Goal: Task Accomplishment & Management: Manage account settings

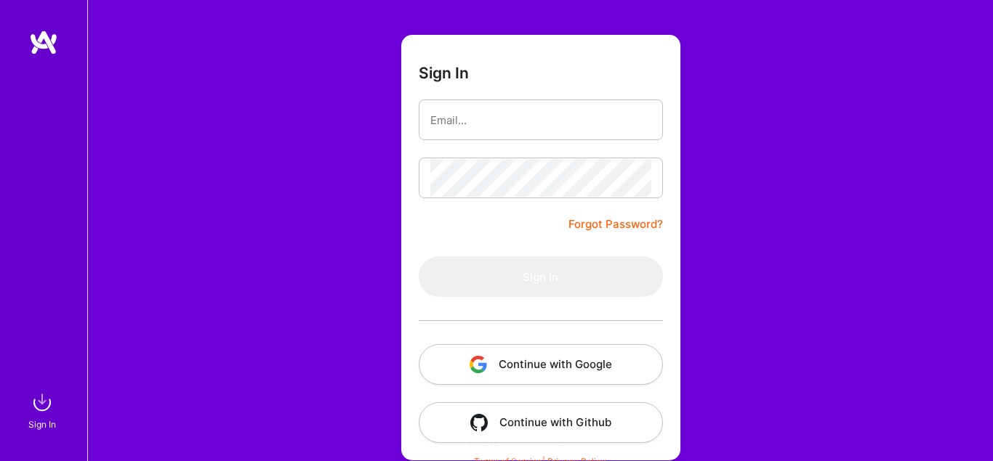
scroll to position [84, 0]
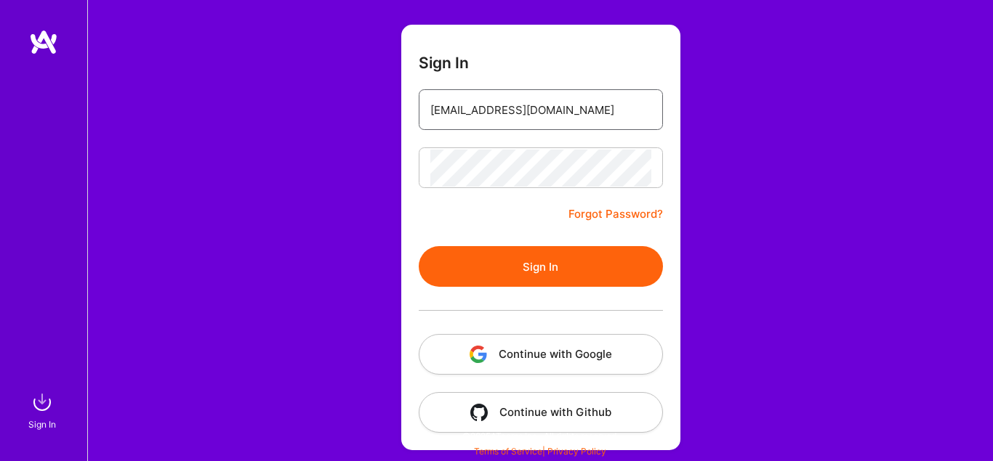
click at [651, 129] on input "bayijek977@bllibl.com" at bounding box center [540, 110] width 221 height 37
type input "bayijek977@bllibl.com"
click at [580, 260] on button "Sign In" at bounding box center [541, 266] width 244 height 41
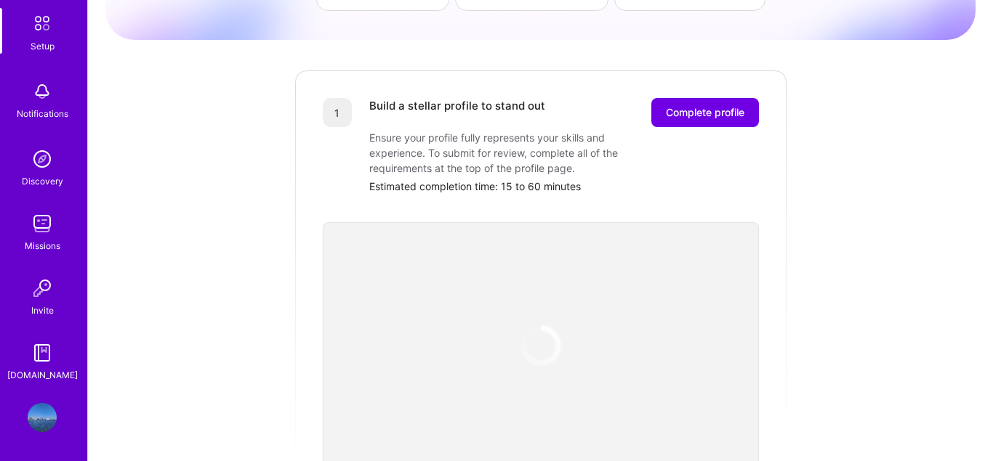
scroll to position [222, 0]
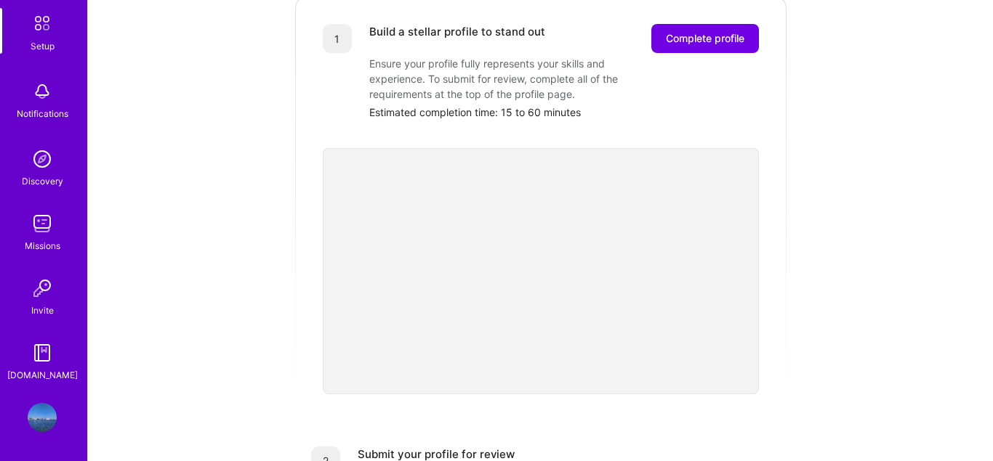
click at [49, 411] on img at bounding box center [42, 417] width 29 height 29
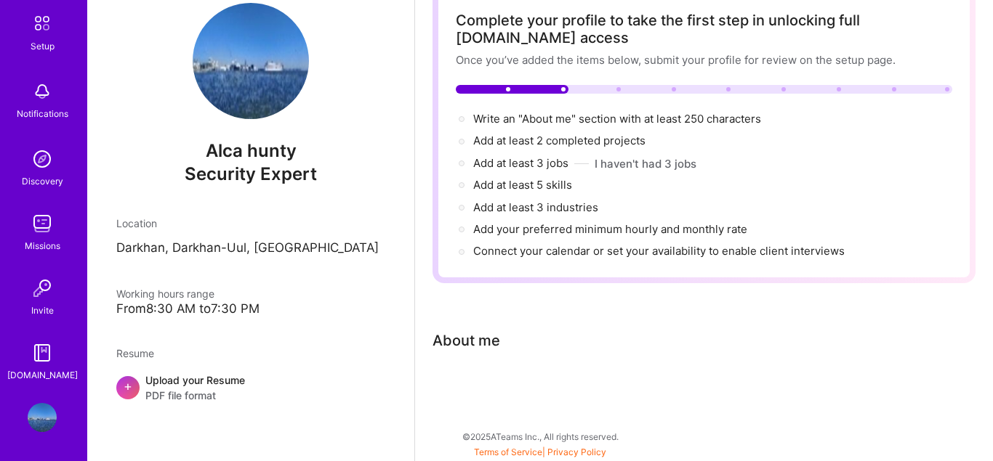
scroll to position [88, 0]
click at [193, 392] on span "PDF file format" at bounding box center [195, 395] width 100 height 15
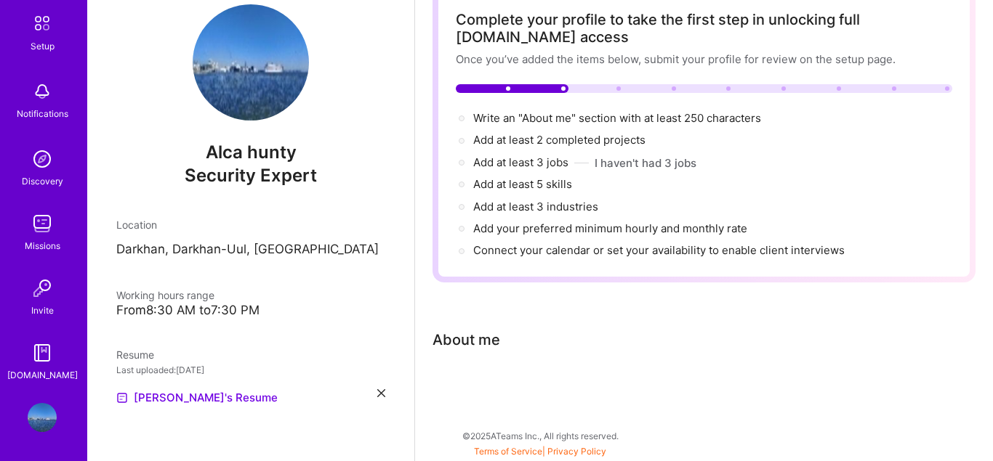
scroll to position [28, 0]
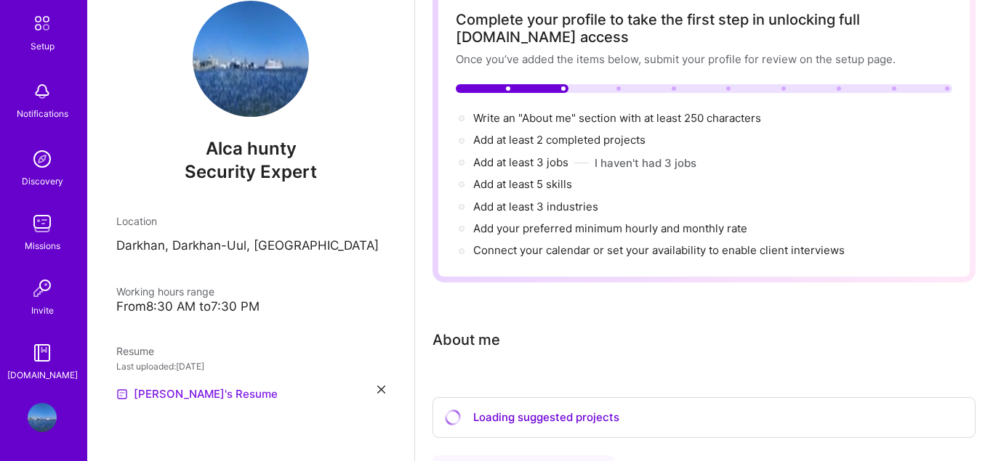
click at [162, 396] on link "[PERSON_NAME]'s Resume" at bounding box center [196, 394] width 161 height 17
select select "US"
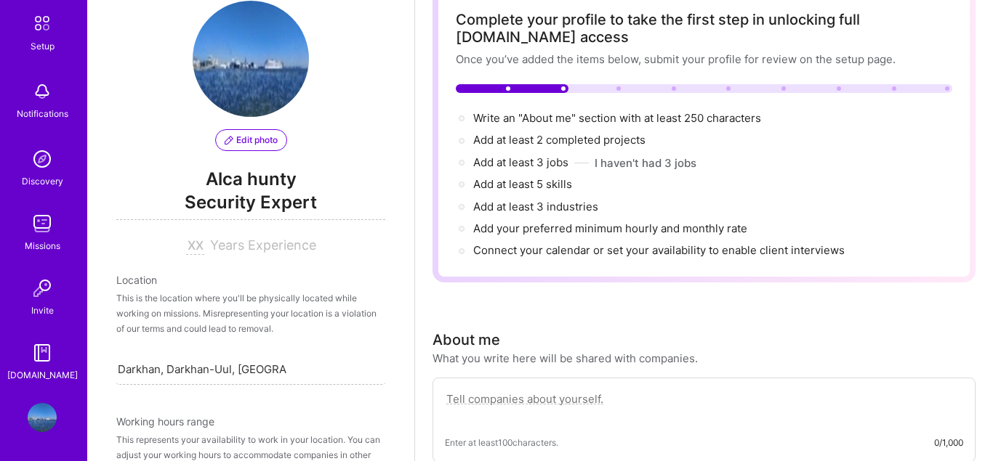
scroll to position [621, 0]
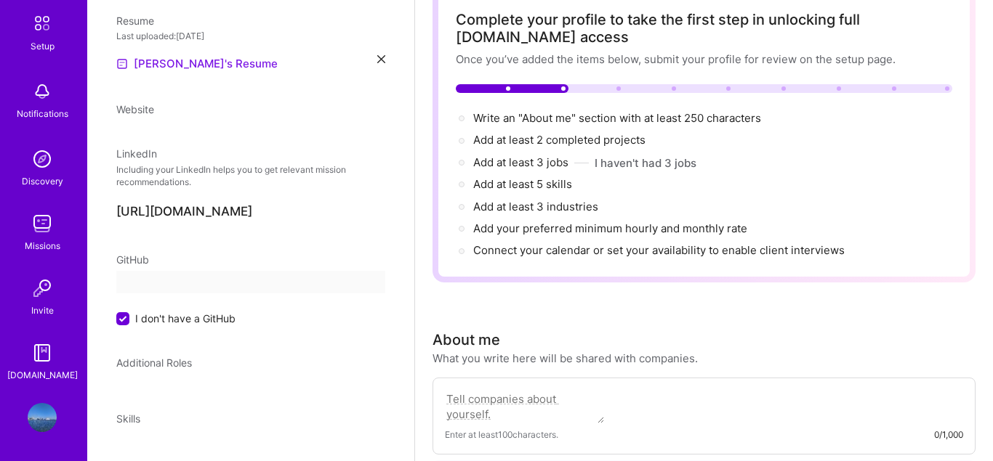
select select "US"
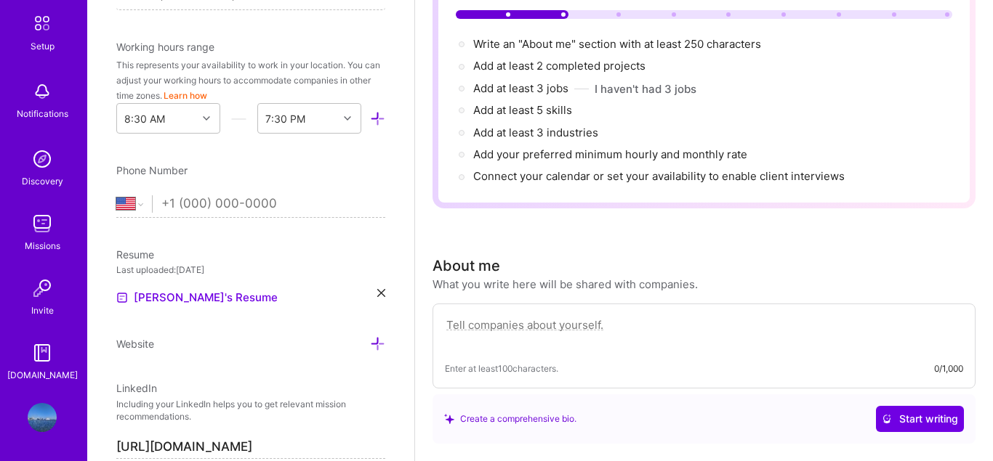
scroll to position [569, 0]
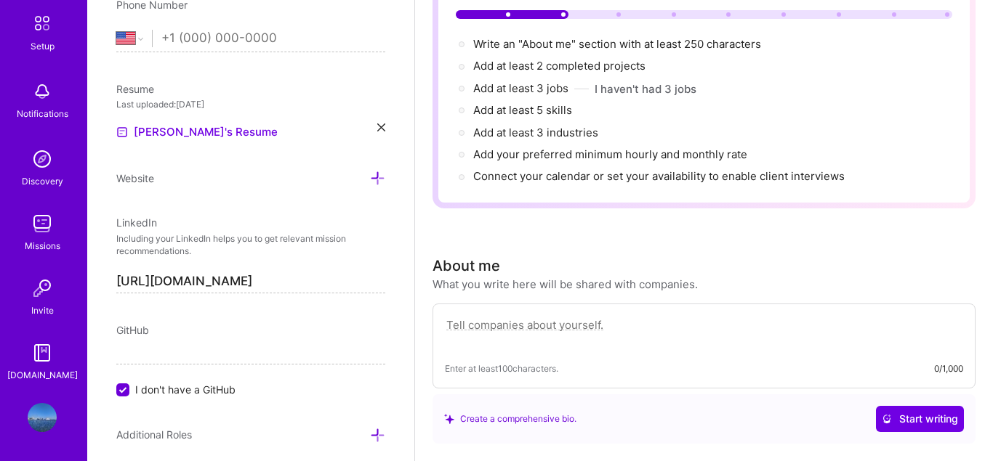
click at [384, 124] on icon at bounding box center [381, 128] width 8 height 8
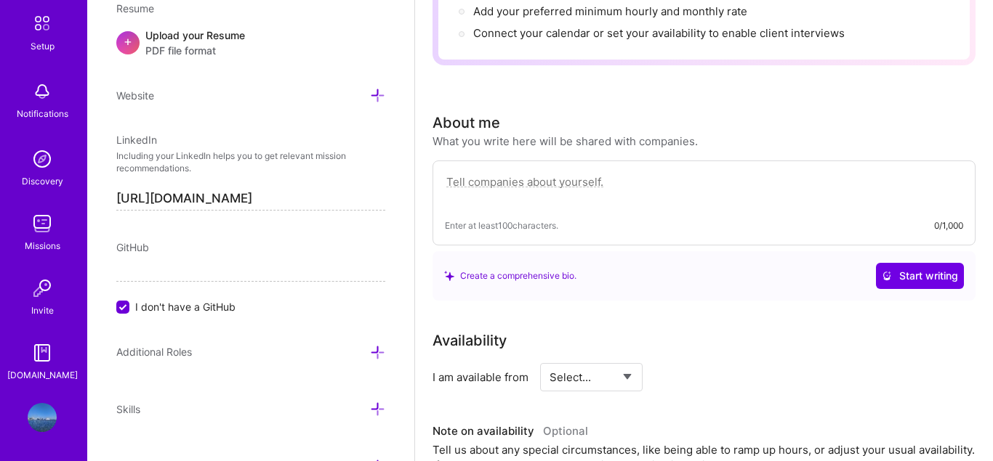
scroll to position [310, 0]
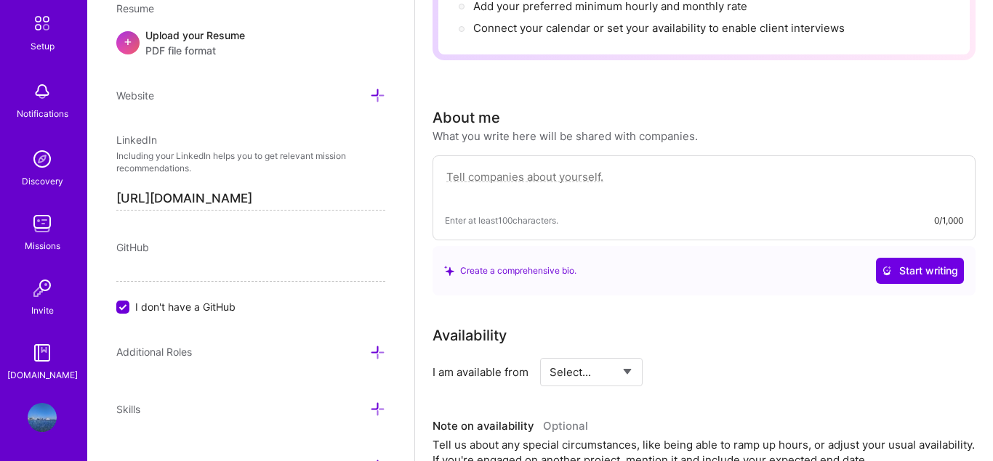
click at [496, 185] on textarea at bounding box center [704, 184] width 518 height 33
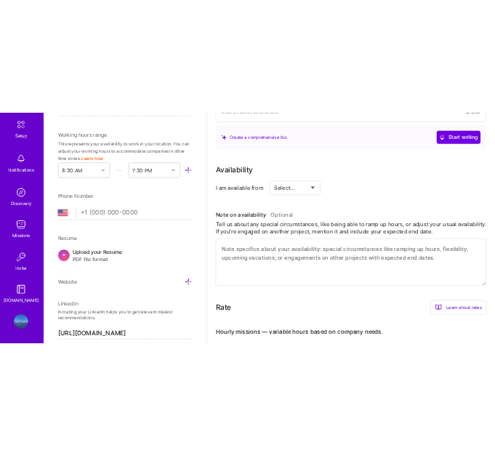
scroll to position [484, 0]
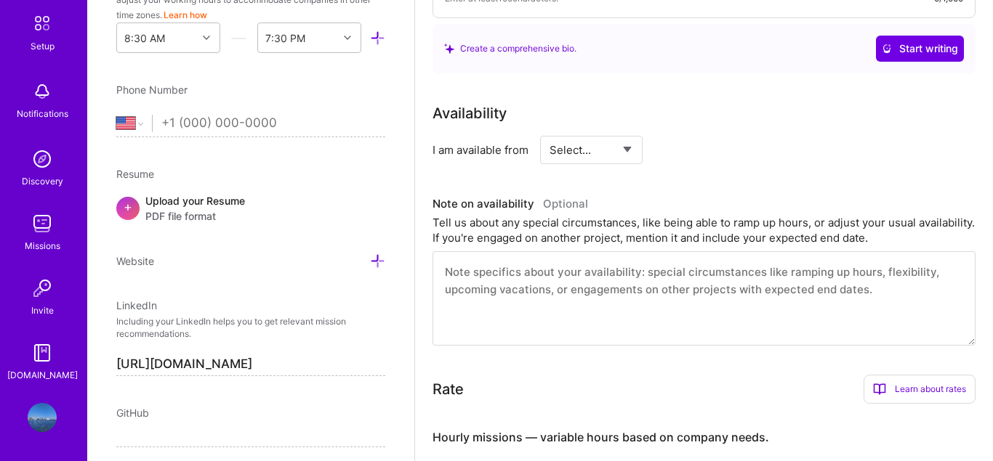
click at [191, 188] on div "Resume + Upload your Resume PDF file format" at bounding box center [250, 194] width 269 height 57
click at [193, 210] on span "PDF file format" at bounding box center [195, 216] width 100 height 15
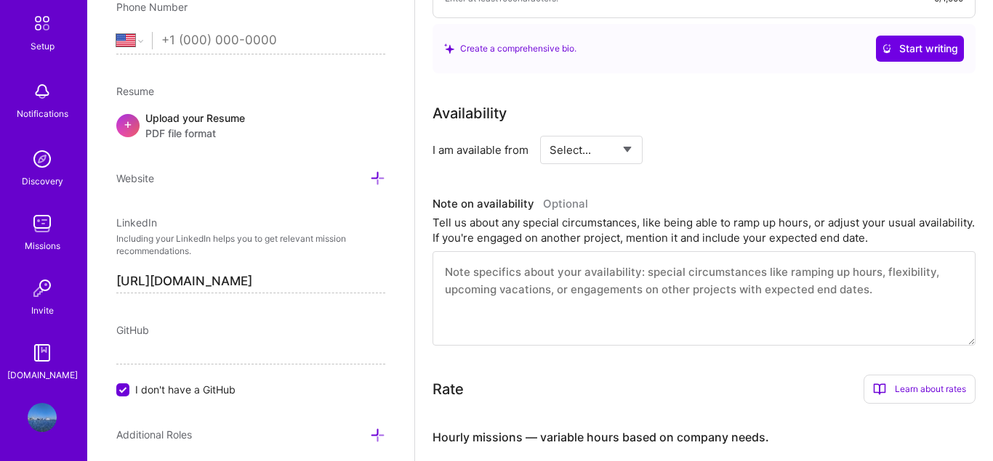
click at [211, 131] on span "PDF file format" at bounding box center [195, 133] width 100 height 15
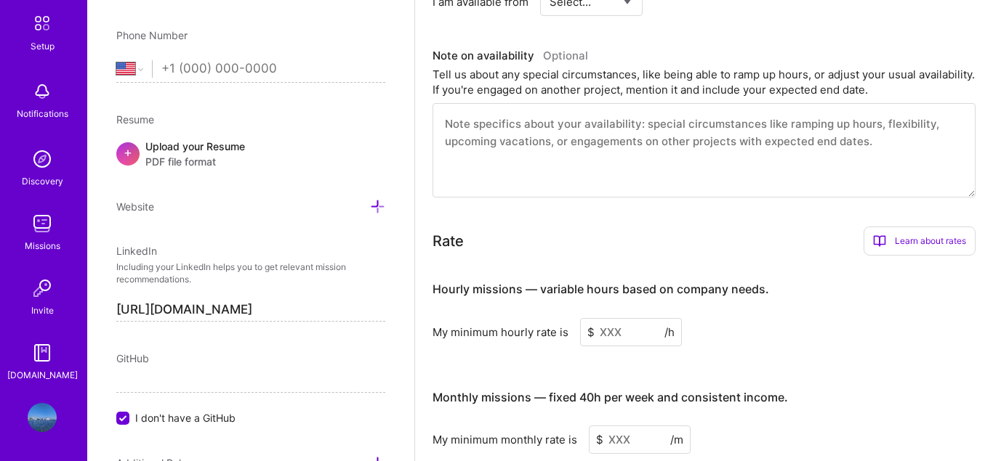
scroll to position [484, 0]
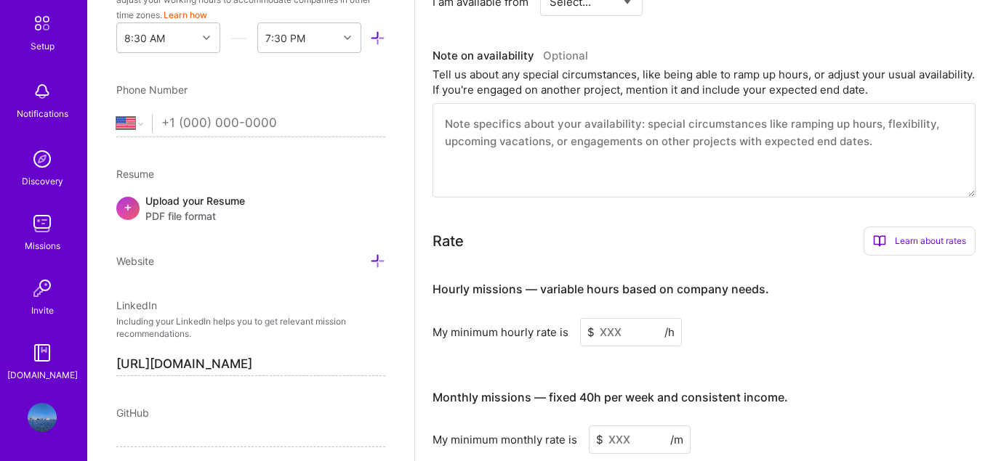
click at [233, 207] on div "Upload your Resume PDF file format" at bounding box center [195, 208] width 100 height 31
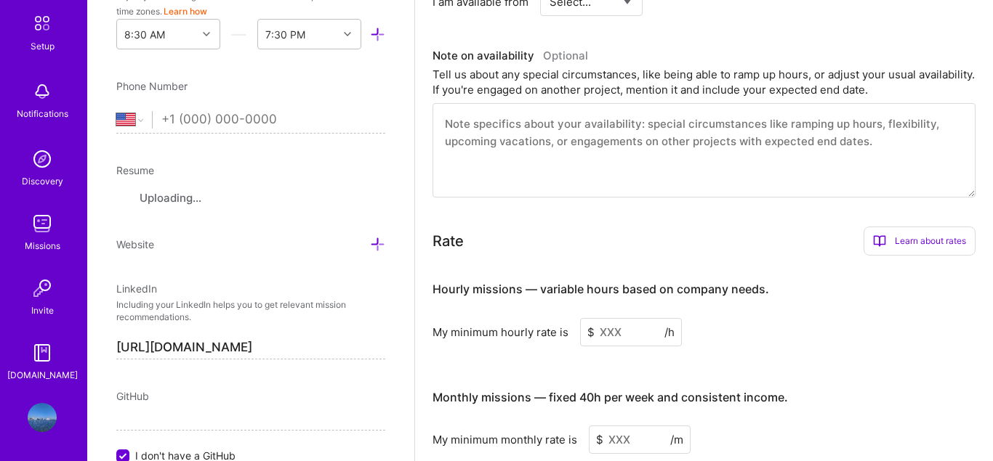
scroll to position [388, 0]
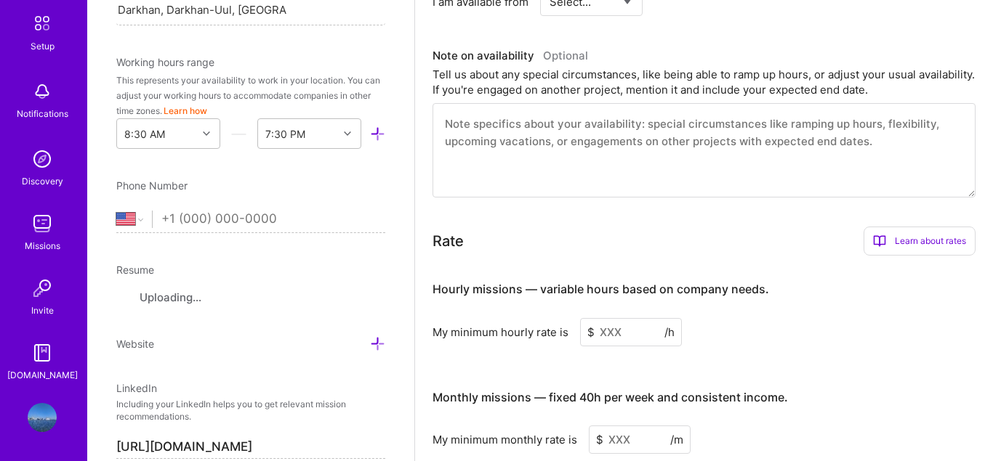
click at [169, 294] on span "Uploading..." at bounding box center [171, 297] width 62 height 15
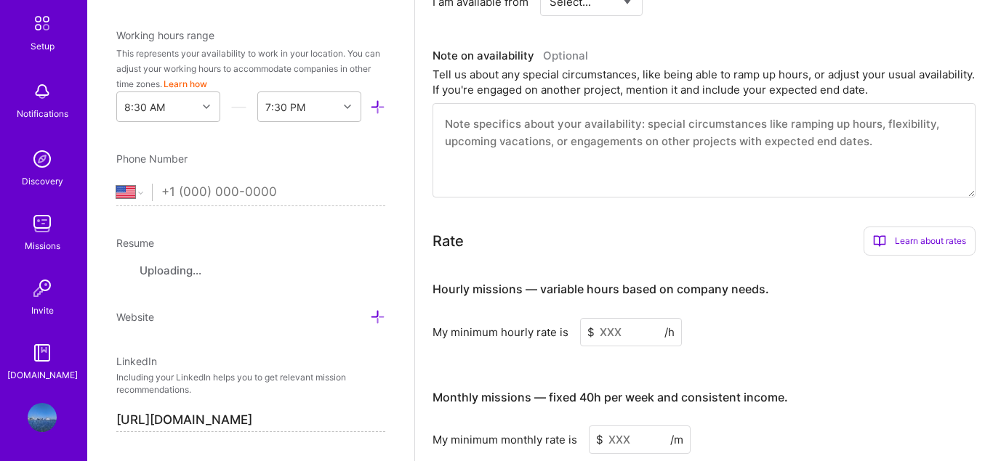
scroll to position [554, 0]
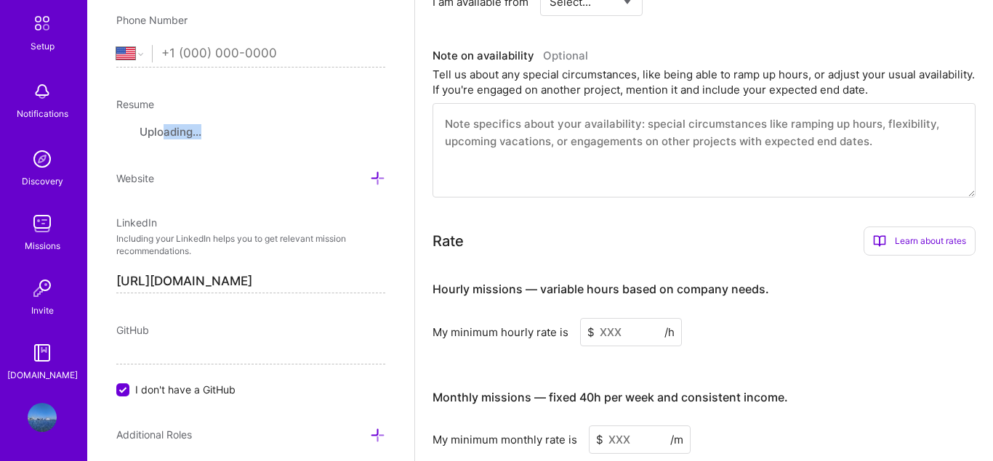
drag, startPoint x: 172, startPoint y: 134, endPoint x: 255, endPoint y: 129, distance: 83.0
click at [255, 129] on div "Uploading..." at bounding box center [250, 132] width 269 height 17
click at [257, 129] on div "Uploading..." at bounding box center [250, 132] width 269 height 17
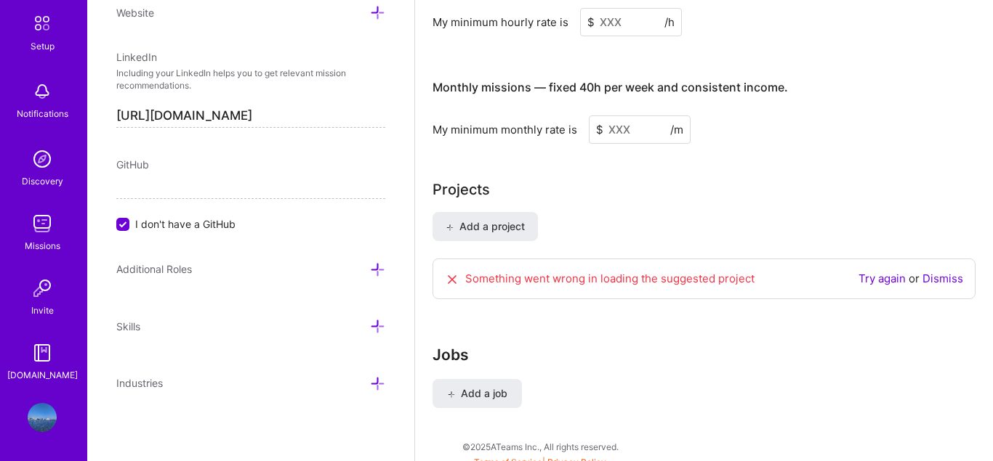
scroll to position [1012, 0]
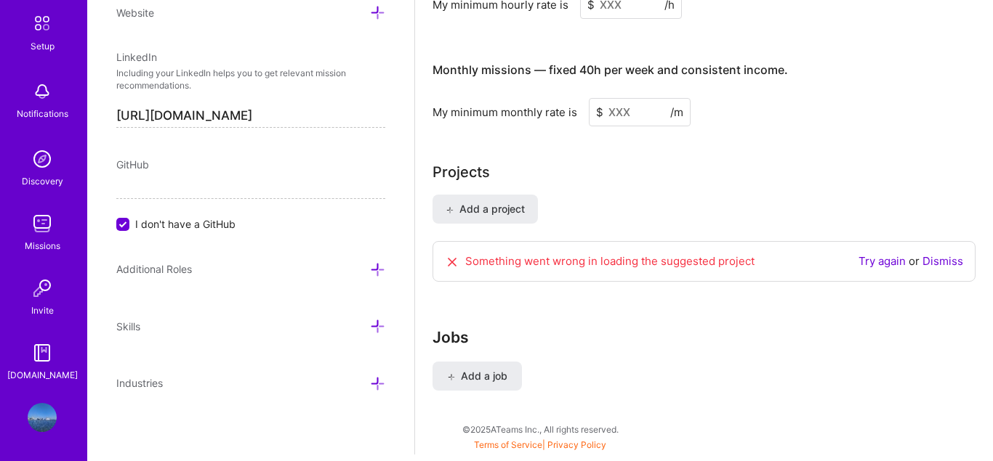
click at [63, 408] on div "Setup Notifications Discovery Missions Invite A.Guide Profile" at bounding box center [43, 230] width 87 height 461
click at [46, 416] on img at bounding box center [42, 417] width 29 height 29
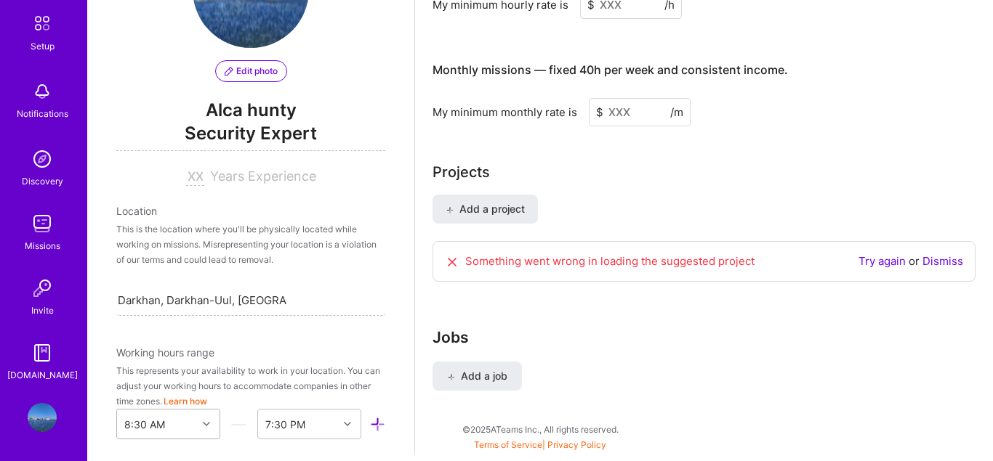
scroll to position [0, 0]
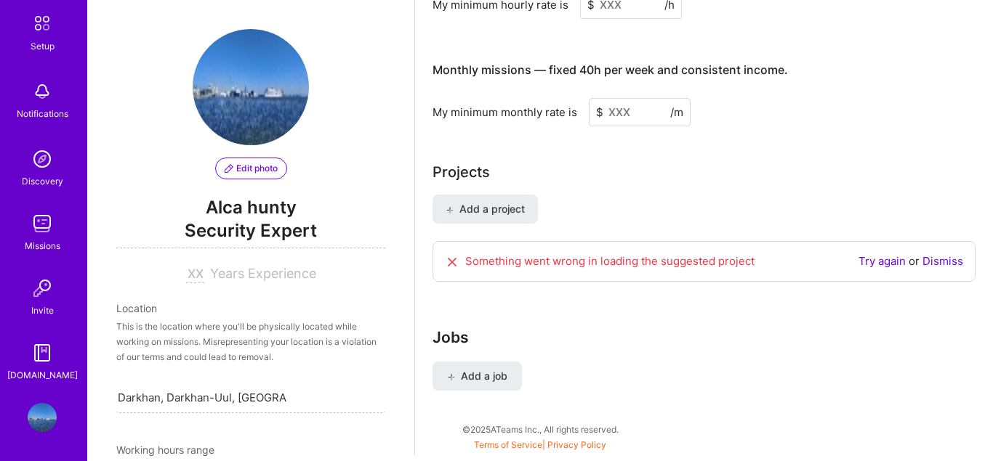
click at [41, 415] on img at bounding box center [42, 417] width 29 height 29
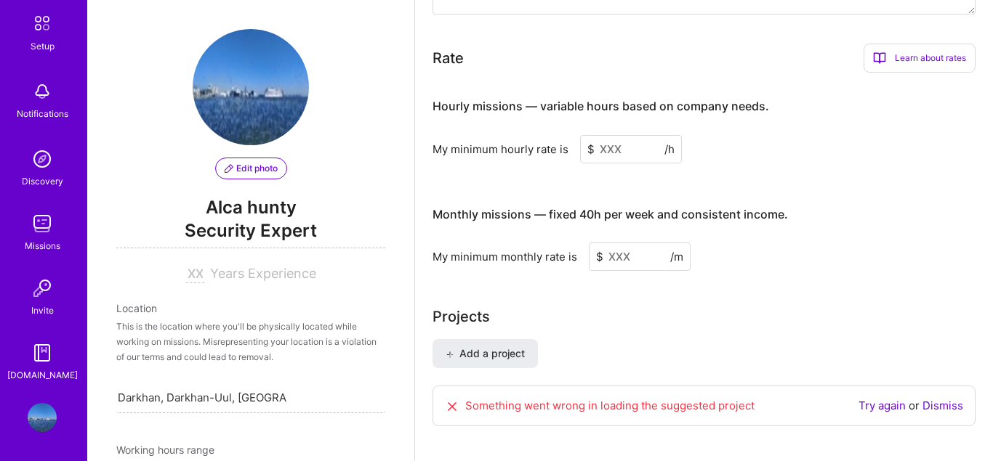
scroll to position [789, 0]
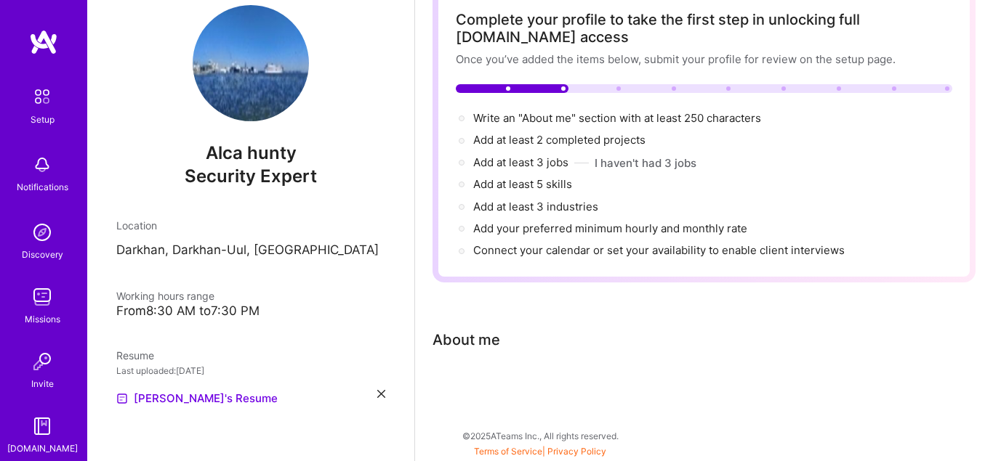
scroll to position [28, 0]
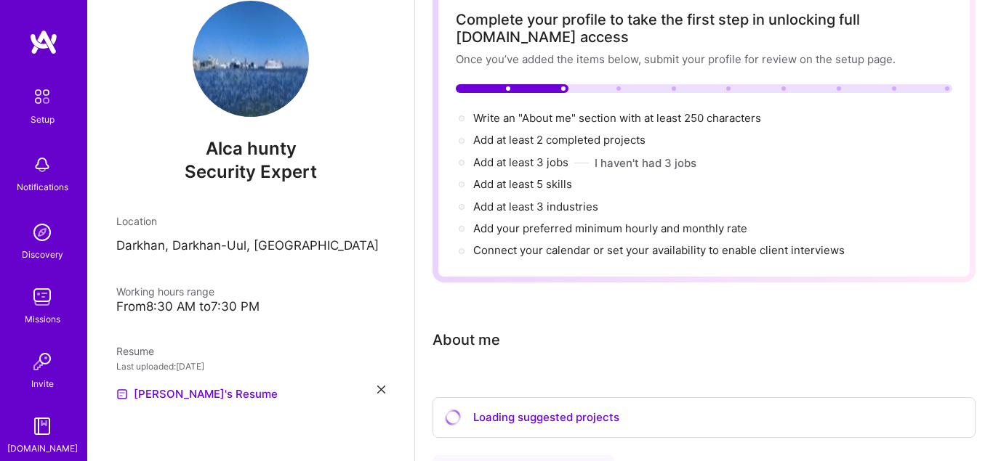
click at [378, 387] on icon at bounding box center [381, 390] width 8 height 8
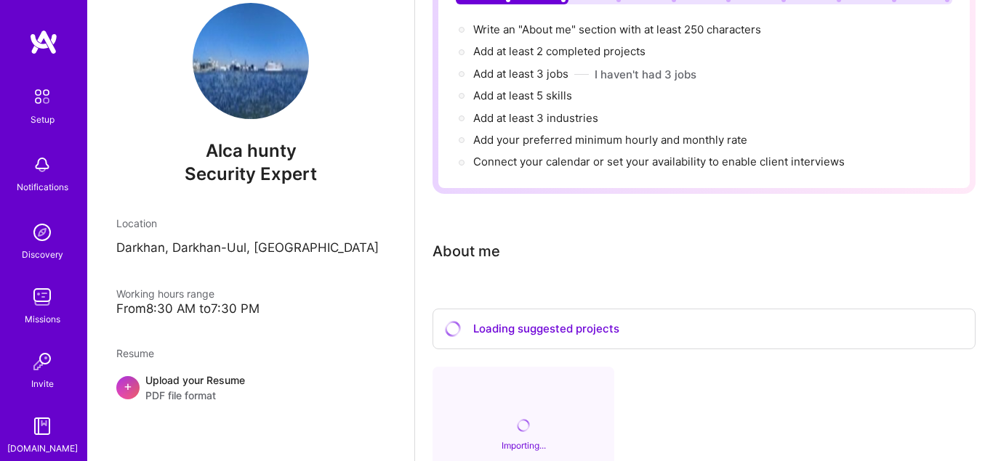
scroll to position [236, 0]
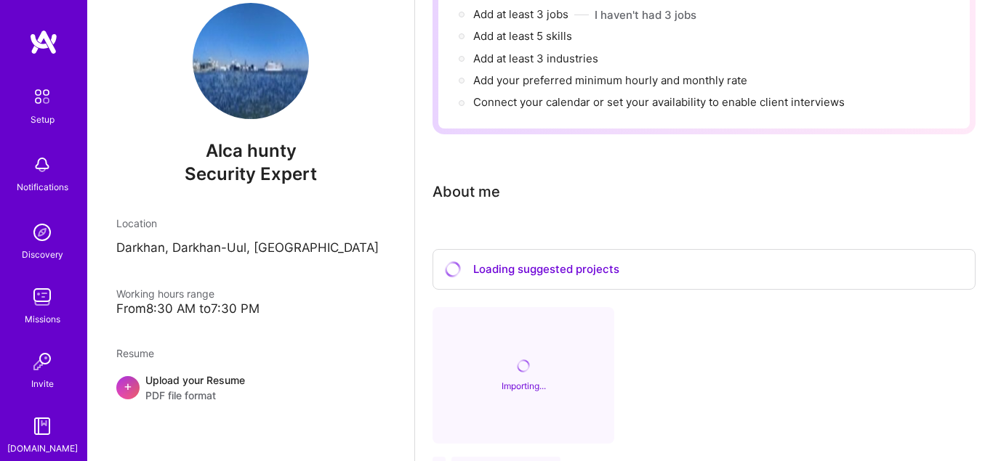
click at [184, 387] on div "Upload your Resume PDF file format" at bounding box center [195, 388] width 100 height 31
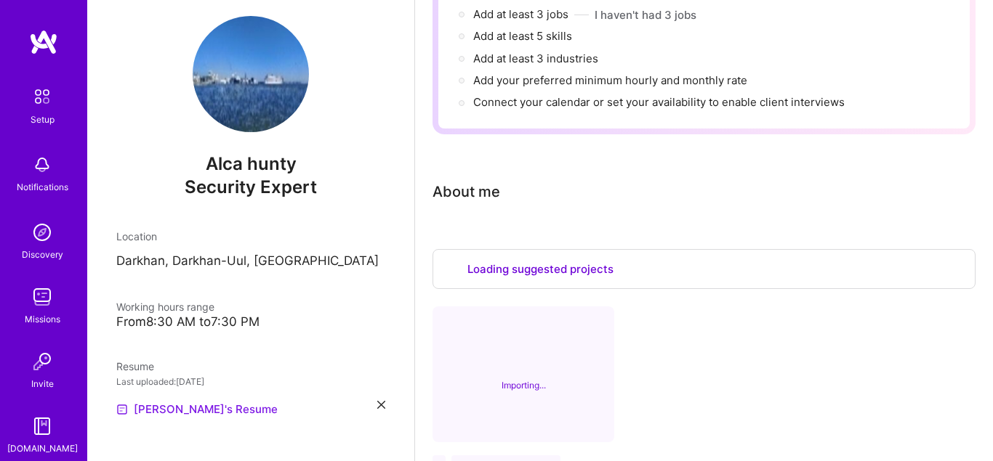
select select "US"
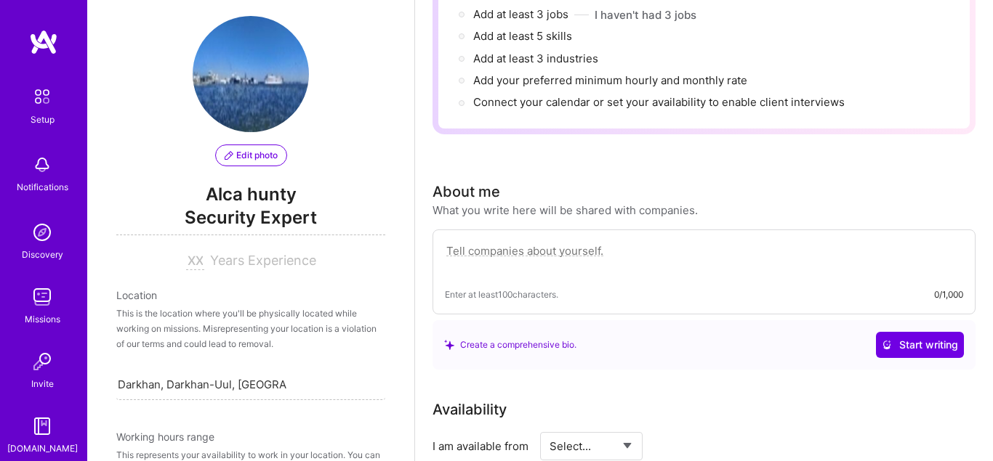
scroll to position [621, 0]
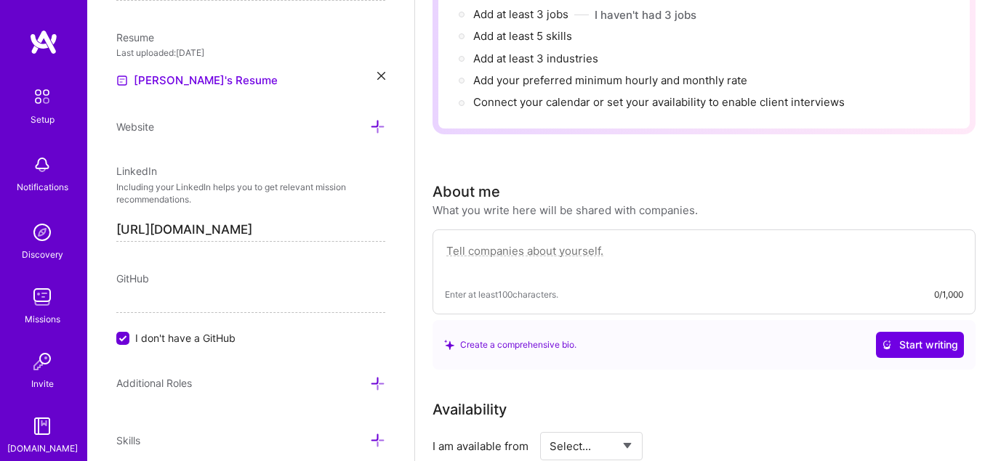
click at [155, 368] on div "Edit photo Alca hunty Security Expert Years Experience Location This is the loc…" at bounding box center [250, 230] width 327 height 461
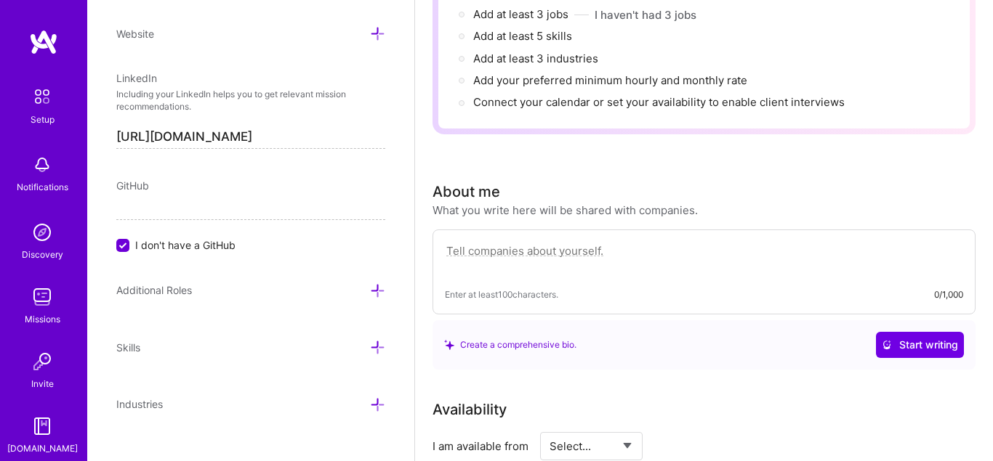
scroll to position [735, 0]
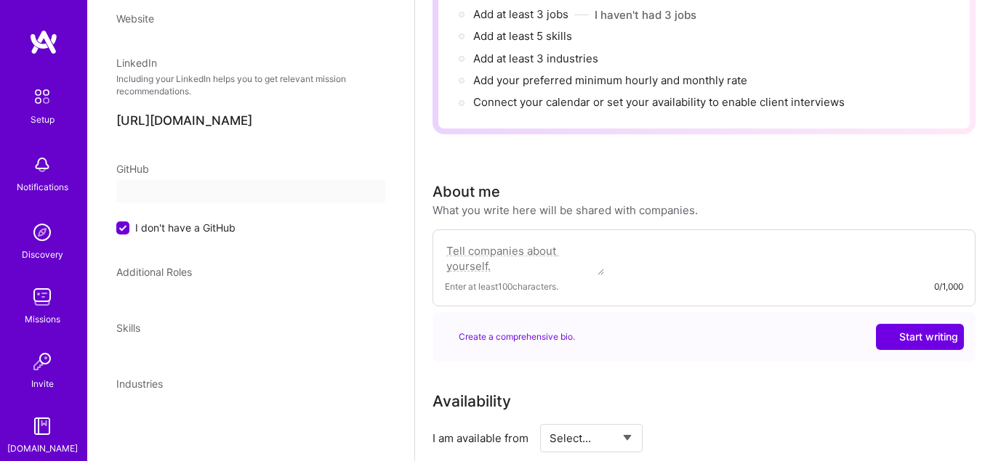
select select "US"
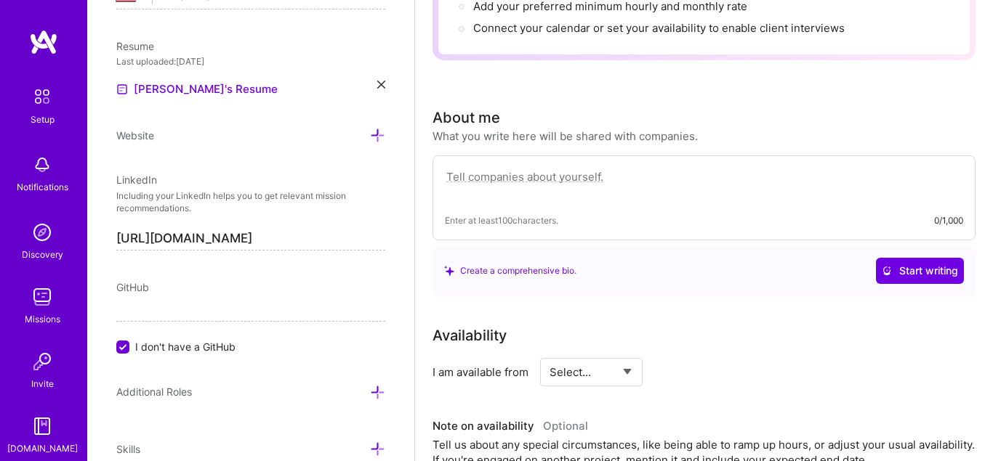
scroll to position [569, 0]
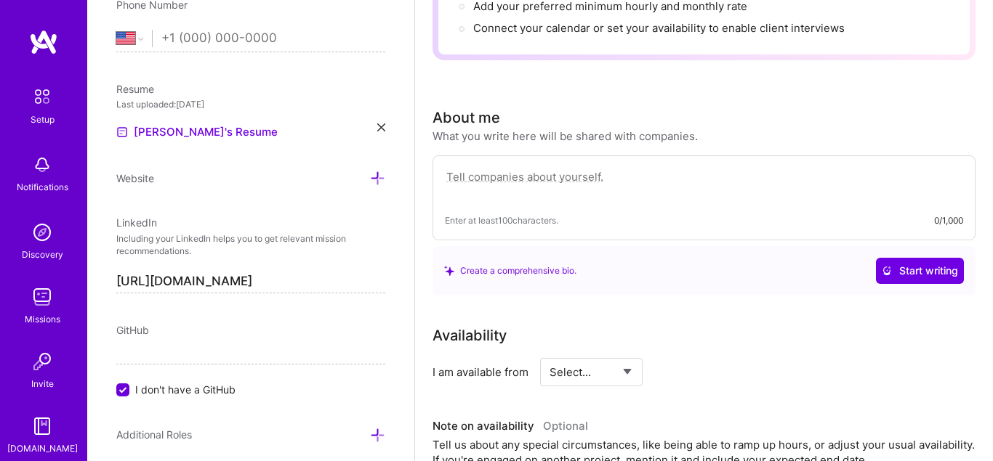
click at [124, 387] on input "I don't have a GitHub" at bounding box center [124, 390] width 13 height 13
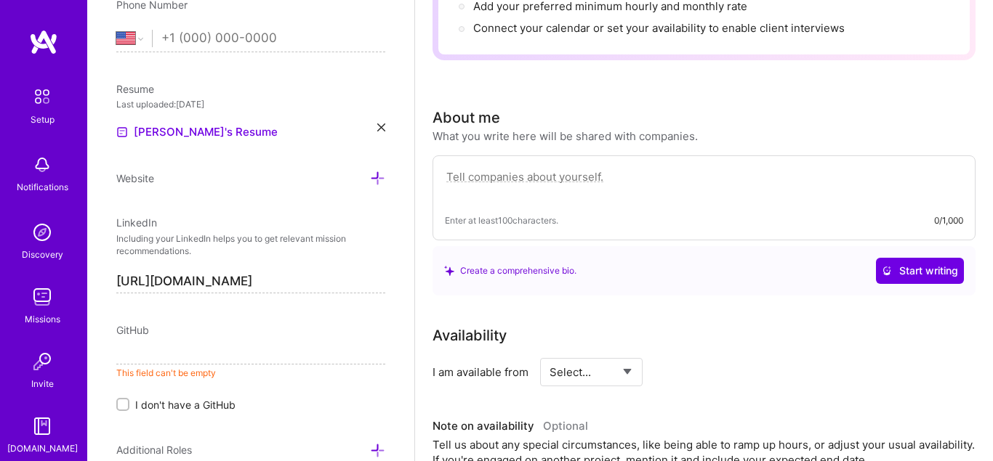
scroll to position [403, 0]
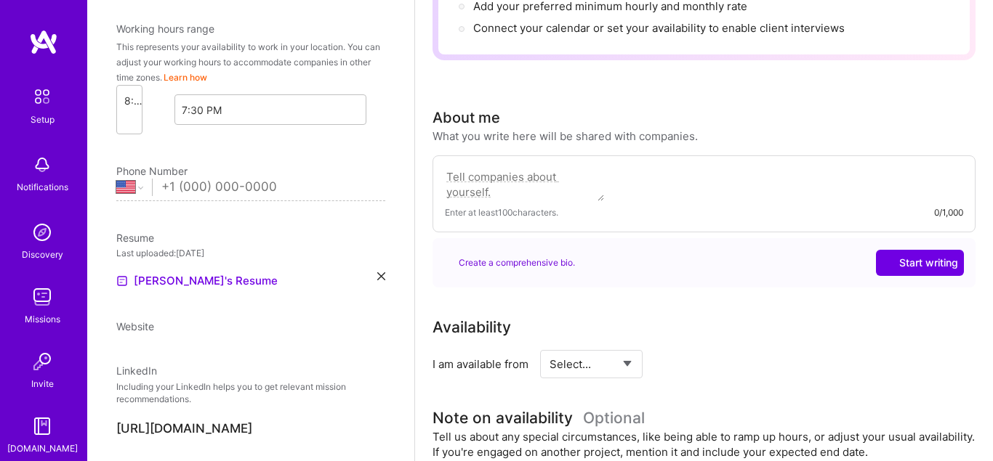
select select "US"
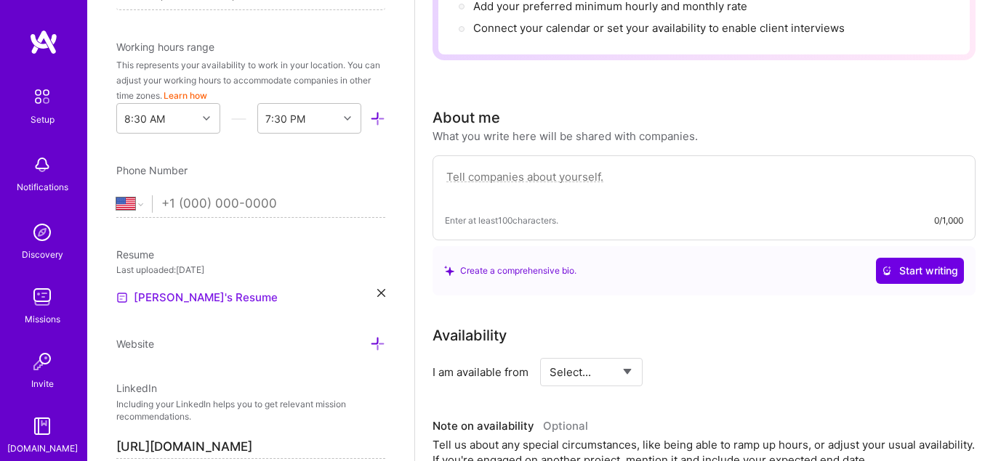
click at [196, 294] on link "[PERSON_NAME]'s Resume" at bounding box center [196, 297] width 161 height 17
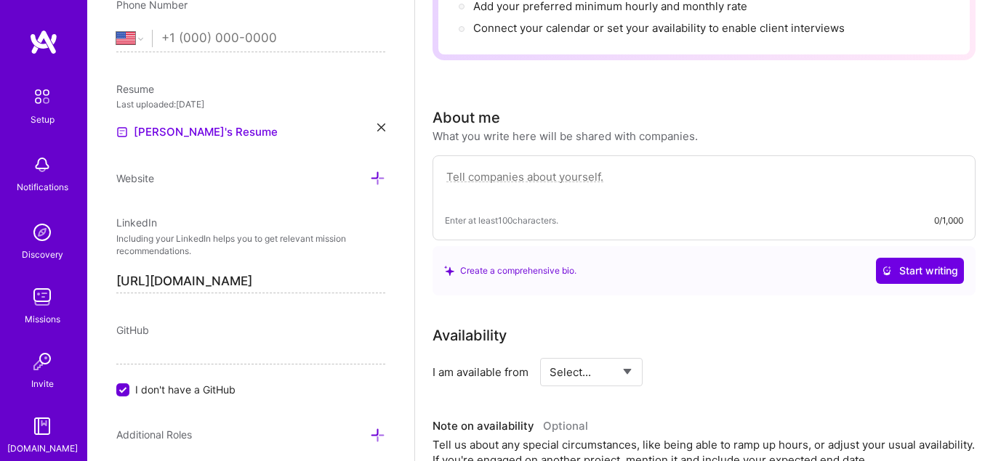
scroll to position [320, 0]
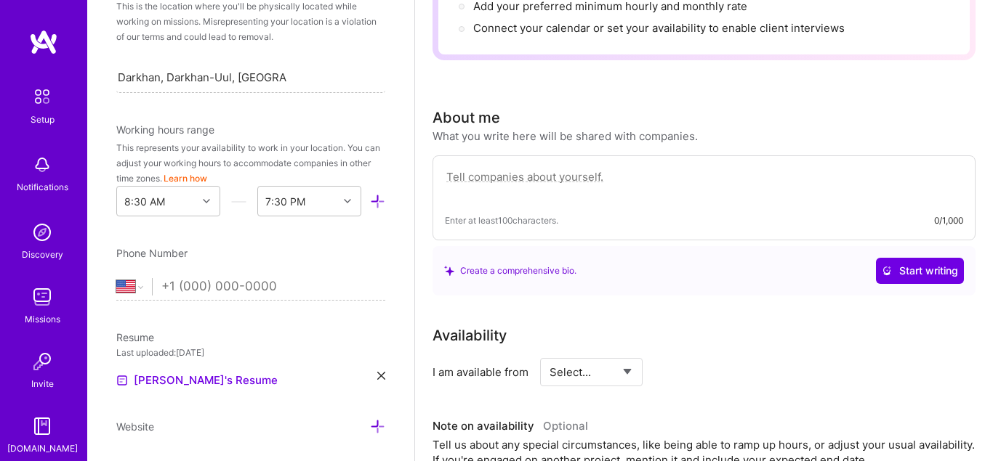
click at [388, 376] on div "Edit photo Alca hunty Security Expert Years Experience Location This is the loc…" at bounding box center [250, 230] width 327 height 461
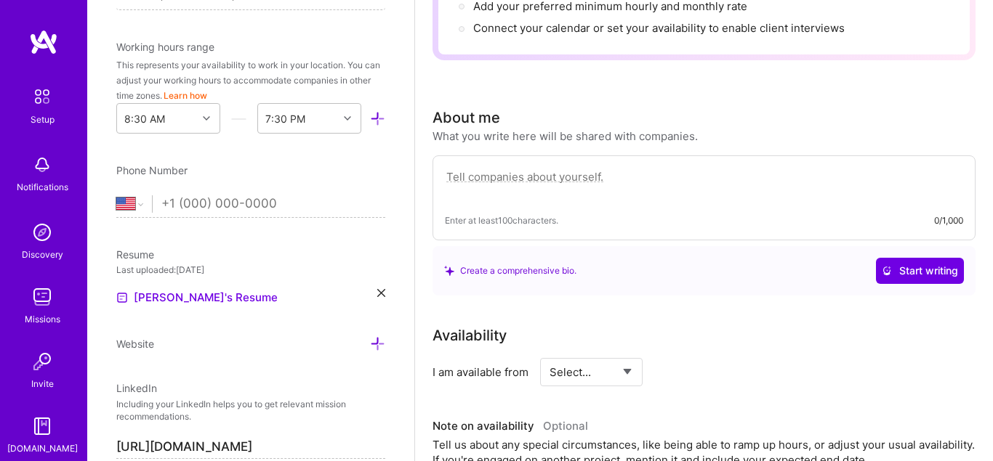
scroll to position [486, 0]
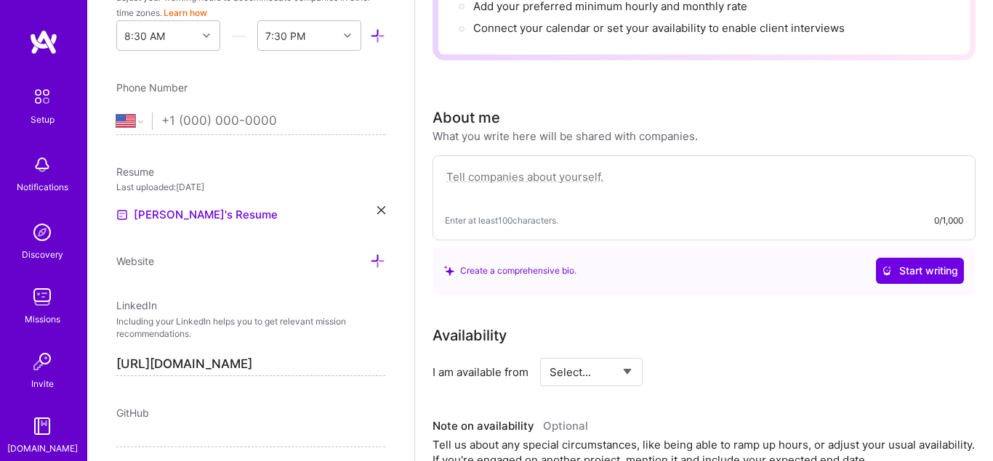
click at [378, 203] on div "Resume Last uploaded: [DATE] [PERSON_NAME]'s Resume" at bounding box center [250, 194] width 269 height 60
click at [380, 210] on icon at bounding box center [381, 210] width 8 height 8
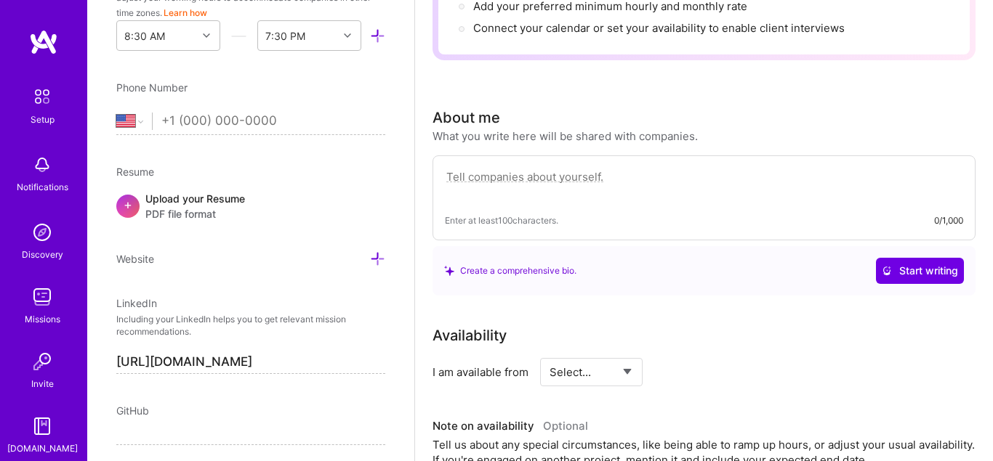
click at [217, 195] on div "Upload your Resume PDF file format" at bounding box center [195, 206] width 100 height 31
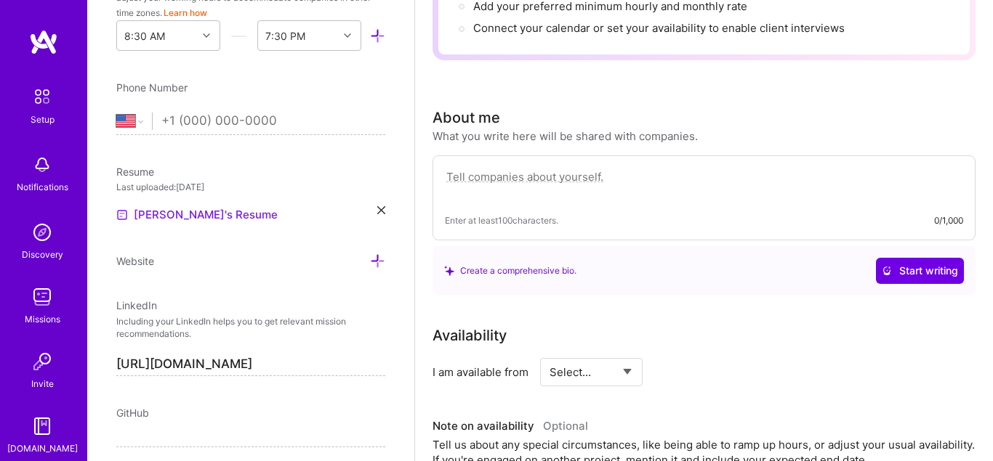
click at [196, 216] on link "[PERSON_NAME]'s Resume" at bounding box center [196, 214] width 161 height 17
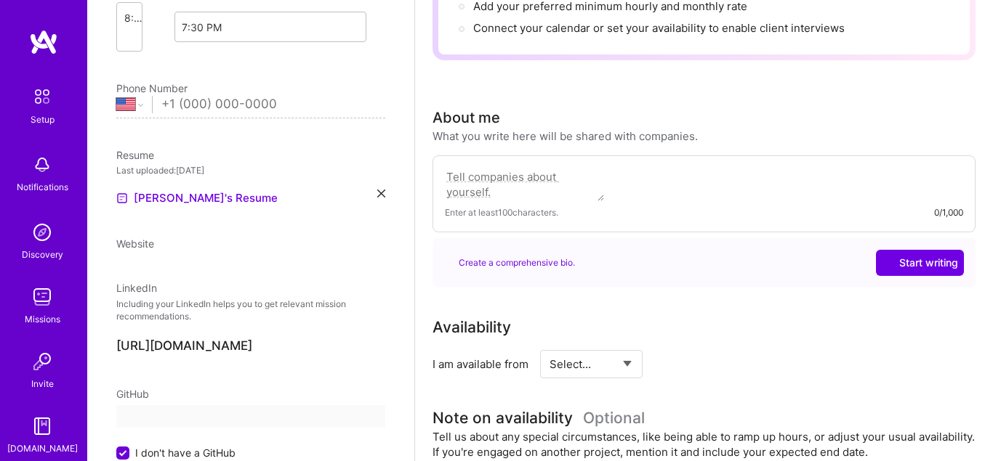
select select "US"
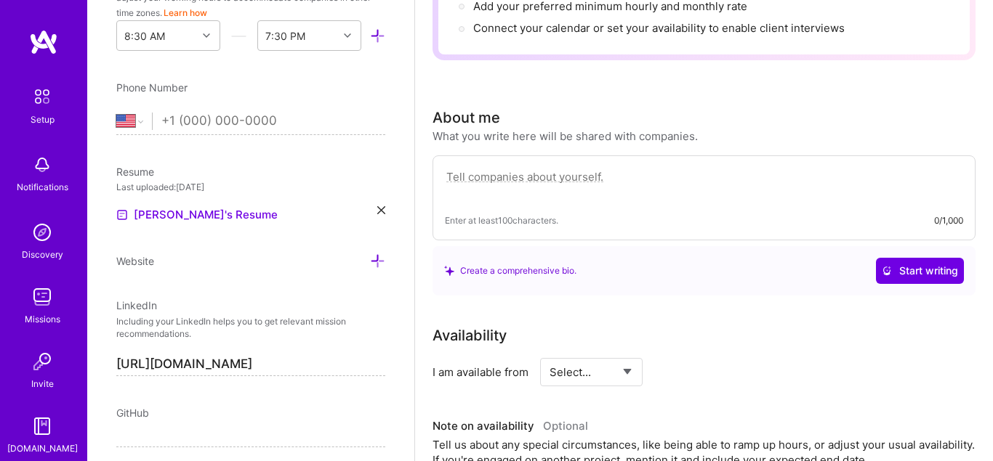
scroll to position [320, 0]
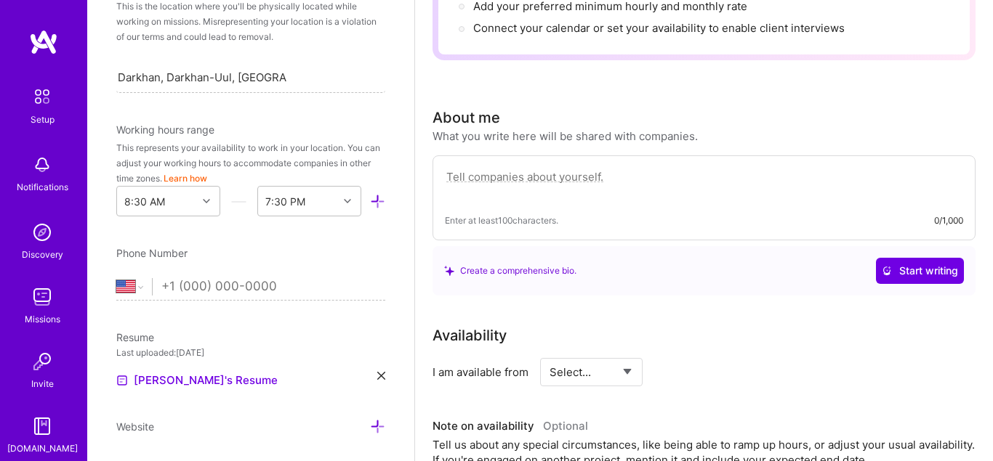
click at [388, 371] on div "Edit photo Alca hunty Security Expert Years Experience Location This is the loc…" at bounding box center [250, 230] width 327 height 461
click at [387, 371] on div "Edit photo Alca hunty Security Expert Years Experience Location This is the loc…" at bounding box center [250, 230] width 327 height 461
click at [384, 373] on icon at bounding box center [381, 376] width 8 height 8
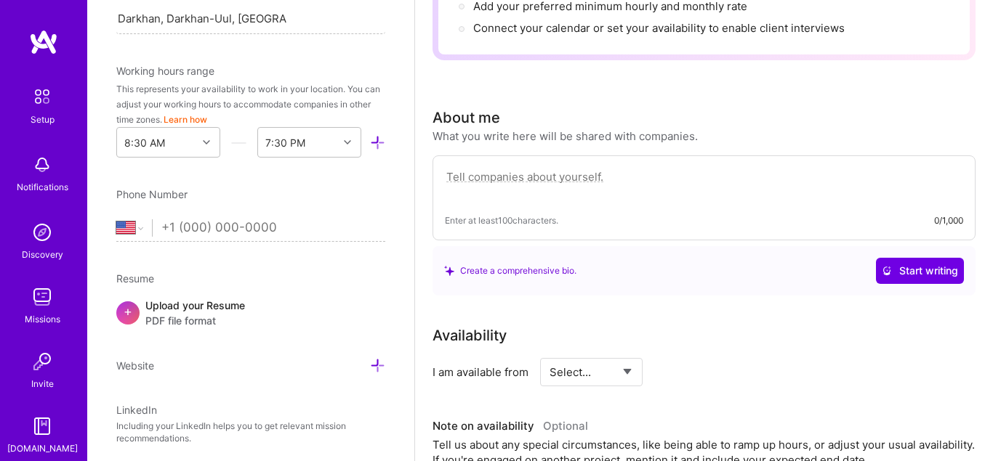
scroll to position [403, 0]
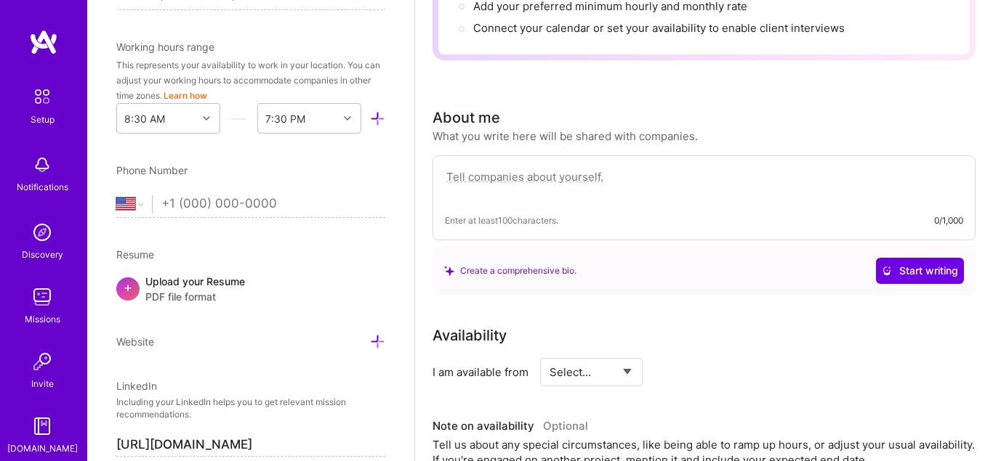
click at [172, 296] on span "PDF file format" at bounding box center [195, 296] width 100 height 15
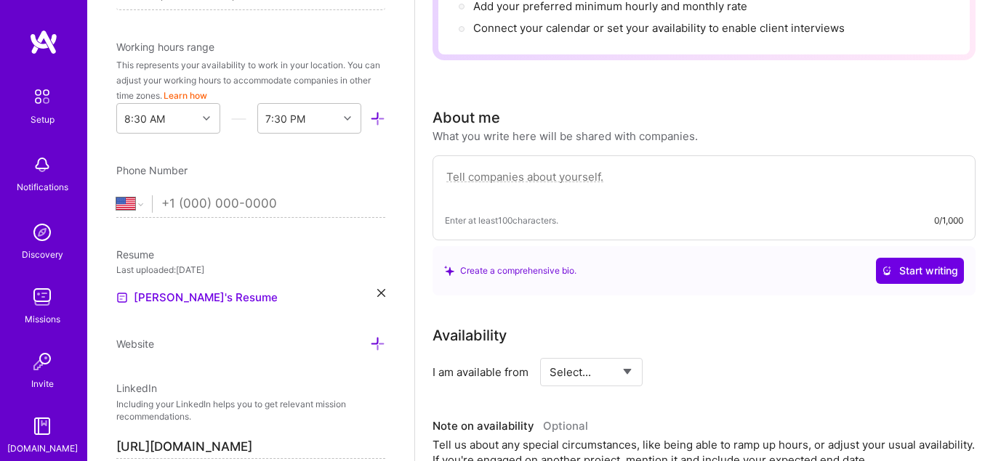
click at [381, 290] on icon at bounding box center [381, 293] width 8 height 8
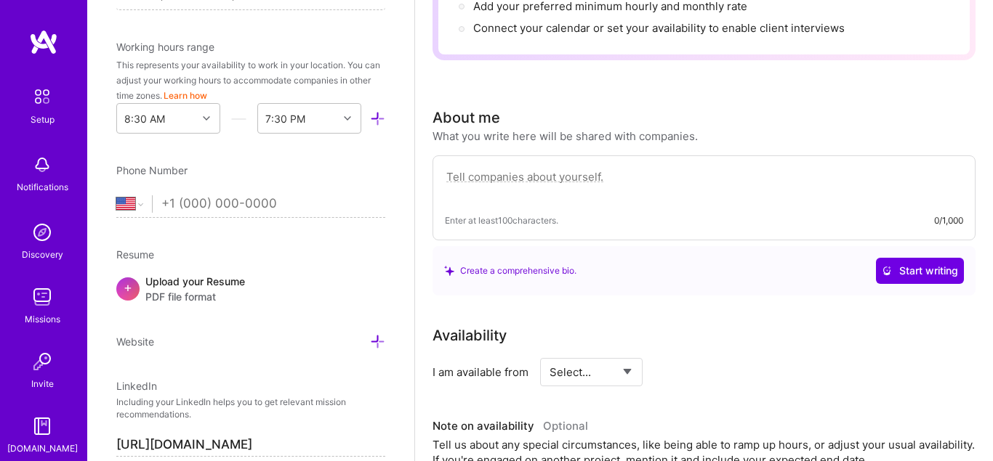
click at [234, 286] on div "Upload your Resume PDF file format" at bounding box center [195, 289] width 100 height 31
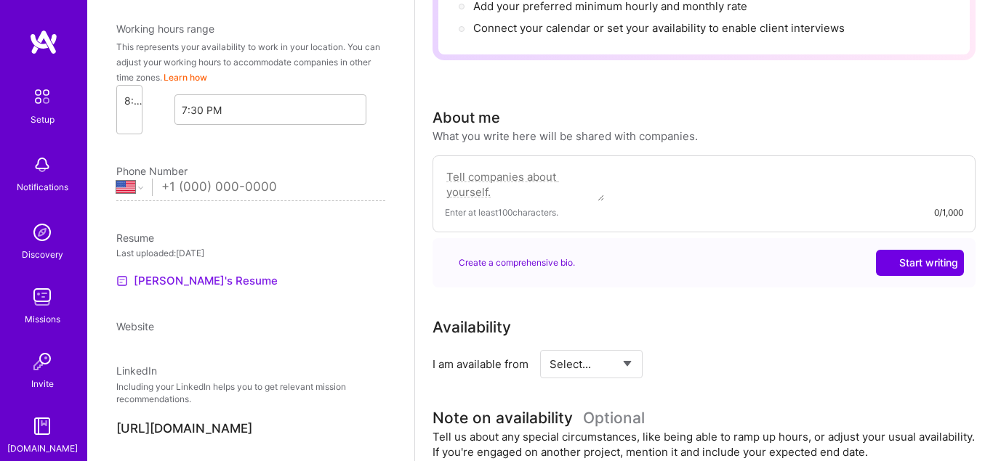
select select "US"
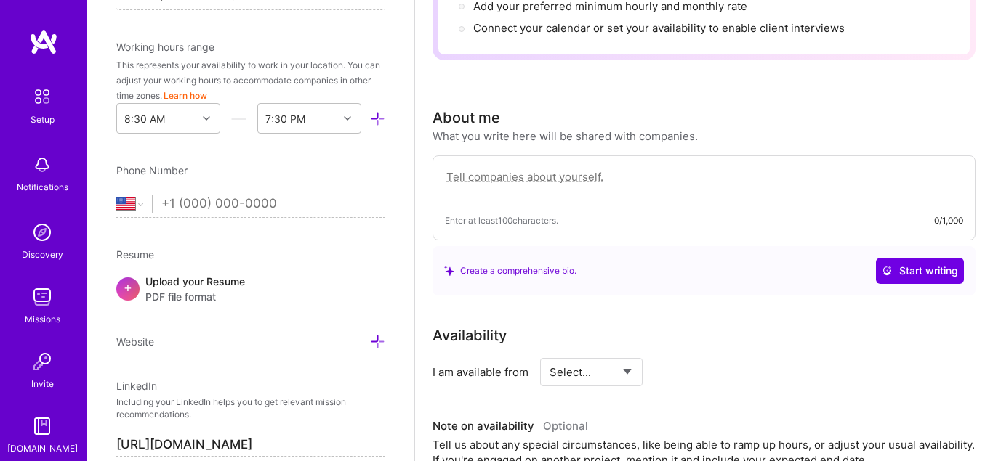
click at [182, 292] on span "PDF file format" at bounding box center [195, 296] width 100 height 15
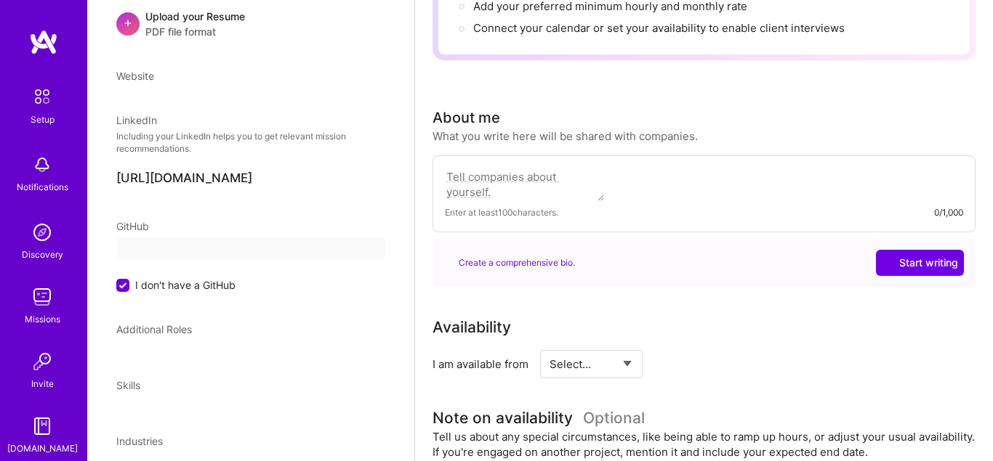
select select "US"
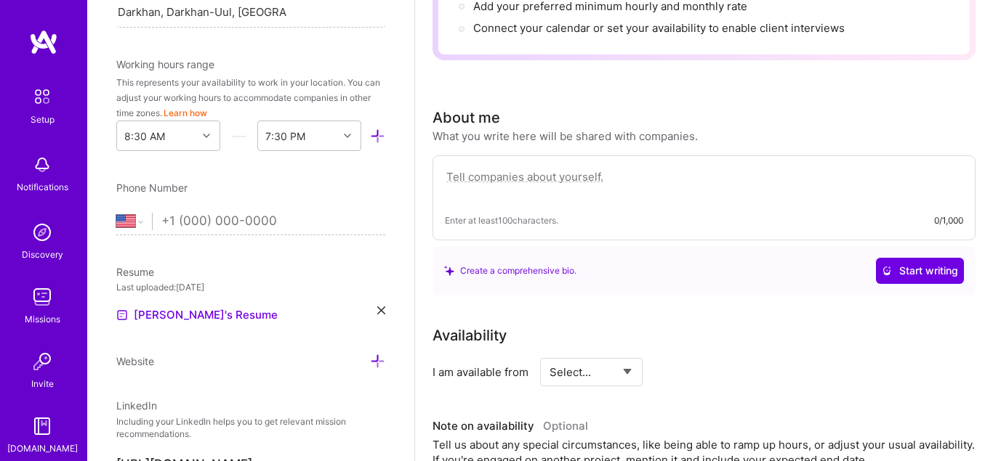
scroll to position [318, 0]
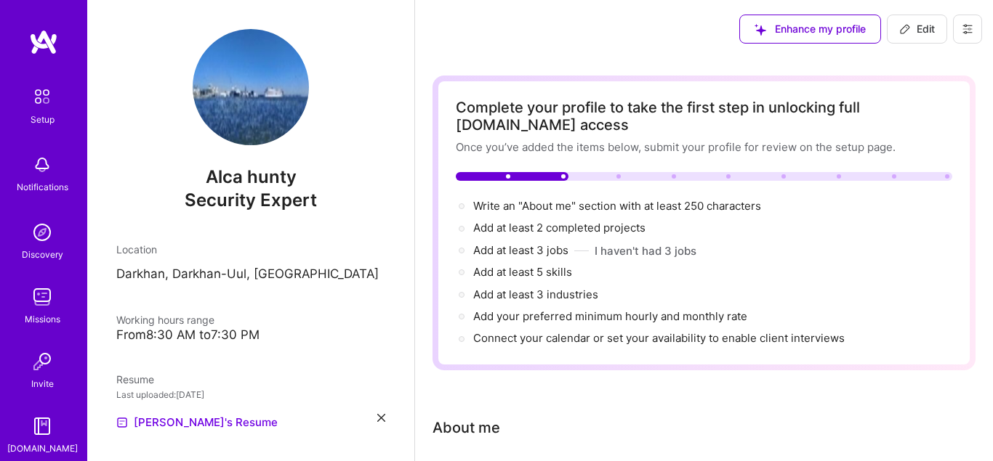
scroll to position [28, 0]
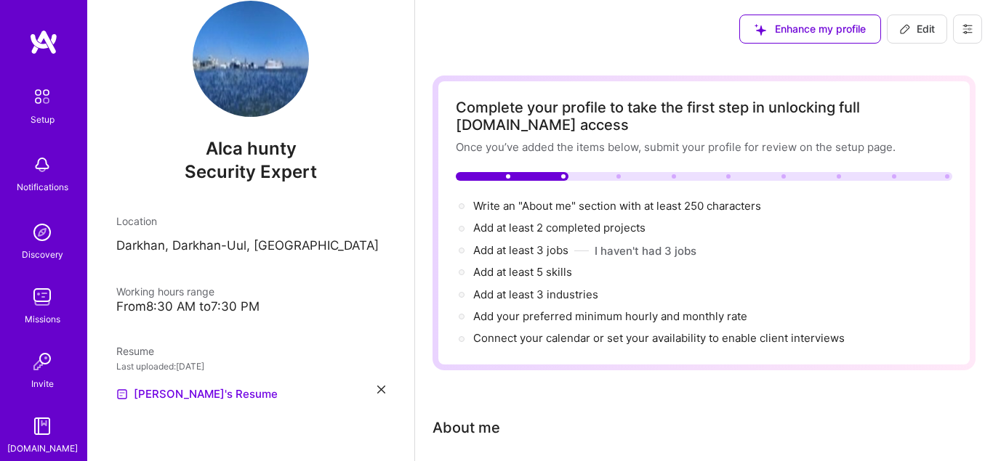
click at [377, 389] on icon at bounding box center [381, 390] width 8 height 8
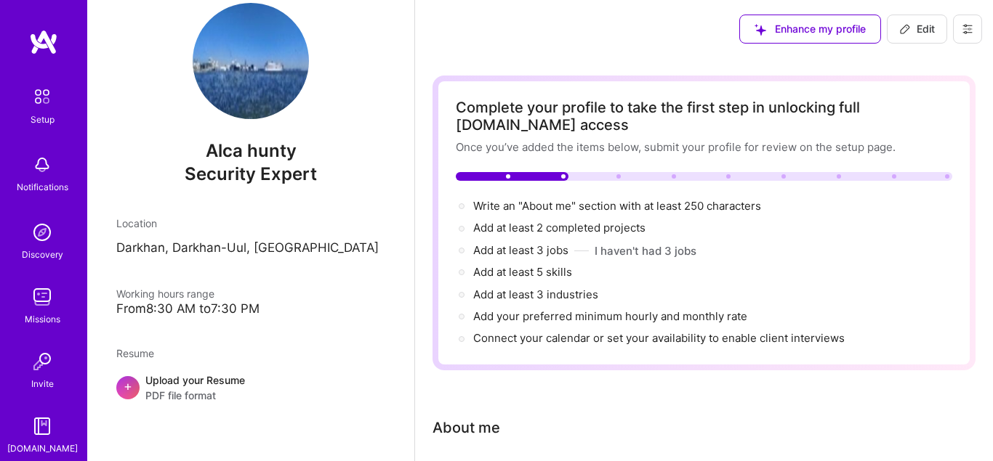
click at [231, 374] on div "Upload your Resume PDF file format" at bounding box center [195, 388] width 100 height 31
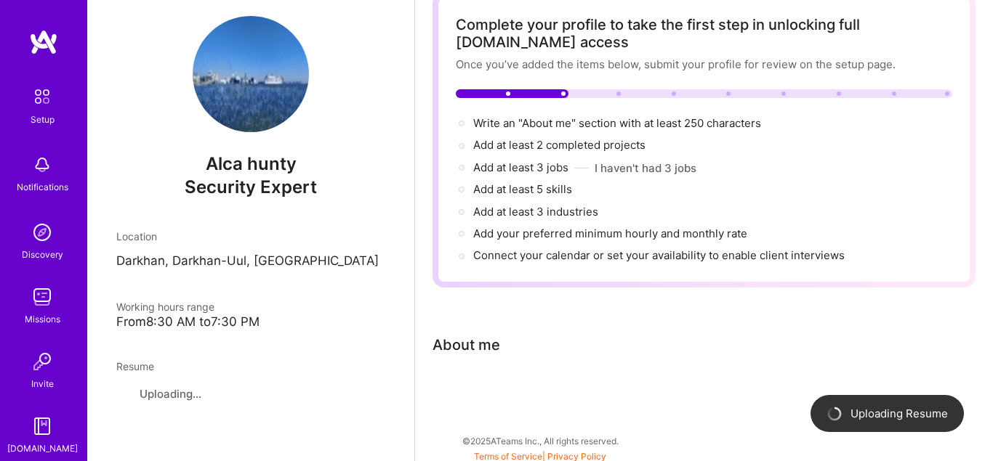
scroll to position [88, 0]
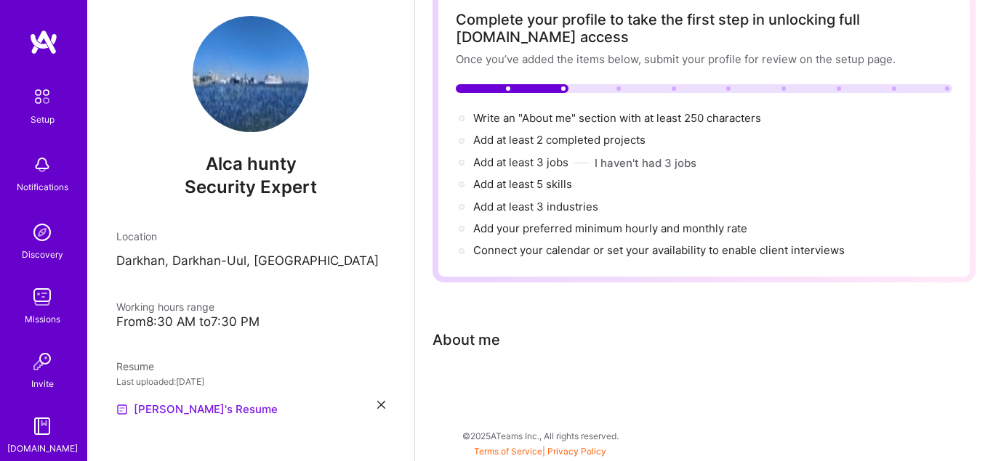
click at [194, 404] on link "[PERSON_NAME]'s Resume" at bounding box center [196, 409] width 161 height 17
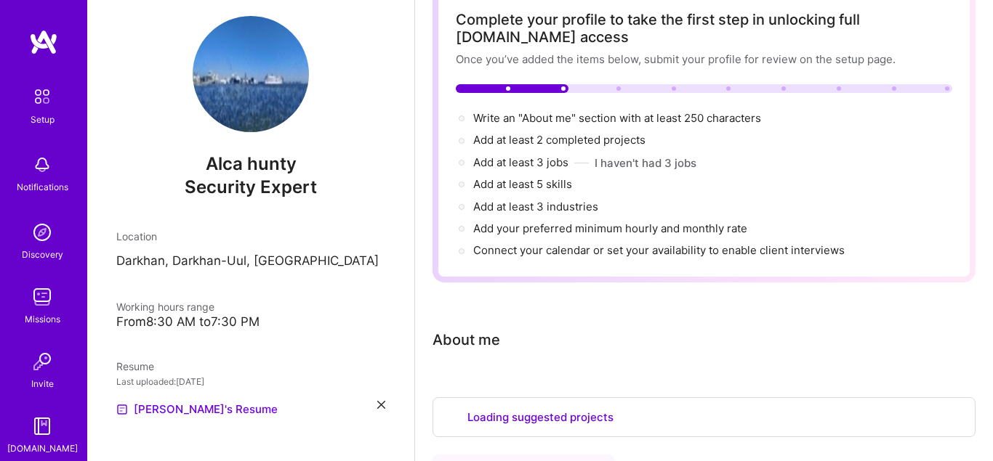
select select "US"
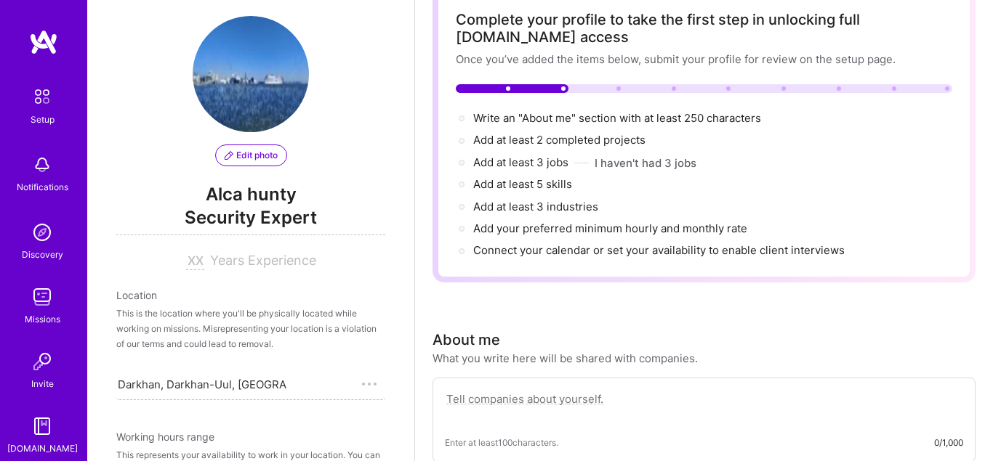
scroll to position [621, 0]
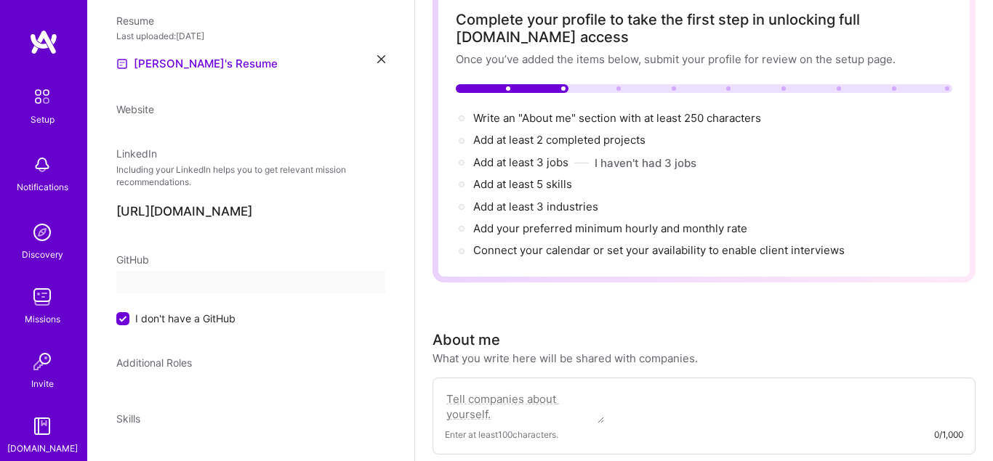
select select "US"
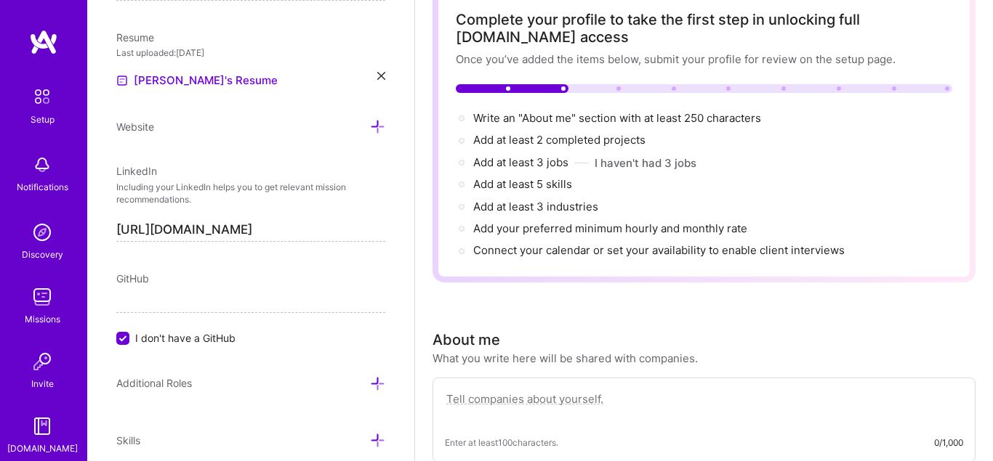
click at [280, 422] on div "Edit photo Alca hunty Security Expert Years Experience Location This is the loc…" at bounding box center [250, 230] width 327 height 461
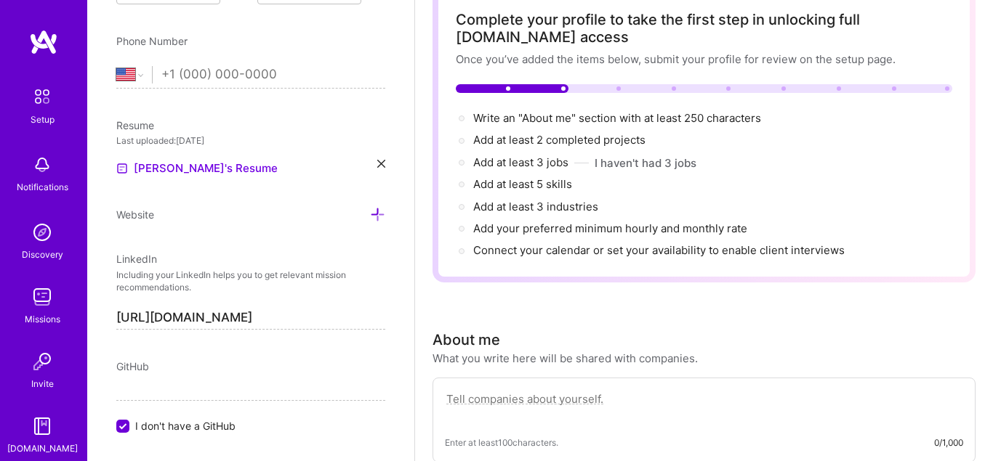
scroll to position [455, 0]
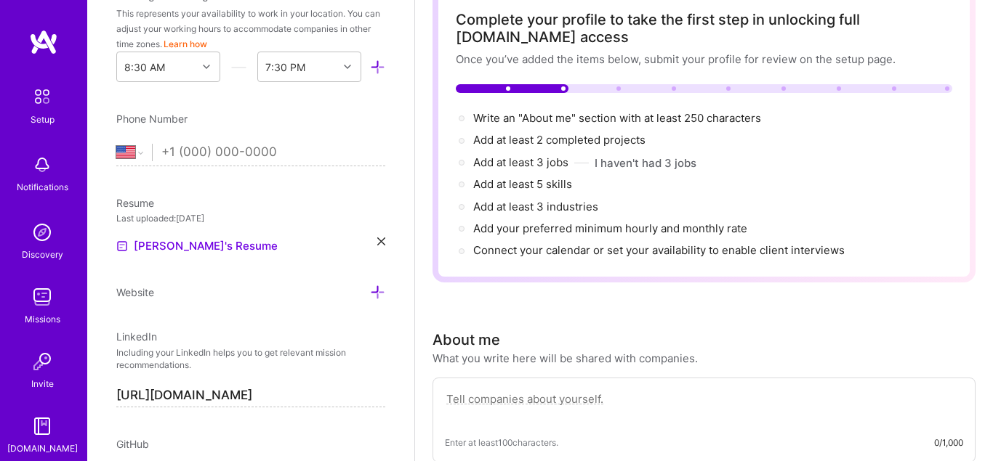
click at [372, 246] on div "[PERSON_NAME]'s Resume" at bounding box center [250, 246] width 269 height 17
click at [381, 243] on icon at bounding box center [381, 242] width 8 height 8
click at [225, 235] on div "Upload your Resume PDF file format" at bounding box center [195, 237] width 100 height 31
click at [167, 243] on link "[PERSON_NAME]'s Resume" at bounding box center [196, 246] width 161 height 17
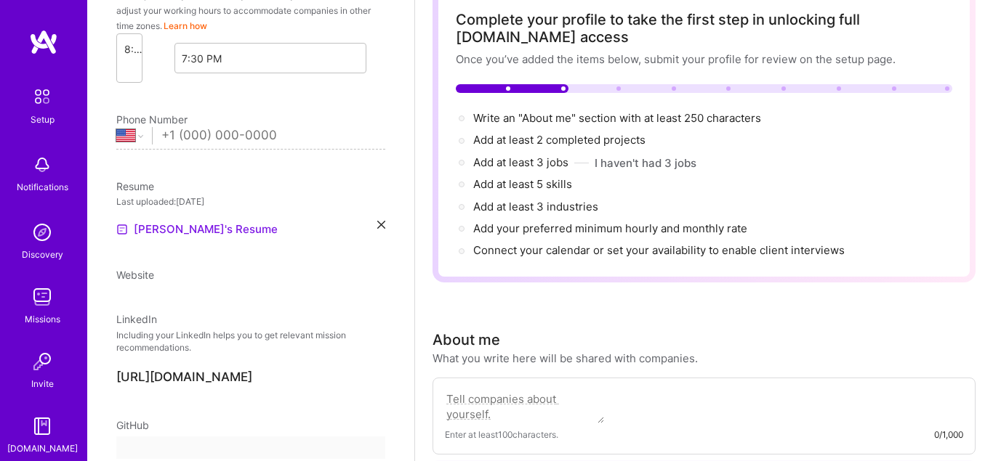
select select "US"
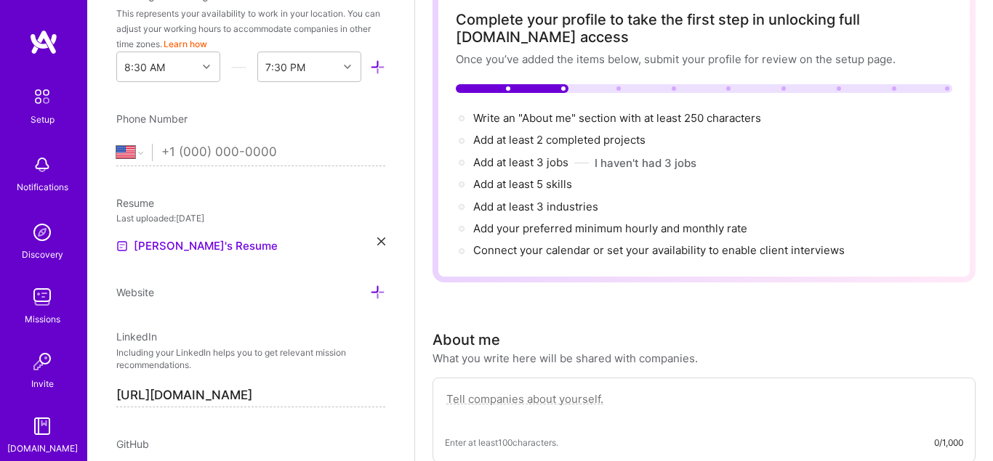
click at [380, 244] on icon at bounding box center [381, 242] width 8 height 8
click at [179, 238] on span "PDF file format" at bounding box center [195, 245] width 100 height 15
click at [187, 251] on link "[PERSON_NAME]'s Resume" at bounding box center [196, 246] width 161 height 17
click at [382, 241] on icon at bounding box center [381, 242] width 8 height 8
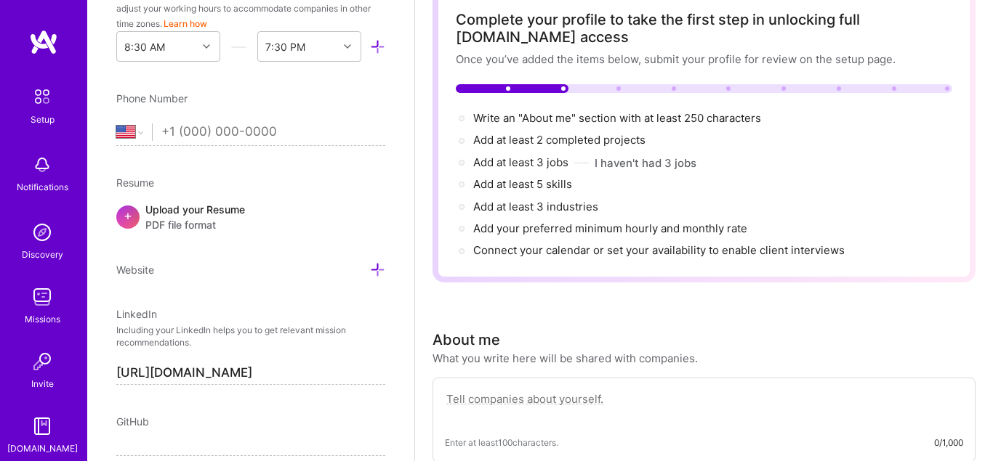
scroll to position [538, 0]
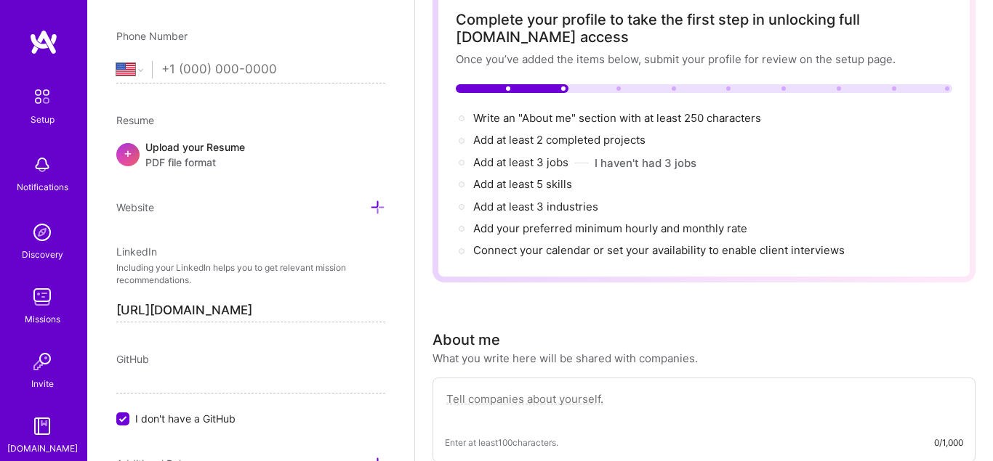
click at [180, 150] on div "Upload your Resume PDF file format" at bounding box center [195, 155] width 100 height 31
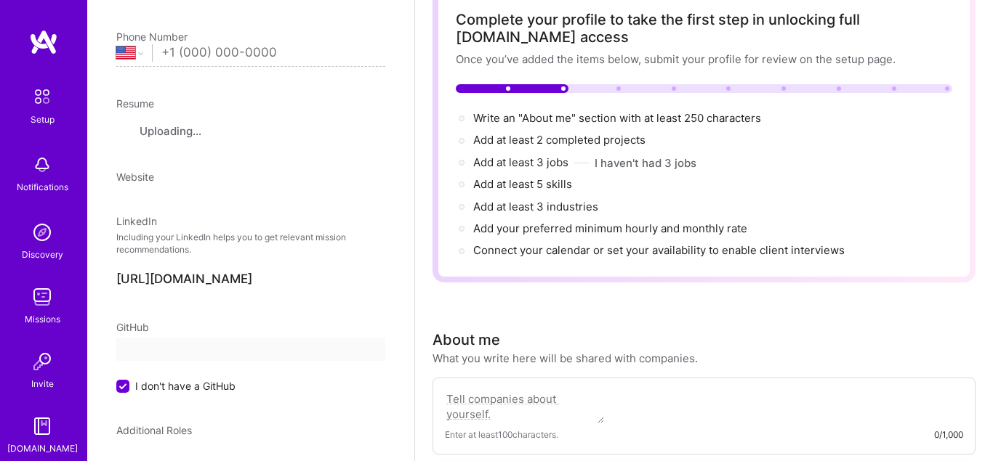
select select "US"
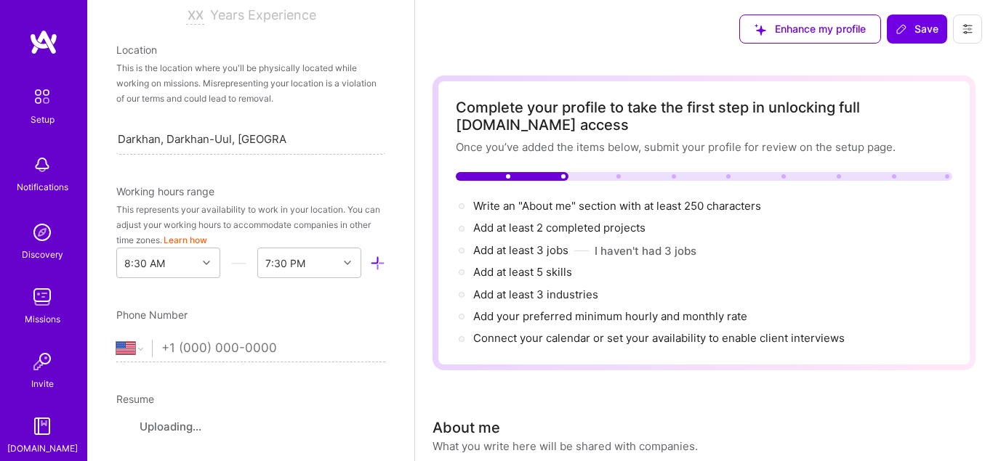
scroll to position [289, 0]
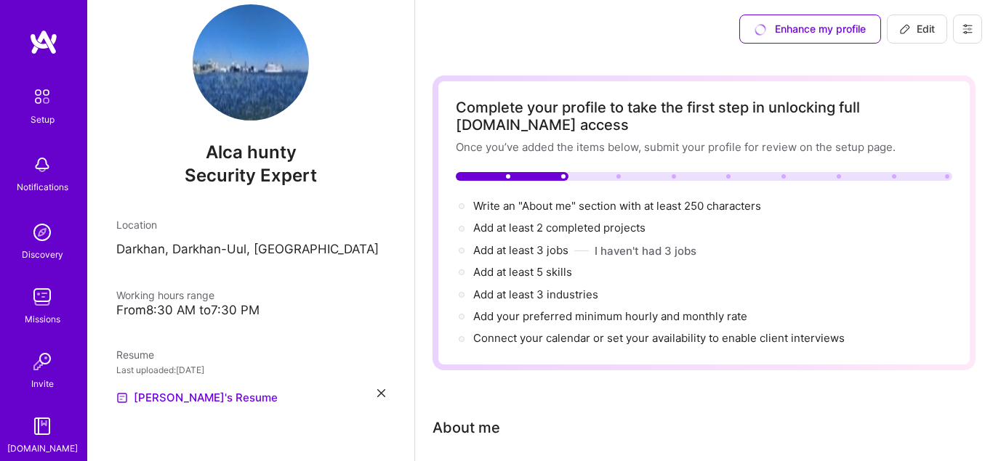
scroll to position [28, 0]
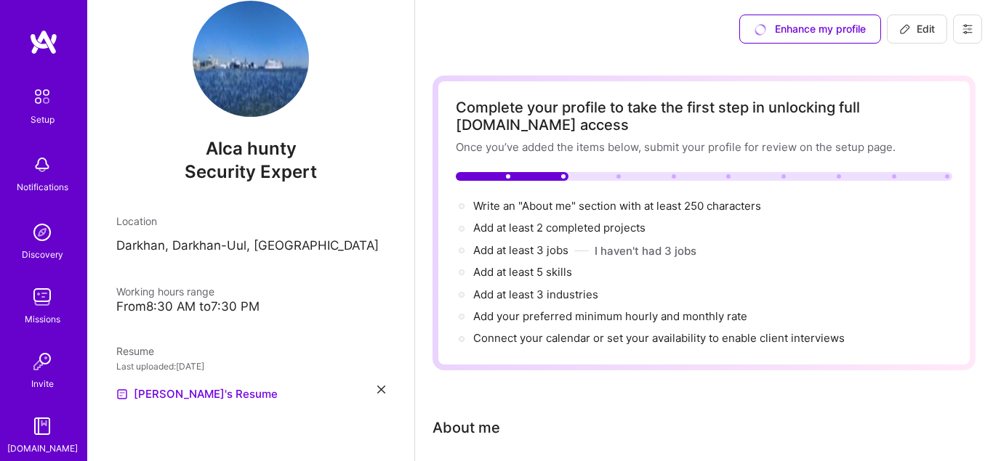
click at [378, 384] on div "Resume Last uploaded: Oct 14, 2025 Alca's Resume" at bounding box center [250, 374] width 269 height 60
click at [382, 389] on icon at bounding box center [381, 390] width 8 height 8
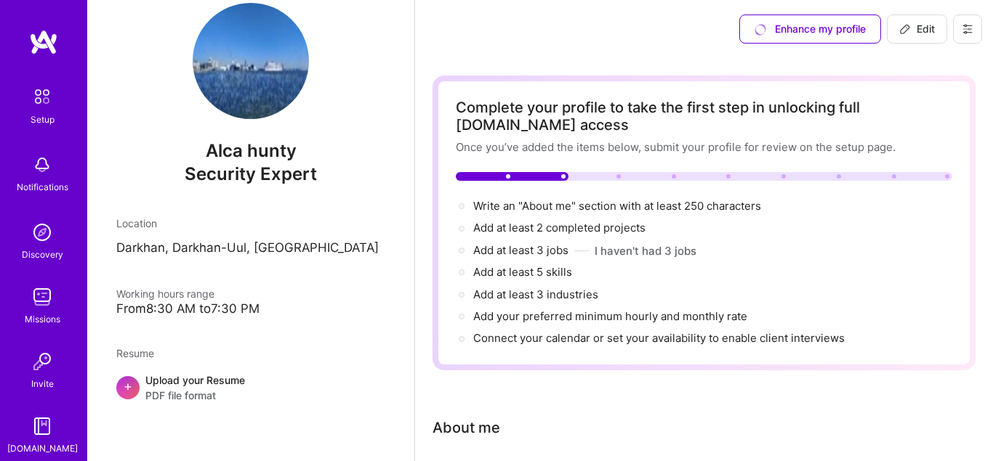
click at [195, 386] on div "Upload your Resume PDF file format" at bounding box center [195, 388] width 100 height 31
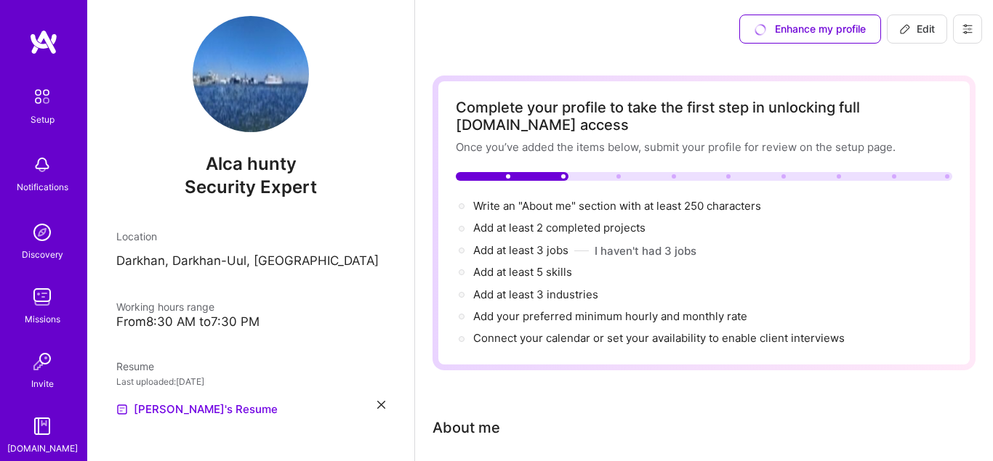
select select "US"
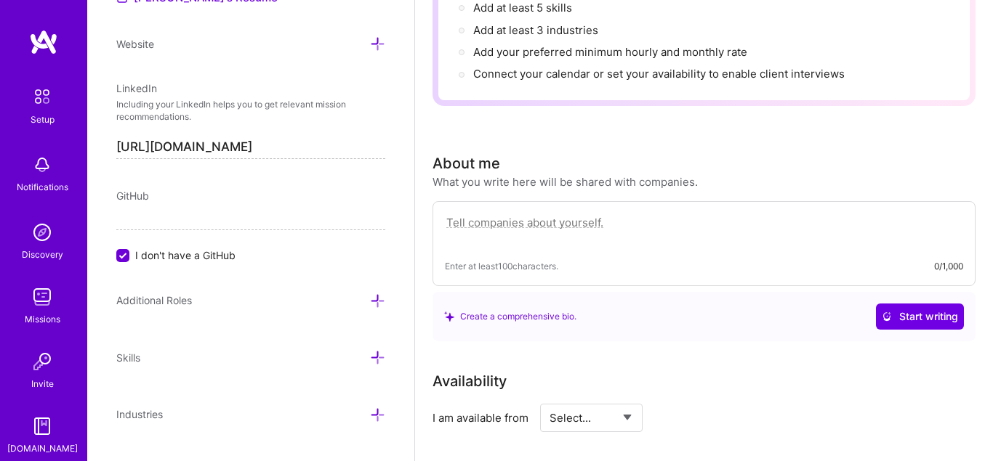
scroll to position [455, 0]
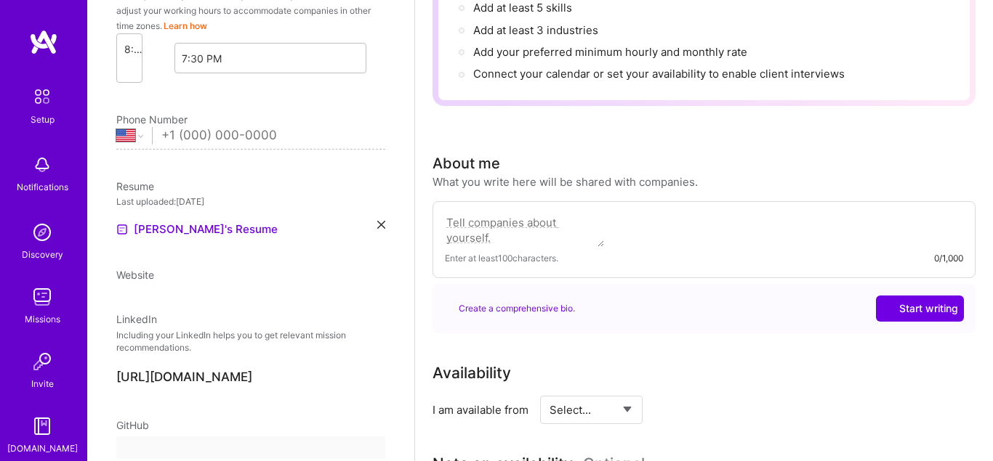
select select "US"
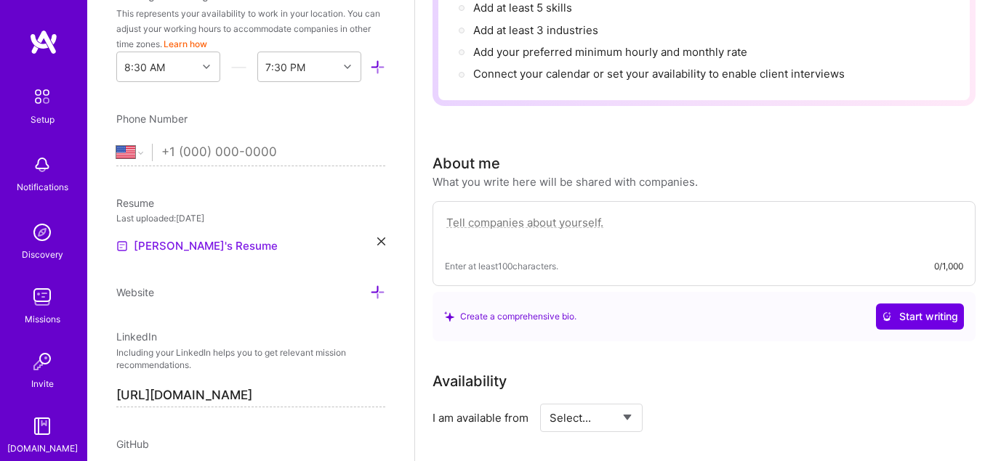
click at [196, 247] on link "[PERSON_NAME]'s Resume" at bounding box center [196, 246] width 161 height 17
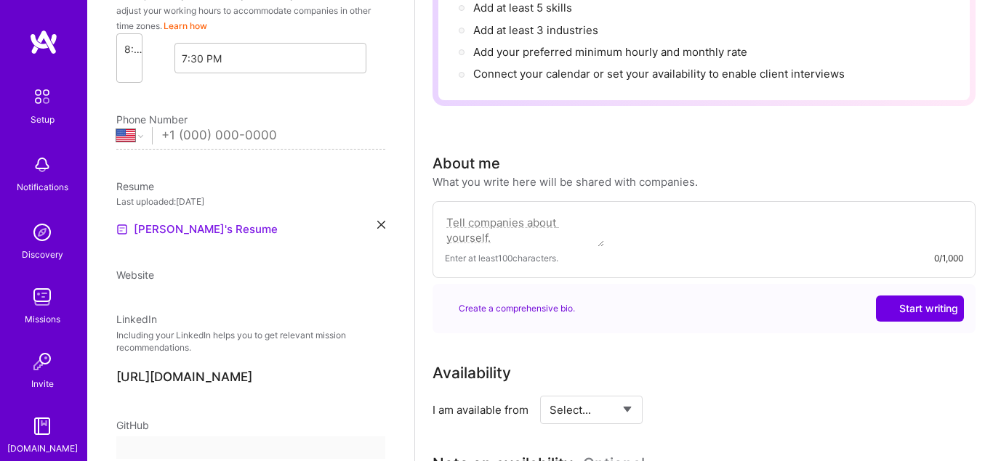
select select "US"
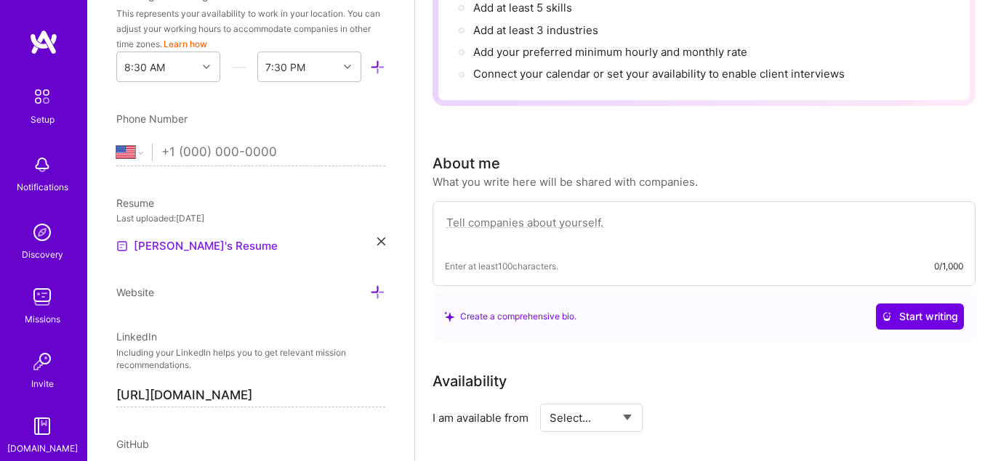
click at [175, 248] on link "[PERSON_NAME]'s Resume" at bounding box center [196, 246] width 161 height 17
click at [189, 244] on link "[PERSON_NAME]'s Resume" at bounding box center [196, 246] width 161 height 17
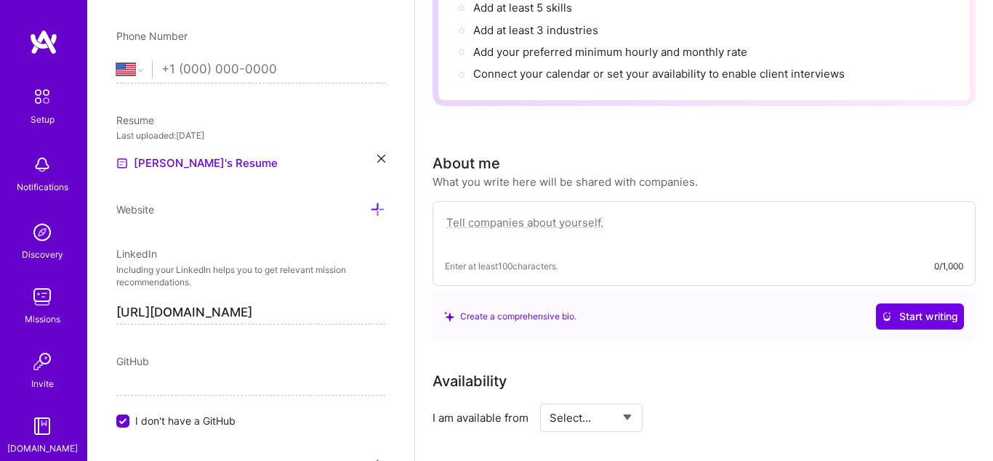
click at [383, 159] on icon at bounding box center [381, 159] width 8 height 8
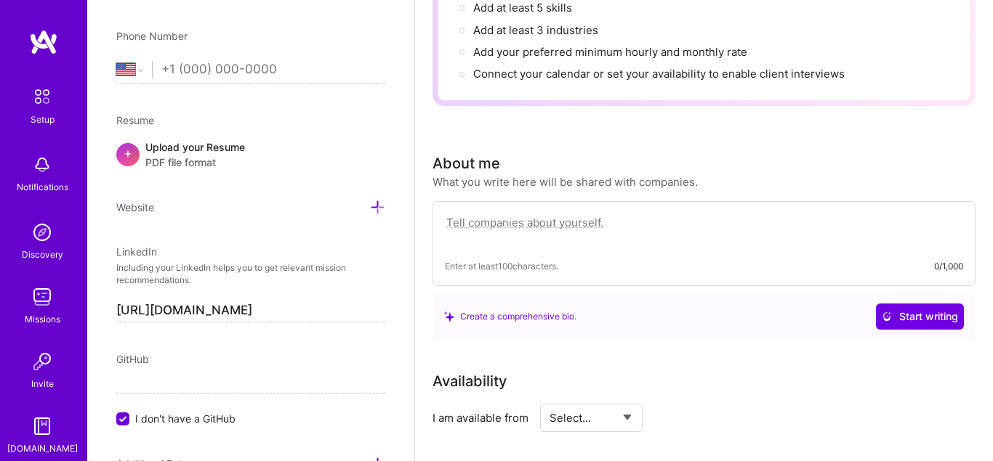
click at [217, 157] on span "PDF file format" at bounding box center [195, 162] width 100 height 15
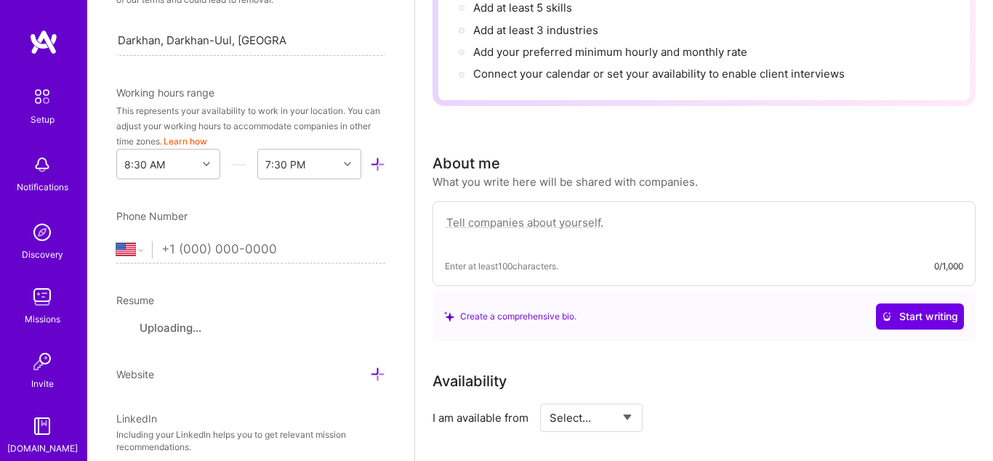
scroll to position [455, 0]
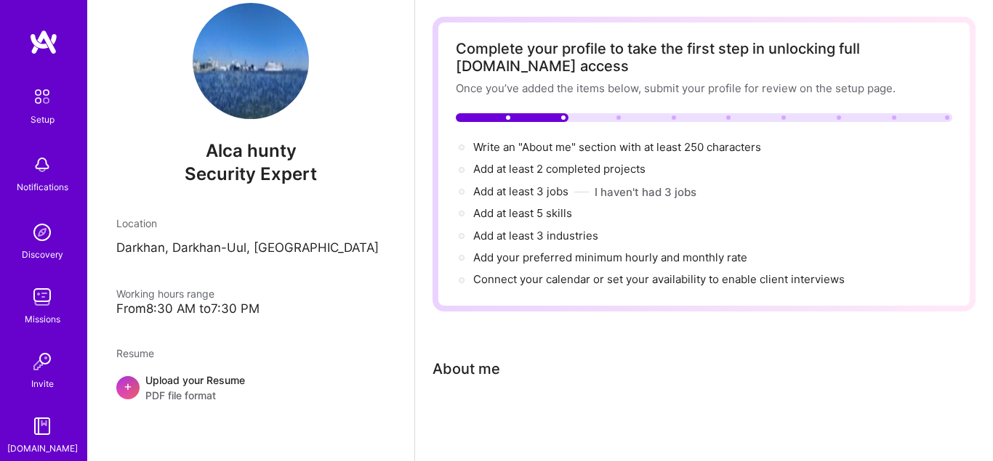
scroll to position [88, 0]
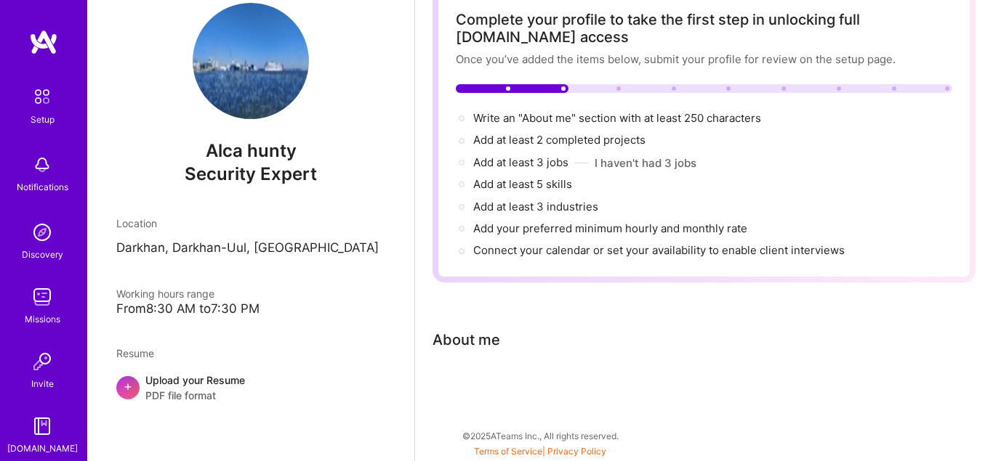
click at [214, 386] on div "Upload your Resume PDF file format" at bounding box center [195, 388] width 100 height 31
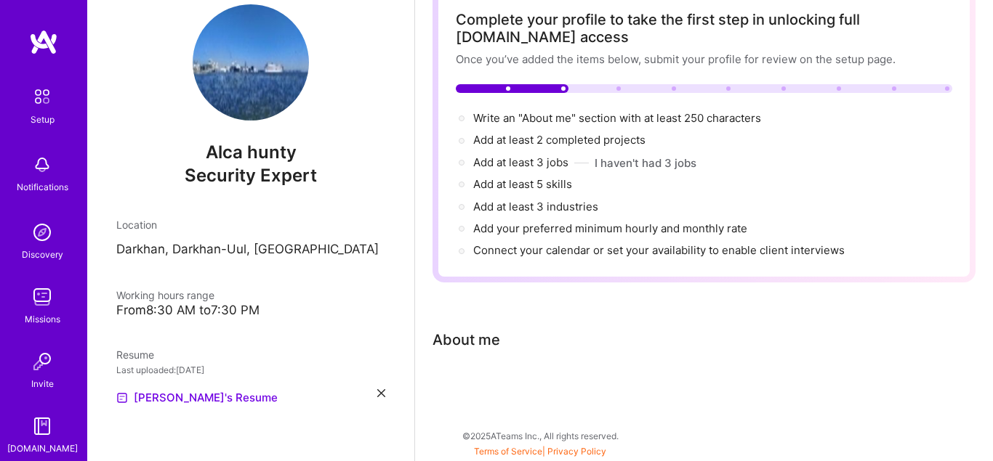
scroll to position [28, 0]
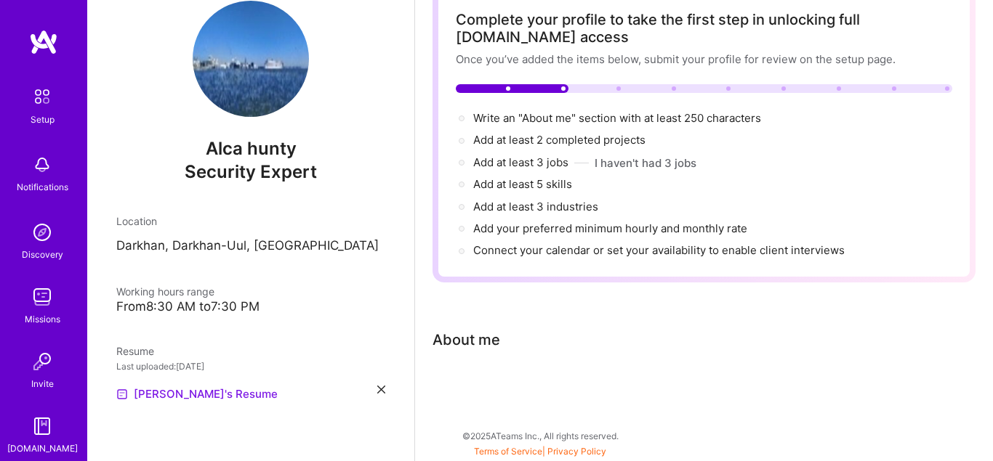
click at [188, 396] on link "[PERSON_NAME]'s Resume" at bounding box center [196, 394] width 161 height 17
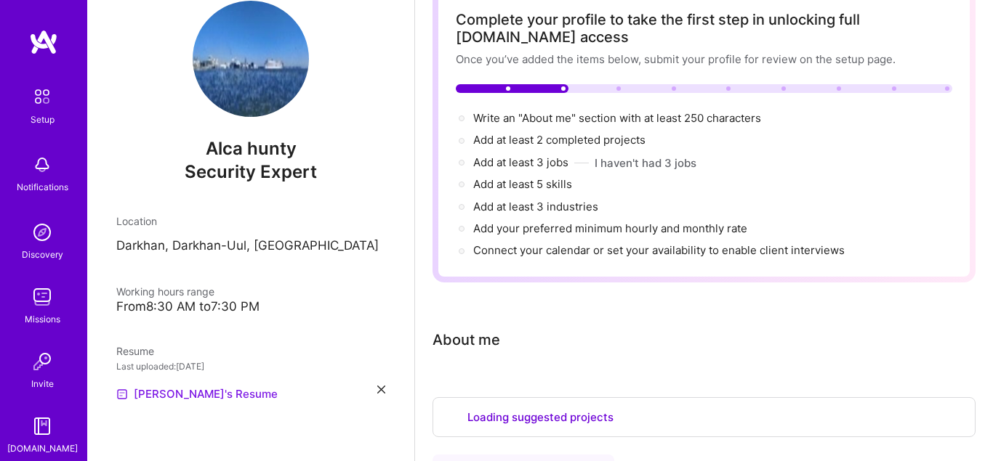
select select "US"
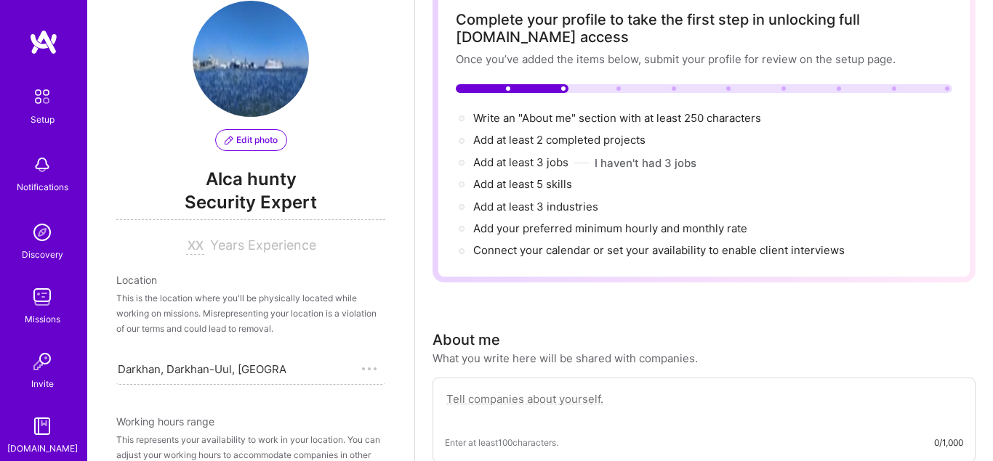
scroll to position [621, 0]
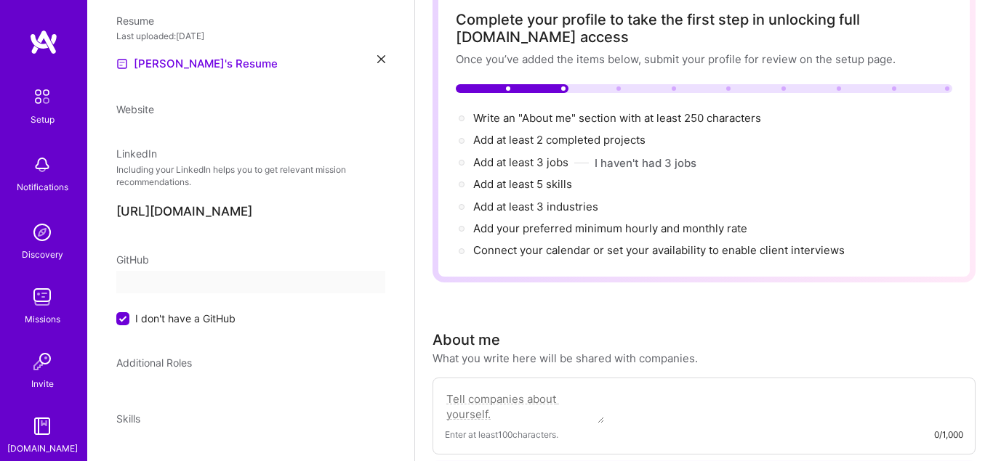
select select "US"
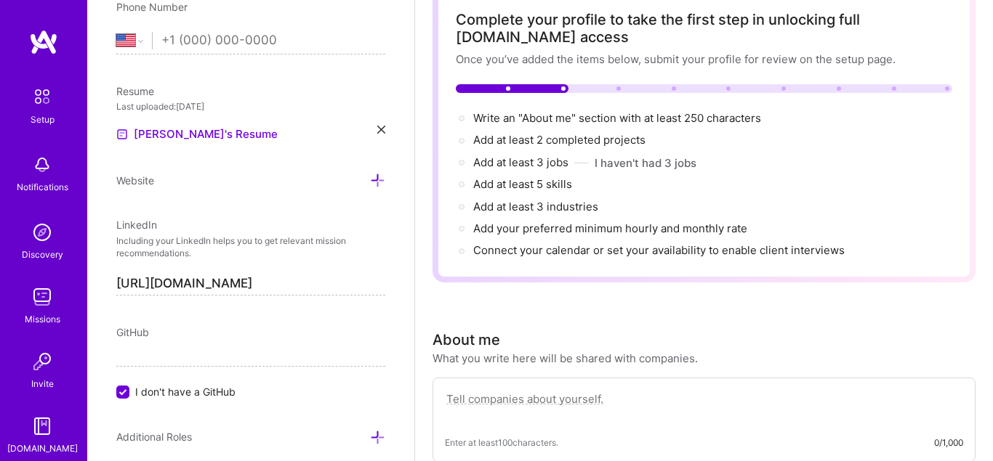
scroll to position [569, 0]
click at [378, 120] on div "Resume Last uploaded: [DATE] [PERSON_NAME]'s Resume" at bounding box center [250, 111] width 269 height 60
click at [379, 127] on icon at bounding box center [381, 128] width 8 height 8
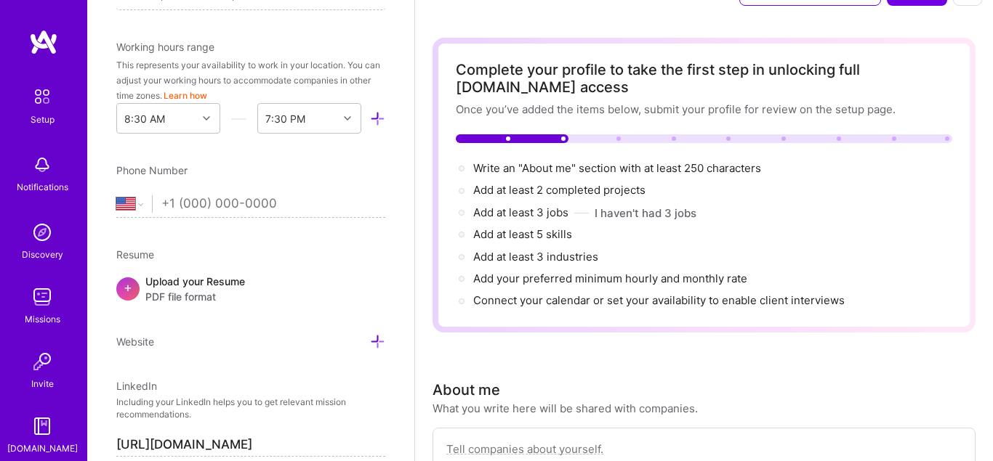
scroll to position [14, 0]
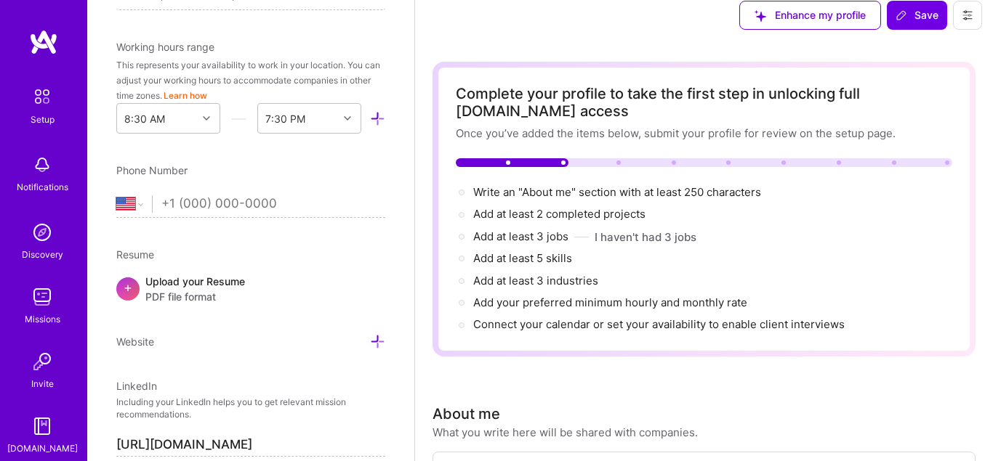
click at [203, 287] on div "Upload your Resume PDF file format" at bounding box center [195, 289] width 100 height 31
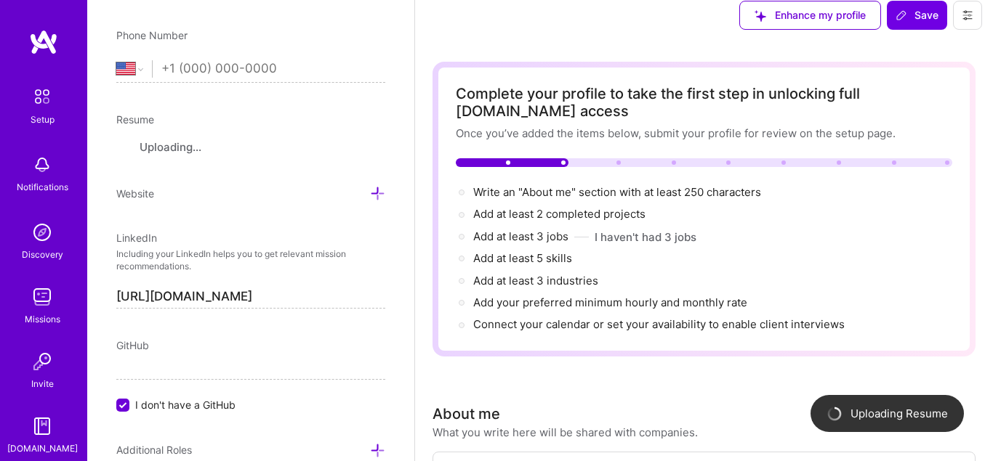
scroll to position [569, 0]
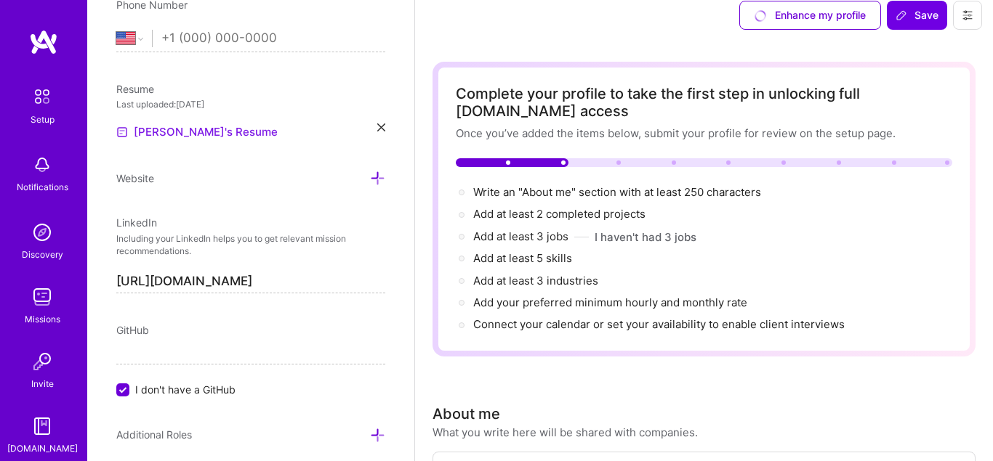
click at [182, 139] on link "[PERSON_NAME]'s Resume" at bounding box center [196, 132] width 161 height 17
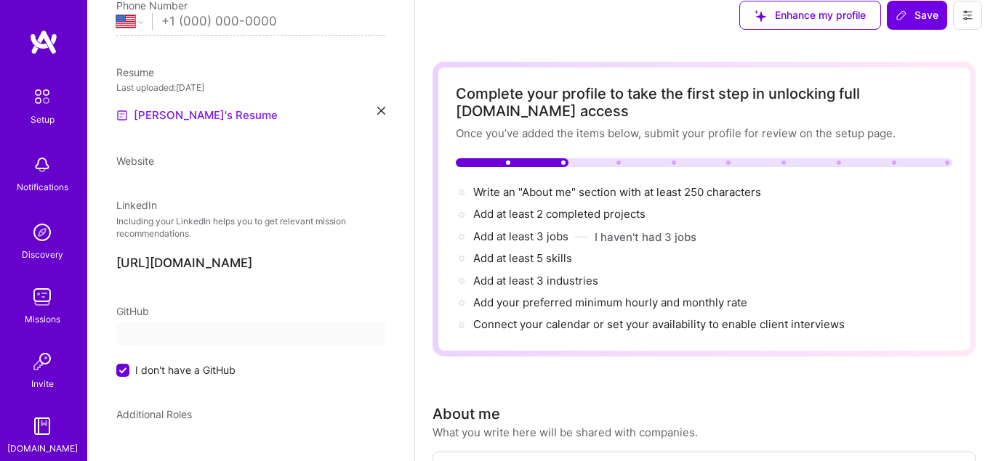
select select "US"
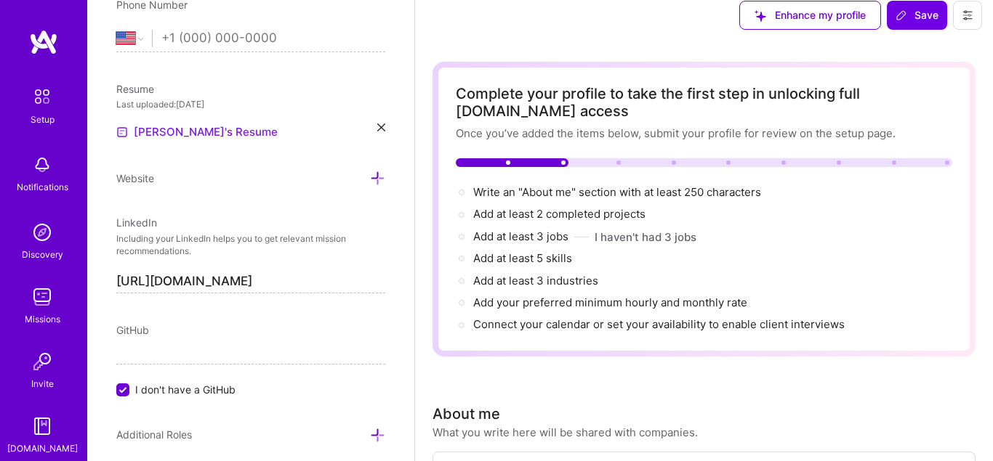
scroll to position [265, 0]
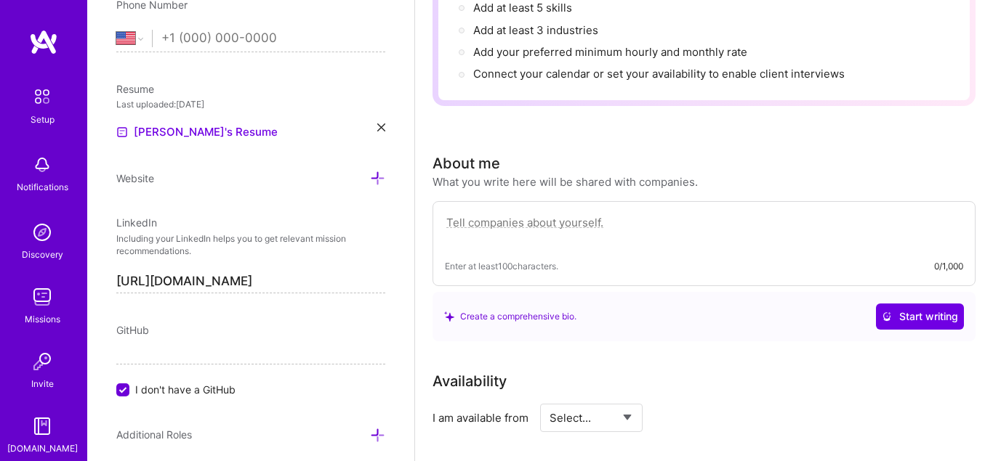
click at [381, 127] on icon at bounding box center [381, 128] width 8 height 8
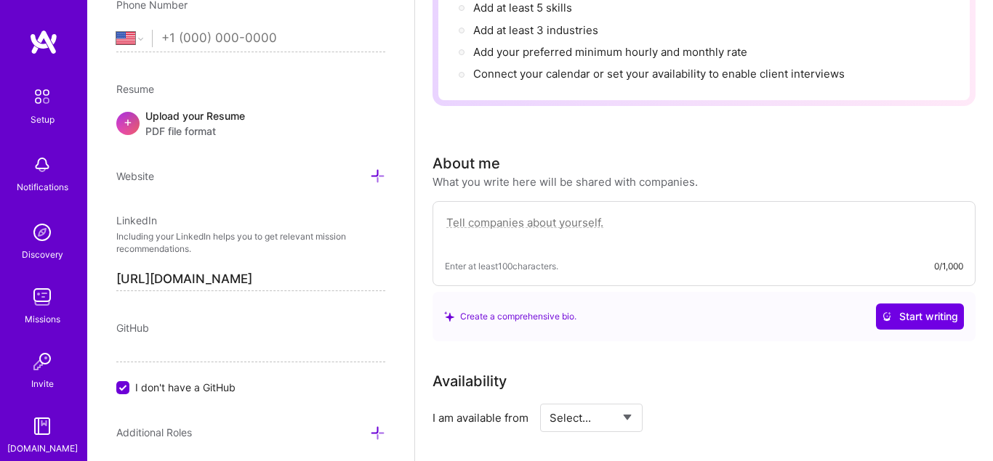
click at [219, 117] on div "Upload your Resume PDF file format" at bounding box center [195, 123] width 100 height 31
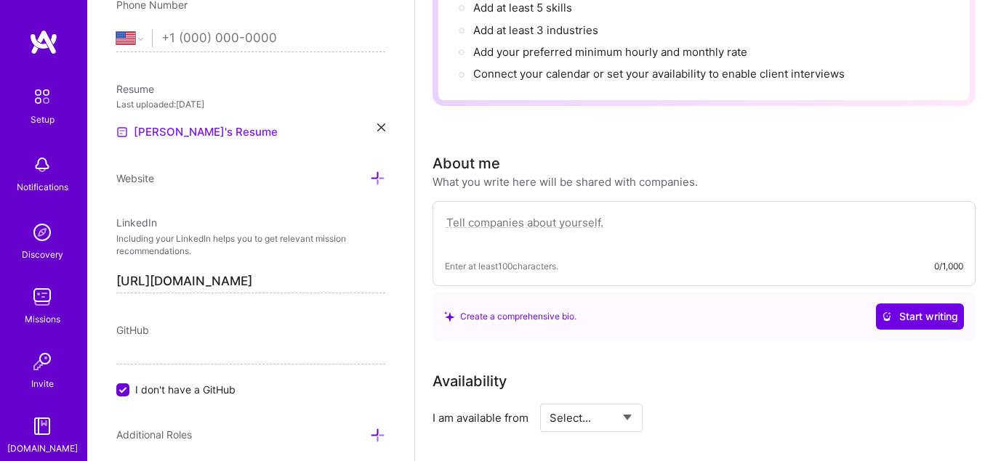
click at [190, 138] on link "[PERSON_NAME]'s Resume" at bounding box center [196, 132] width 161 height 17
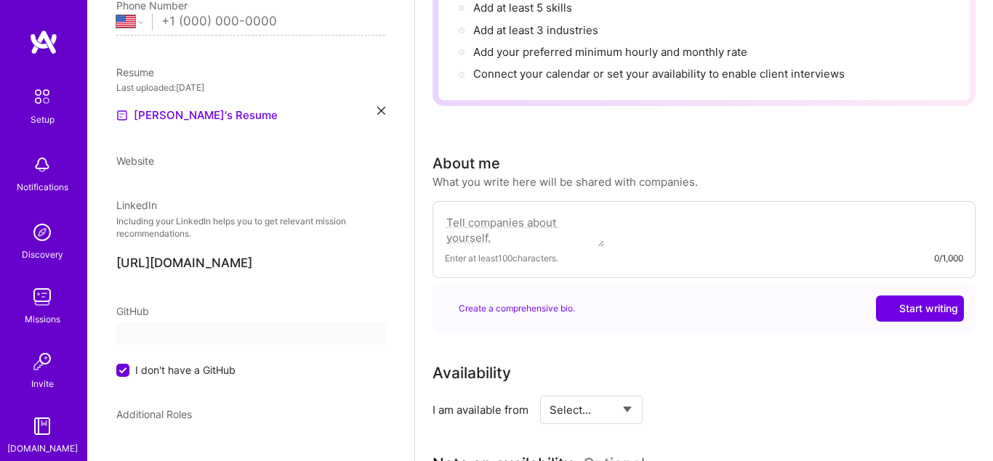
select select "US"
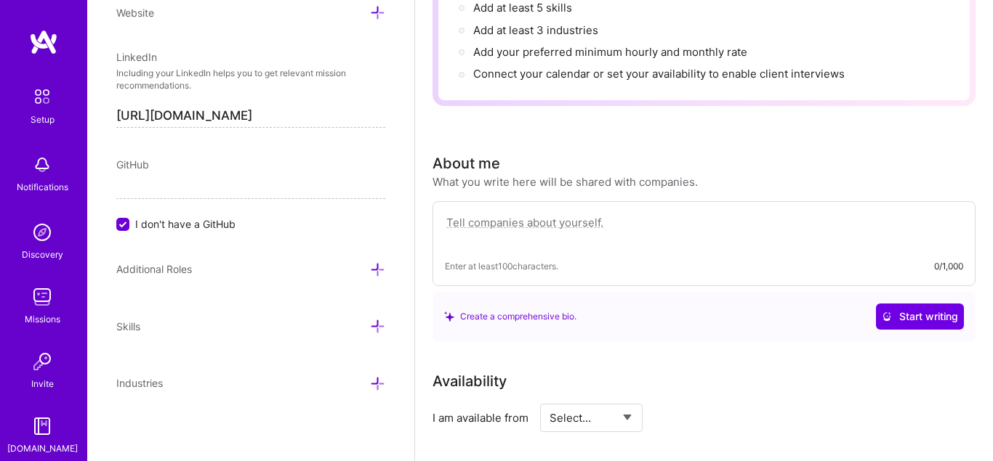
scroll to position [403, 0]
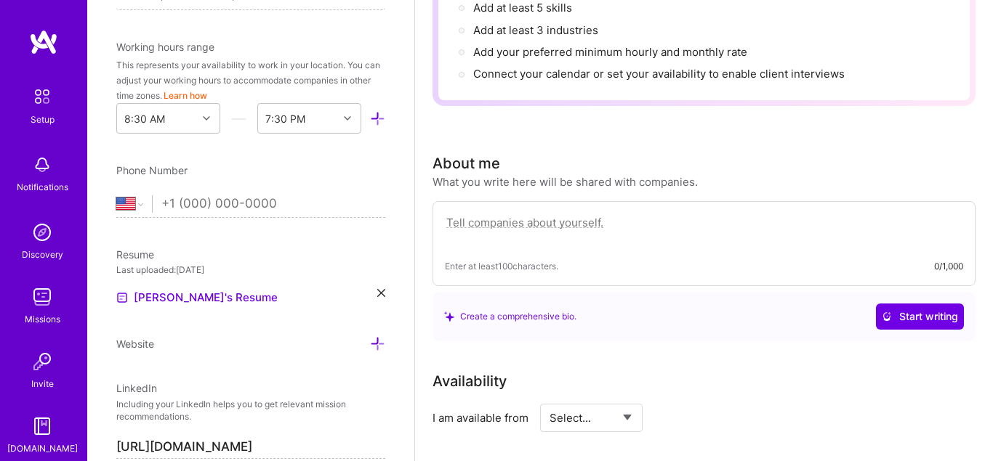
click at [387, 294] on div "Edit photo Alca hunty Security Expert Years Experience Location This is the loc…" at bounding box center [250, 230] width 327 height 461
click at [382, 296] on icon at bounding box center [381, 293] width 8 height 8
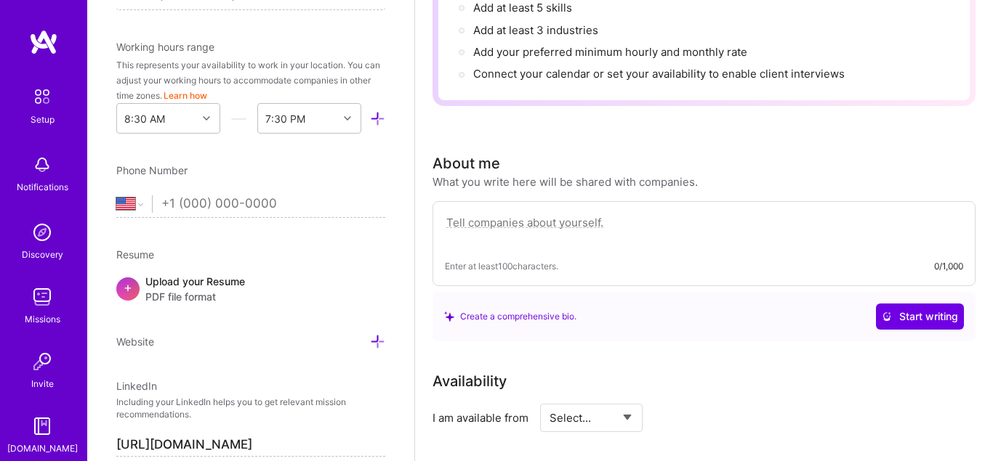
click at [241, 287] on div "Upload your Resume PDF file format" at bounding box center [195, 289] width 100 height 31
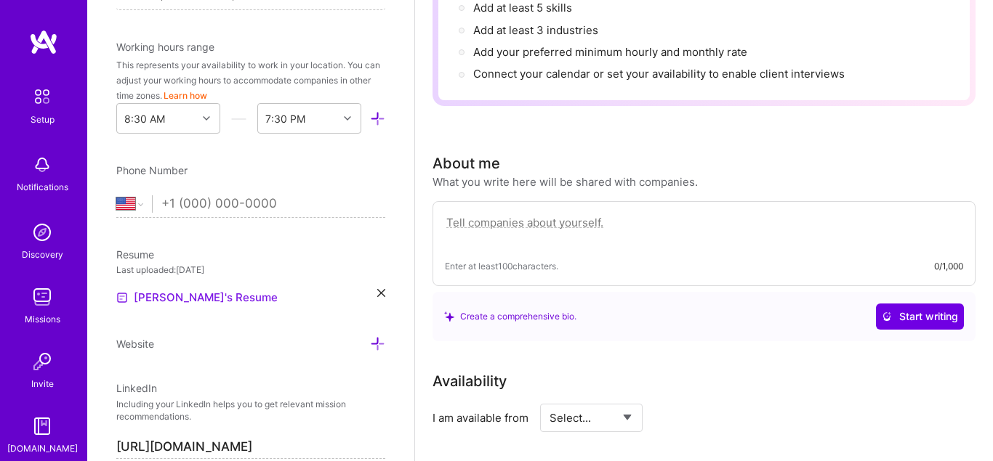
click at [187, 297] on link "[PERSON_NAME]'s Resume" at bounding box center [196, 297] width 161 height 17
click at [382, 289] on div "Resume Last uploaded: [DATE] [PERSON_NAME]'s Resume" at bounding box center [250, 277] width 269 height 60
click at [382, 289] on div "Resume Last uploaded: Oct 14, 2025 Alca's Resume" at bounding box center [250, 277] width 269 height 60
click at [382, 294] on icon at bounding box center [381, 293] width 8 height 8
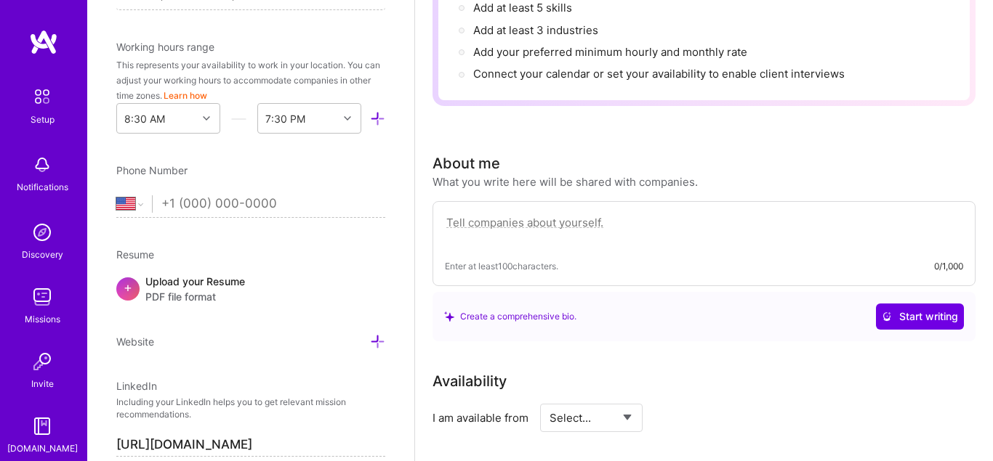
click at [204, 287] on div "Upload your Resume PDF file format" at bounding box center [195, 289] width 100 height 31
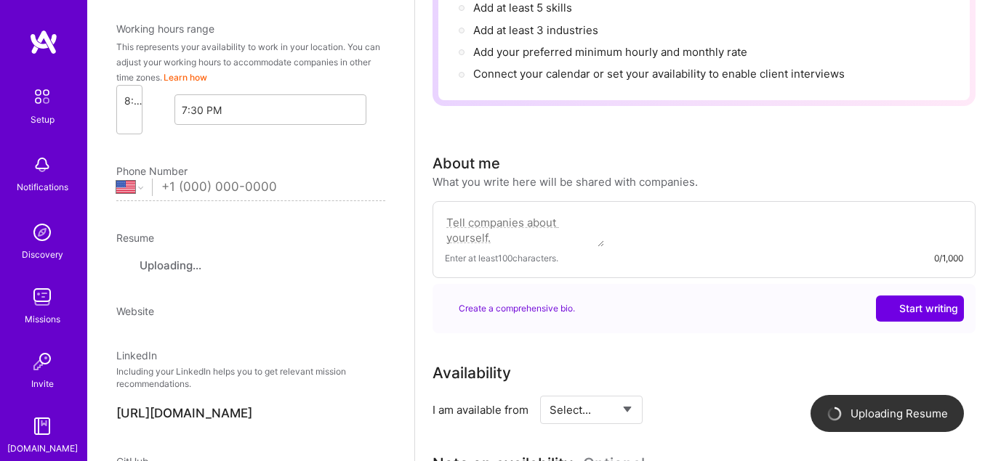
select select "US"
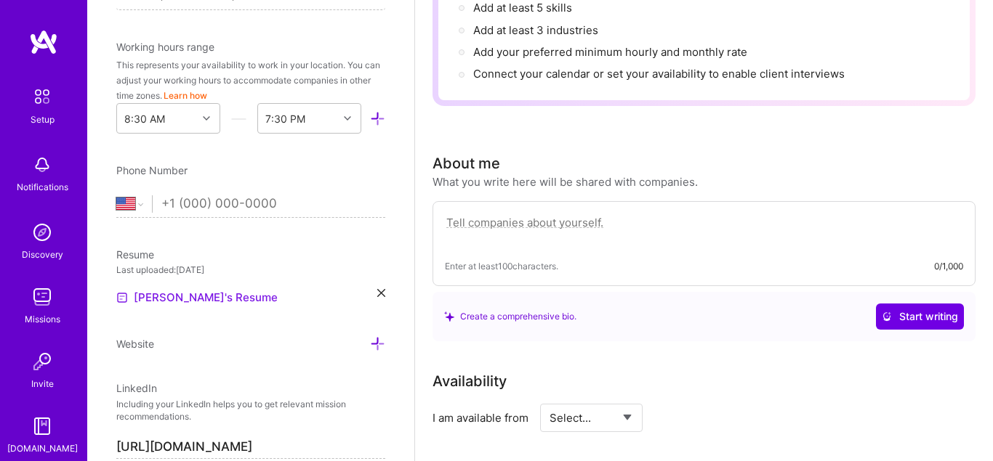
click at [185, 293] on link "[PERSON_NAME]'s Resume" at bounding box center [196, 297] width 161 height 17
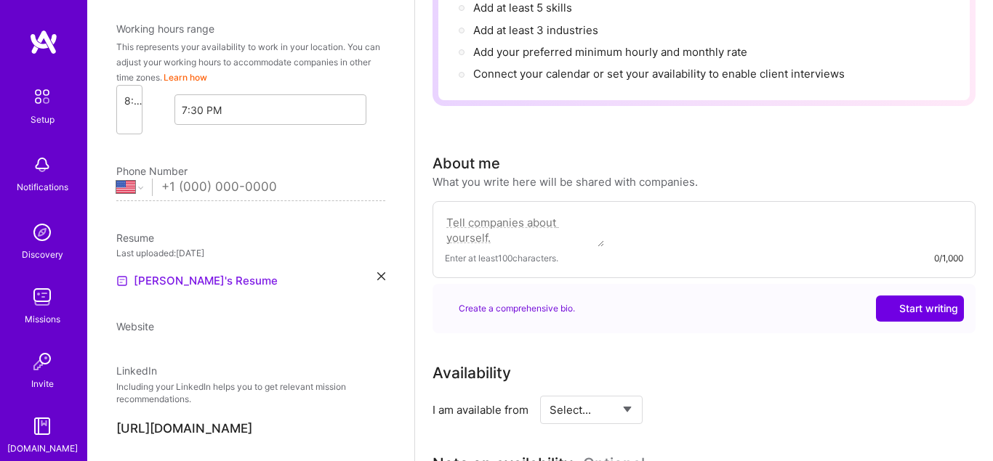
select select "US"
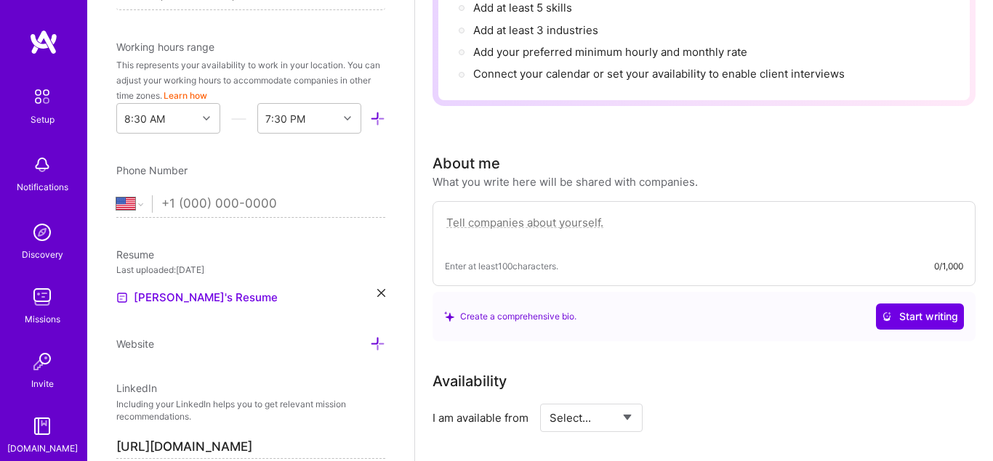
click at [383, 292] on icon at bounding box center [381, 293] width 8 height 8
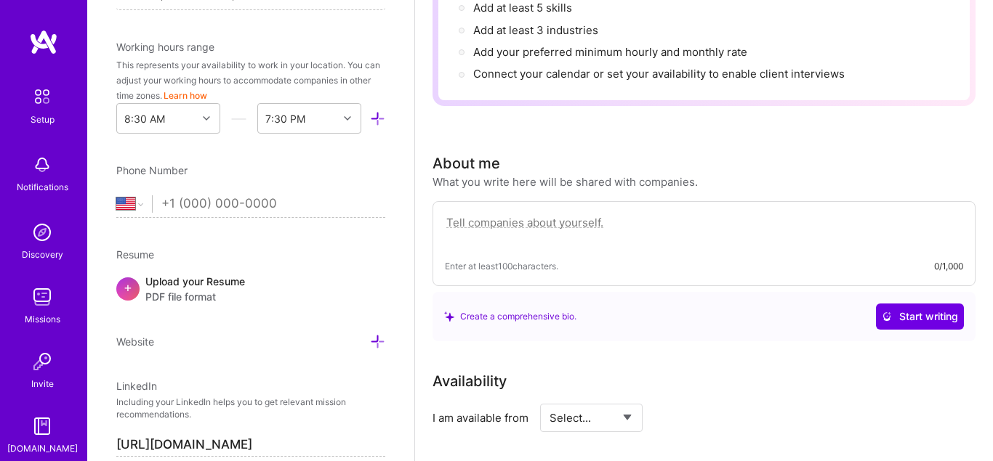
click at [223, 291] on span "PDF file format" at bounding box center [195, 296] width 100 height 15
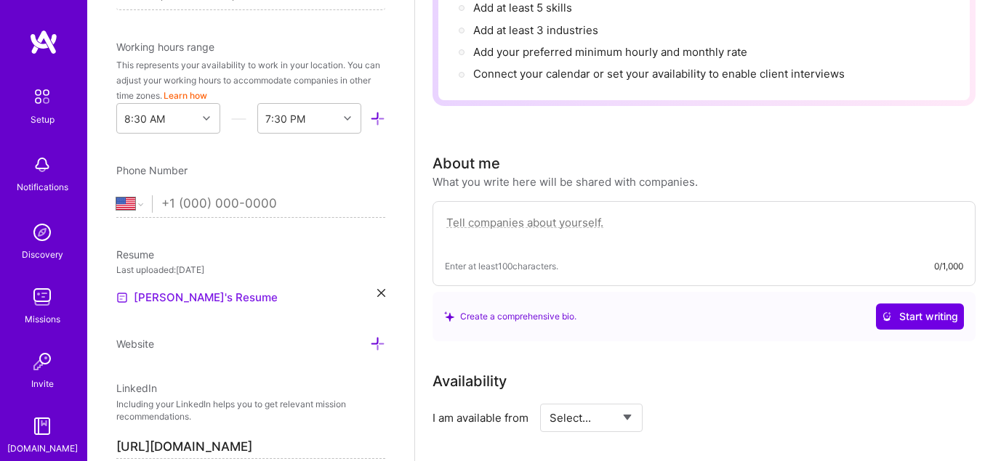
click at [177, 300] on link "[PERSON_NAME]'s Resume" at bounding box center [196, 297] width 161 height 17
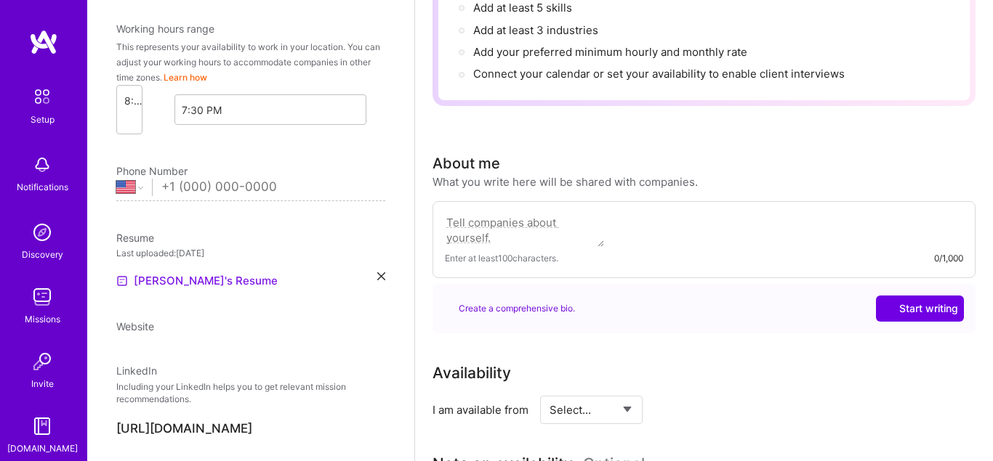
select select "US"
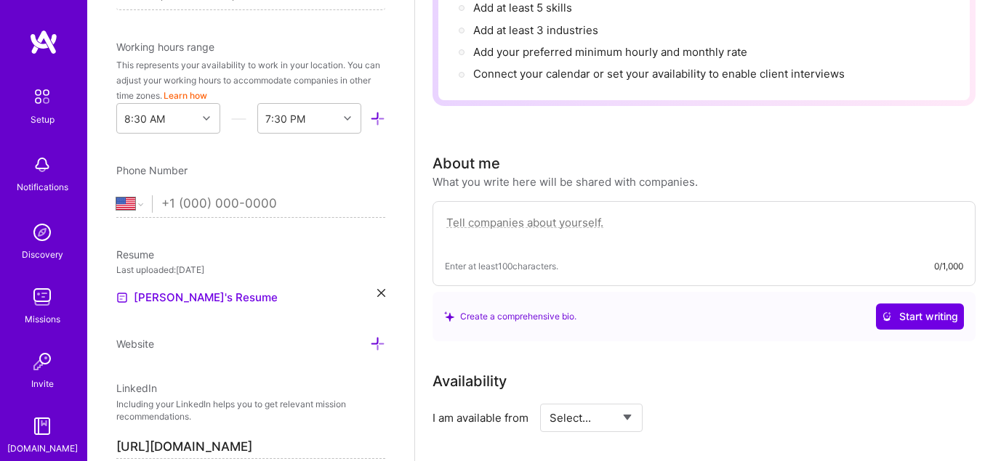
click at [376, 291] on div "[PERSON_NAME]'s Resume" at bounding box center [250, 297] width 269 height 17
click at [379, 293] on icon at bounding box center [381, 293] width 8 height 8
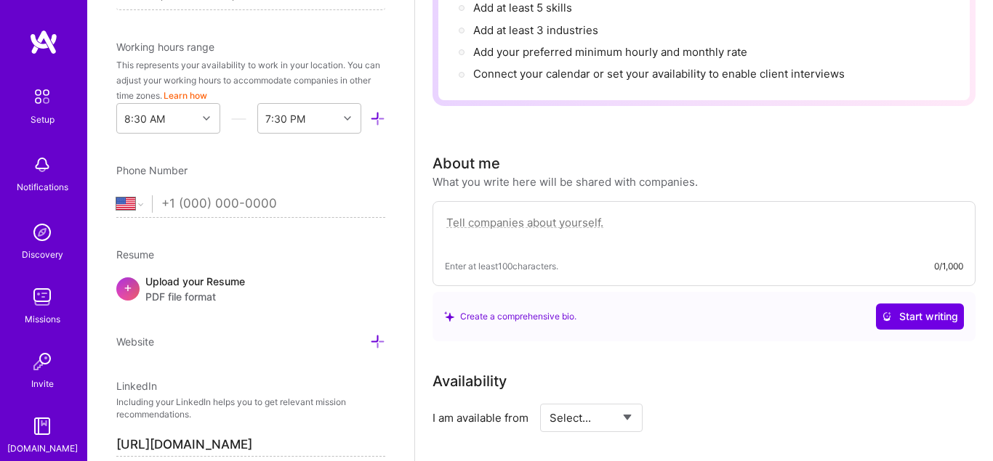
click at [187, 292] on span "PDF file format" at bounding box center [195, 296] width 100 height 15
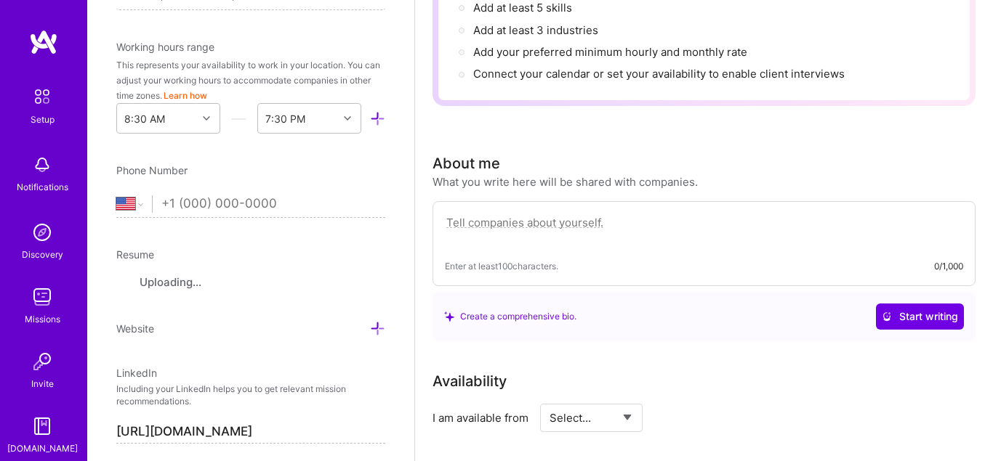
click at [759, 413] on div "File type must be application/pdf" at bounding box center [855, 413] width 218 height 37
click at [763, 408] on div "File type must be application/pdf" at bounding box center [855, 413] width 218 height 37
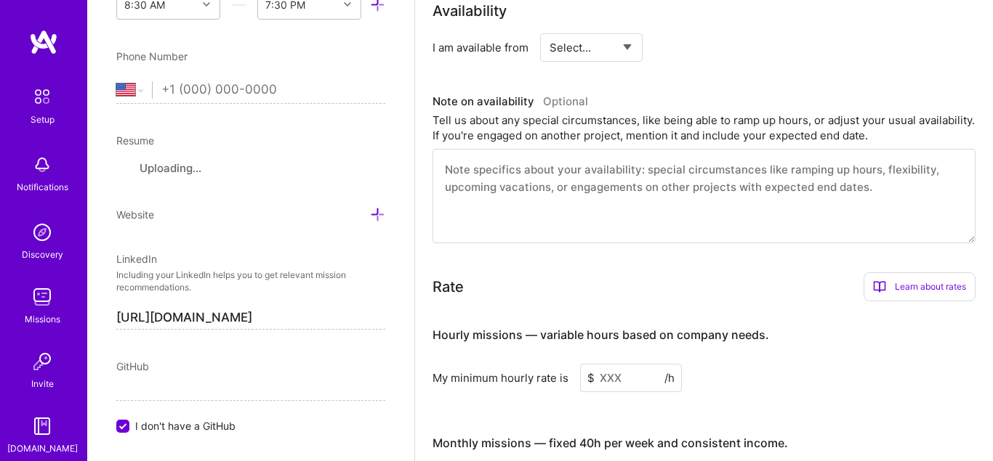
scroll to position [569, 0]
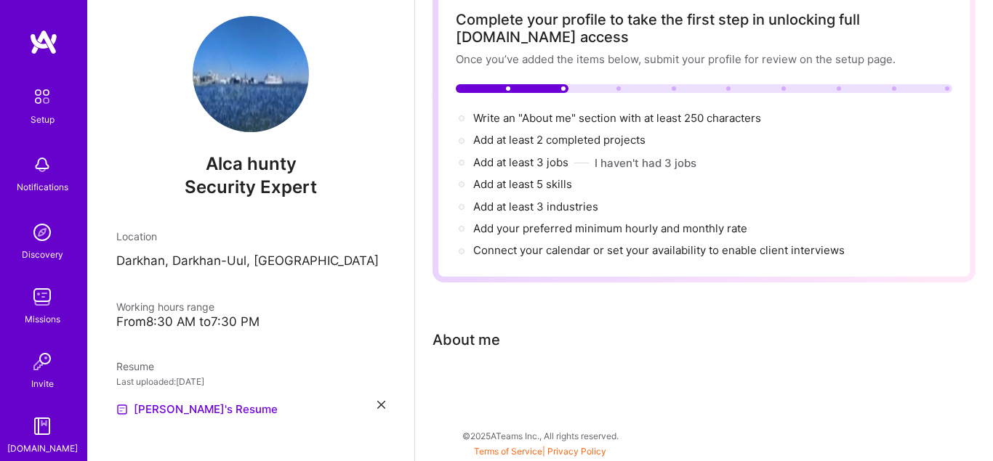
scroll to position [28, 0]
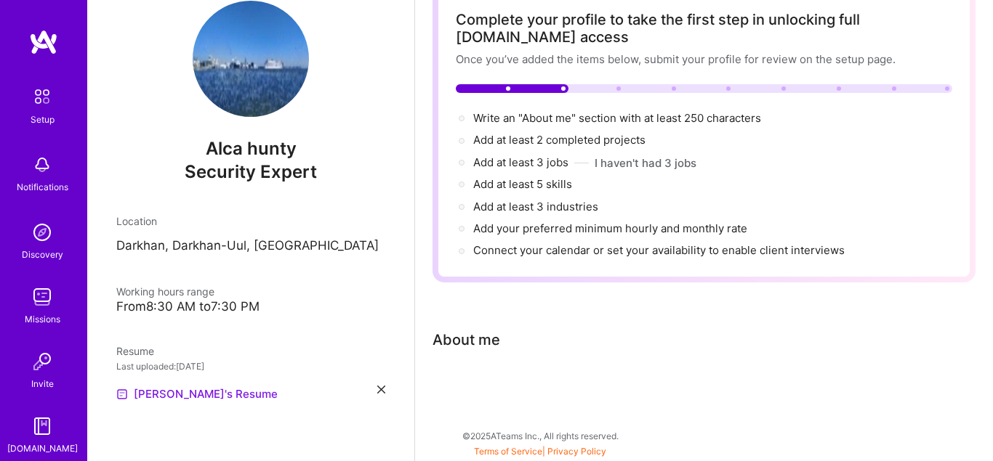
click at [156, 398] on link "[PERSON_NAME]'s Resume" at bounding box center [196, 394] width 161 height 17
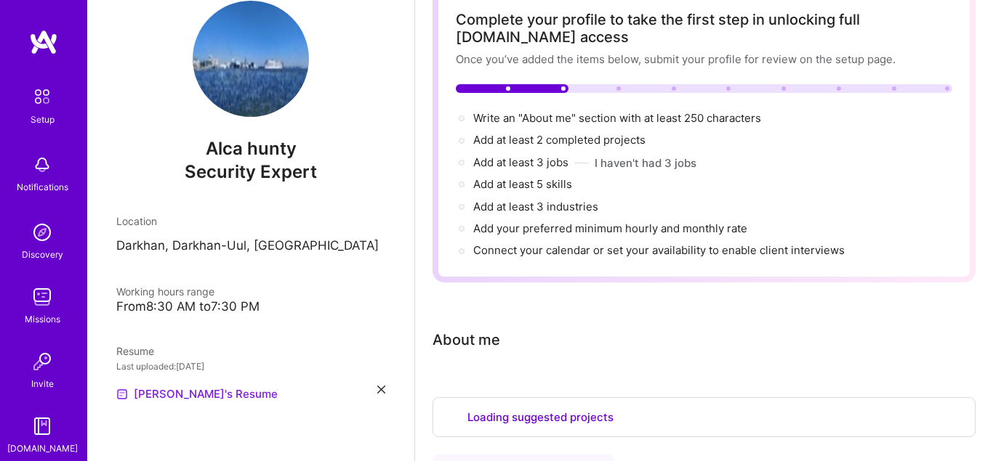
select select "US"
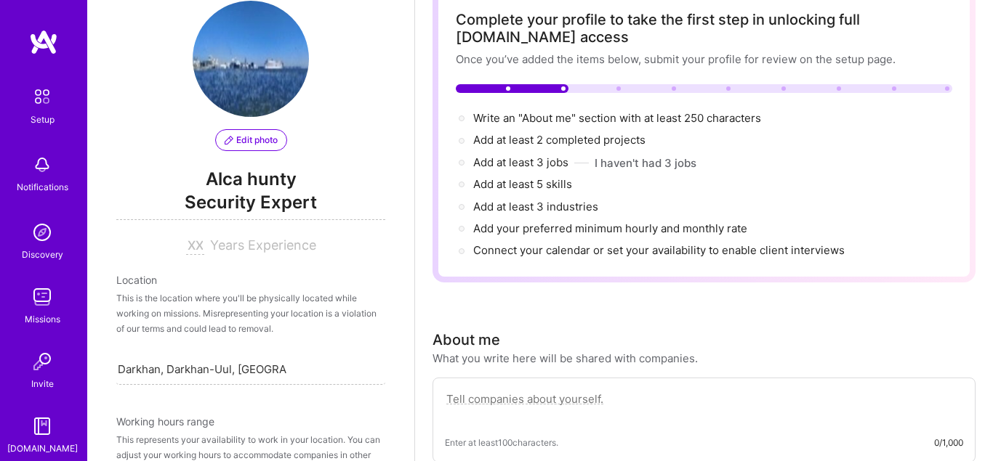
scroll to position [621, 0]
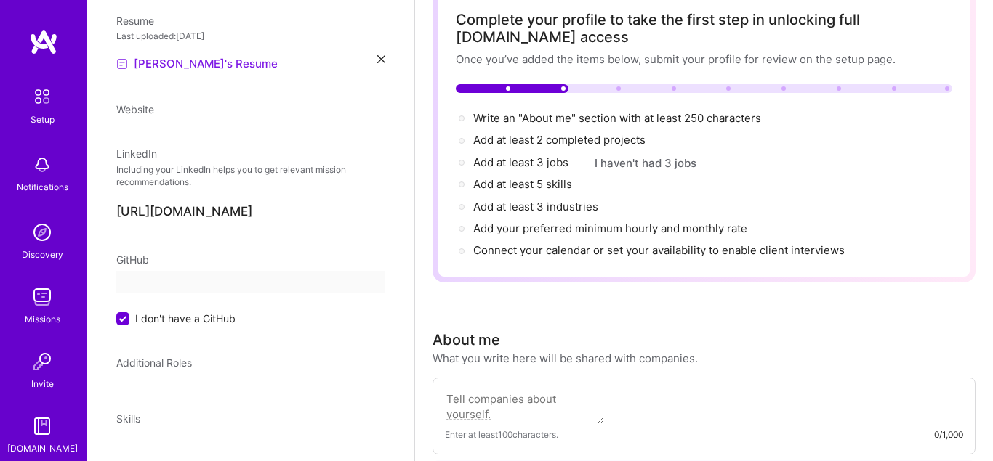
select select "US"
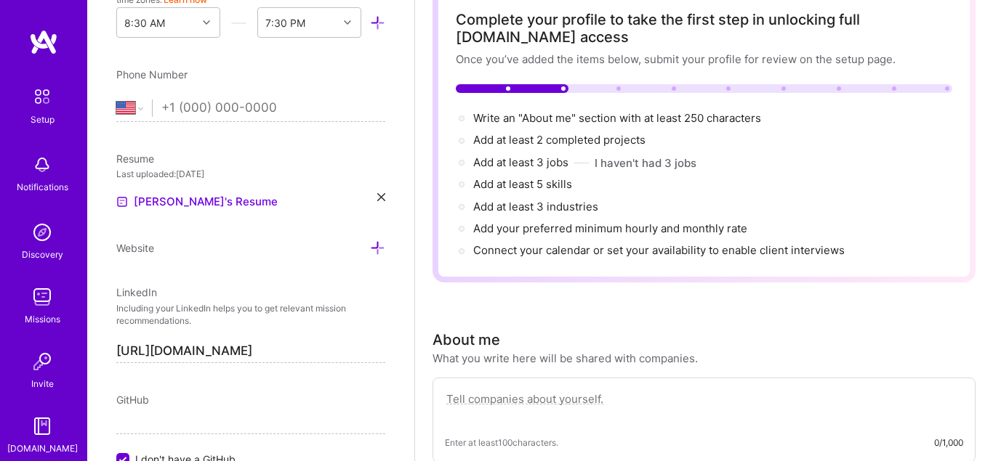
scroll to position [455, 0]
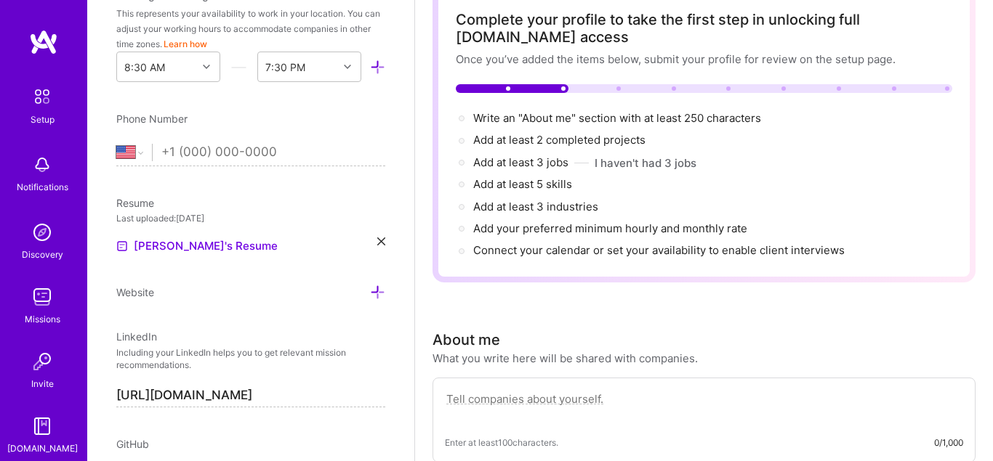
click at [381, 243] on icon at bounding box center [381, 242] width 8 height 8
click at [193, 233] on div "Upload your Resume PDF file format" at bounding box center [195, 237] width 100 height 31
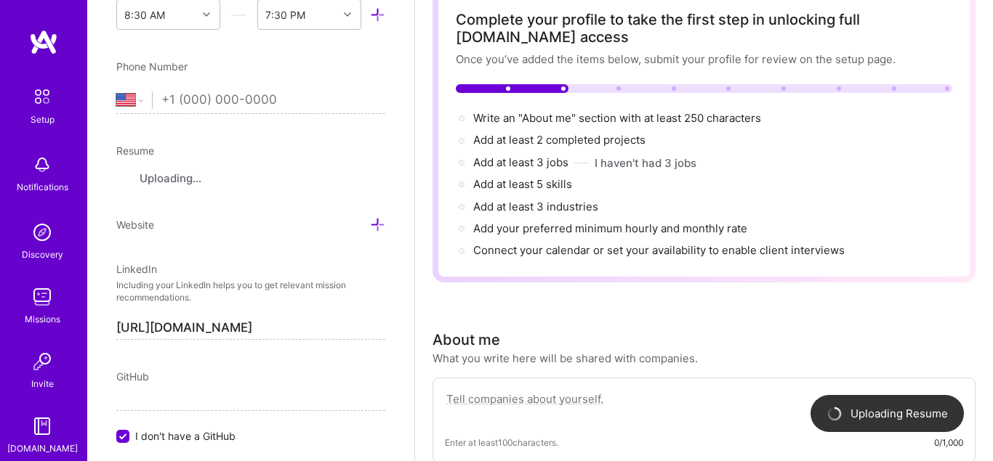
scroll to position [538, 0]
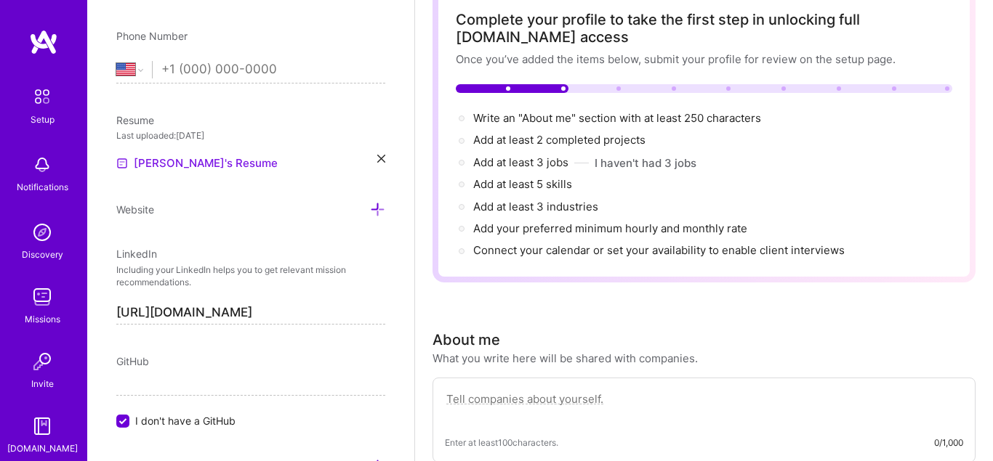
click at [182, 164] on link "[PERSON_NAME]'s Resume" at bounding box center [196, 163] width 161 height 17
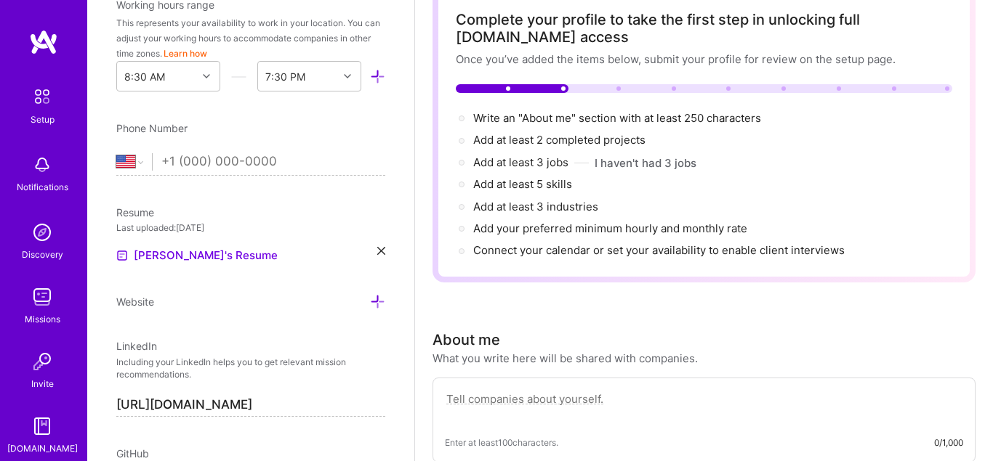
scroll to position [455, 0]
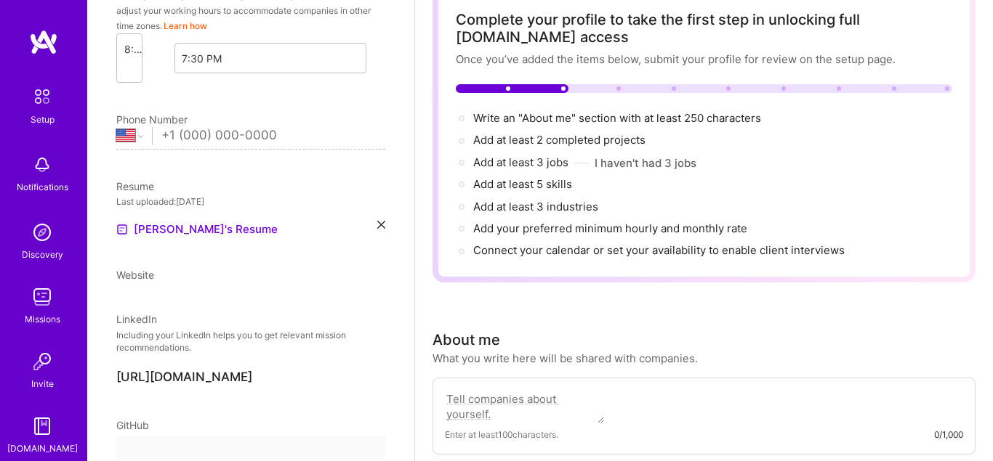
select select "US"
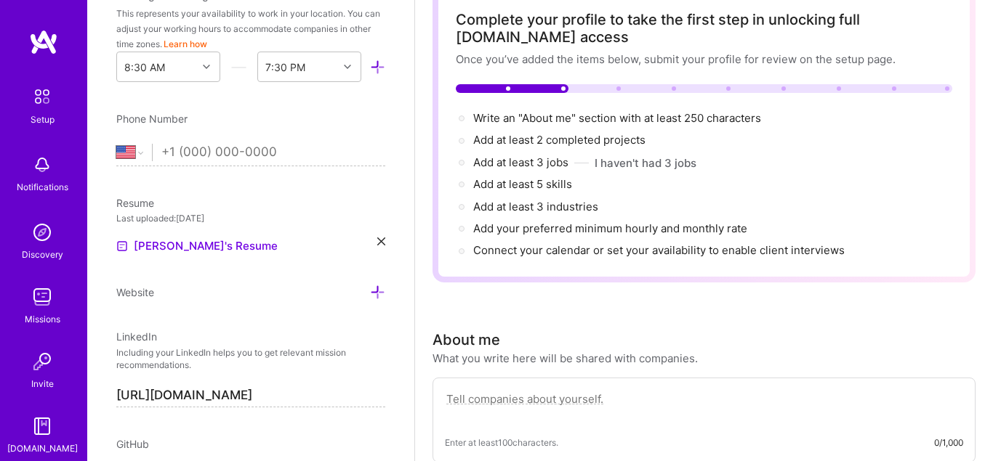
click at [382, 239] on icon at bounding box center [381, 242] width 8 height 8
click at [185, 230] on div "Upload your Resume PDF file format" at bounding box center [195, 237] width 100 height 31
click at [174, 246] on link "[PERSON_NAME]'s Resume" at bounding box center [196, 246] width 161 height 17
click at [384, 243] on icon at bounding box center [381, 242] width 8 height 8
click at [191, 235] on div "Upload your Resume PDF file format" at bounding box center [195, 237] width 100 height 31
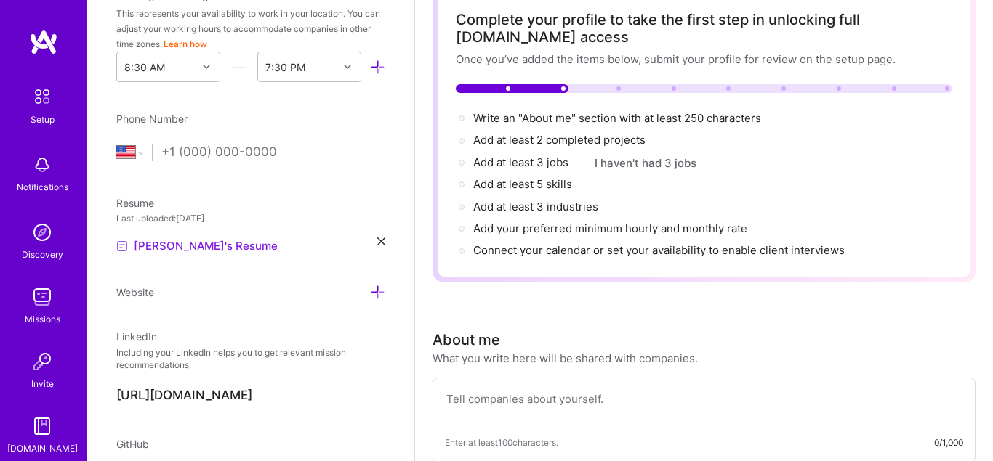
click at [187, 248] on link "[PERSON_NAME]'s Resume" at bounding box center [196, 246] width 161 height 17
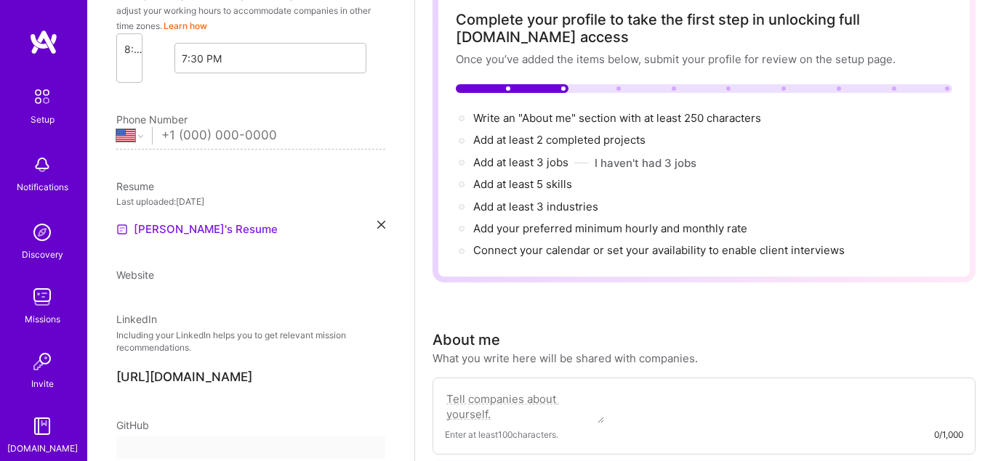
select select "US"
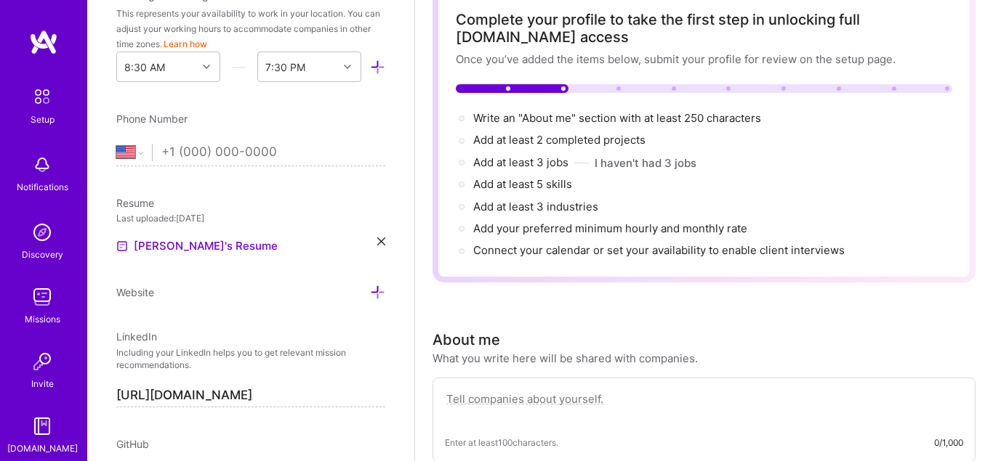
click at [376, 241] on div "[PERSON_NAME]'s Resume" at bounding box center [250, 246] width 269 height 17
click at [380, 240] on icon at bounding box center [381, 242] width 8 height 8
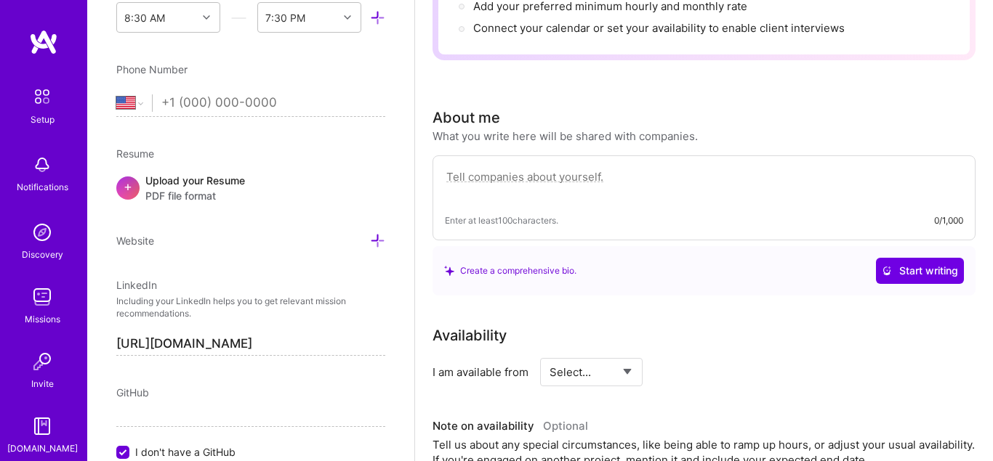
scroll to position [567, 0]
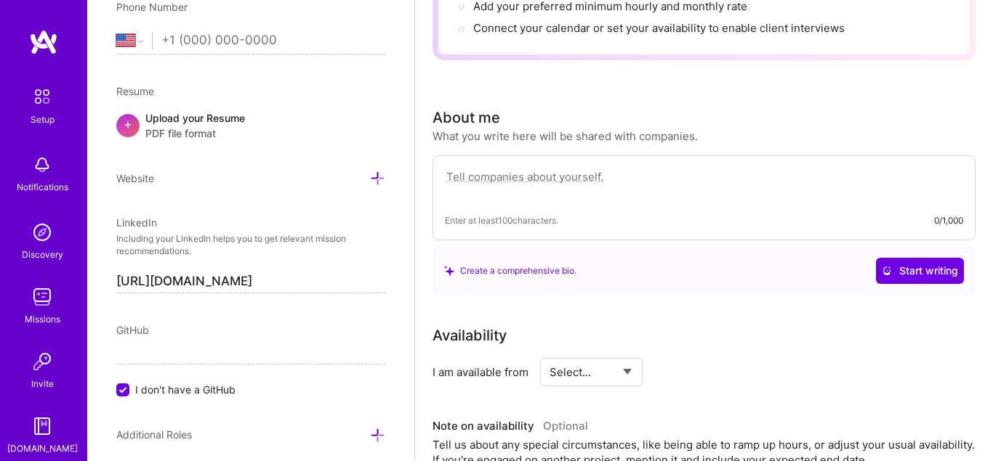
click at [190, 129] on span "PDF file format" at bounding box center [195, 133] width 100 height 15
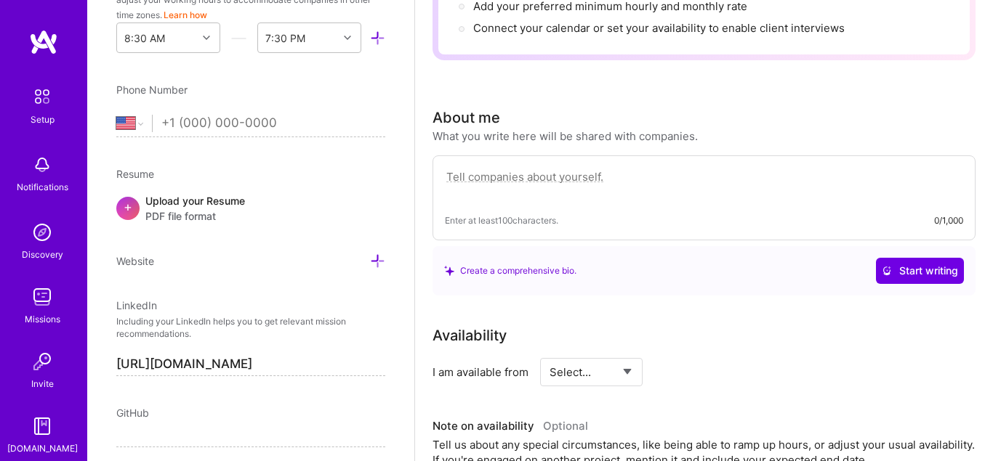
click at [219, 204] on div "Upload your Resume PDF file format" at bounding box center [195, 208] width 100 height 31
click at [185, 214] on link "[PERSON_NAME]'s Resume" at bounding box center [196, 217] width 161 height 17
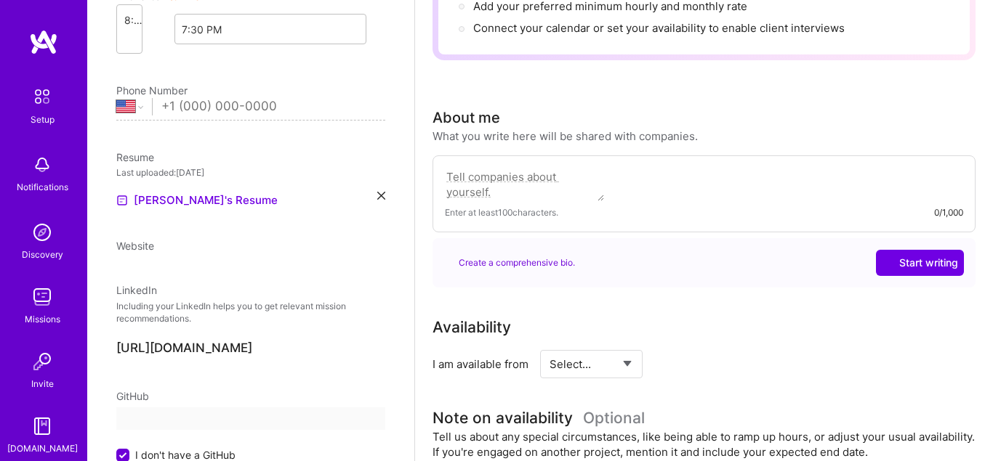
select select "US"
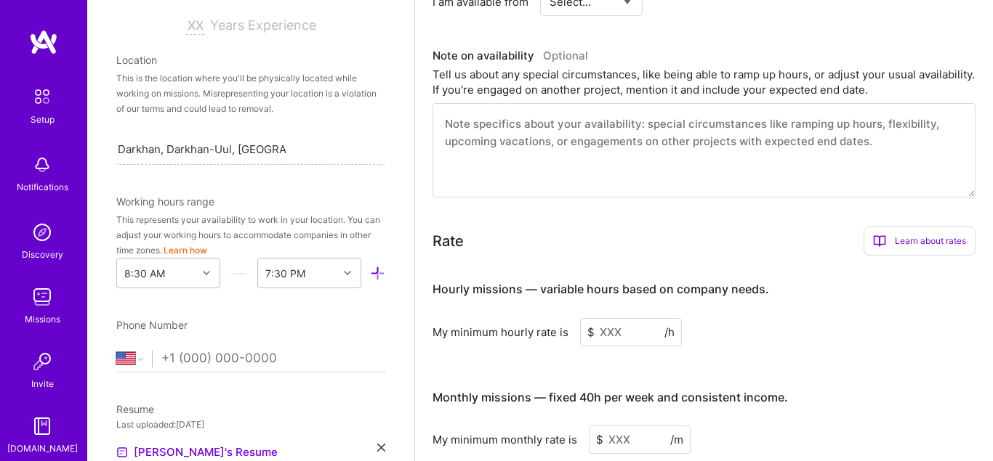
scroll to position [414, 0]
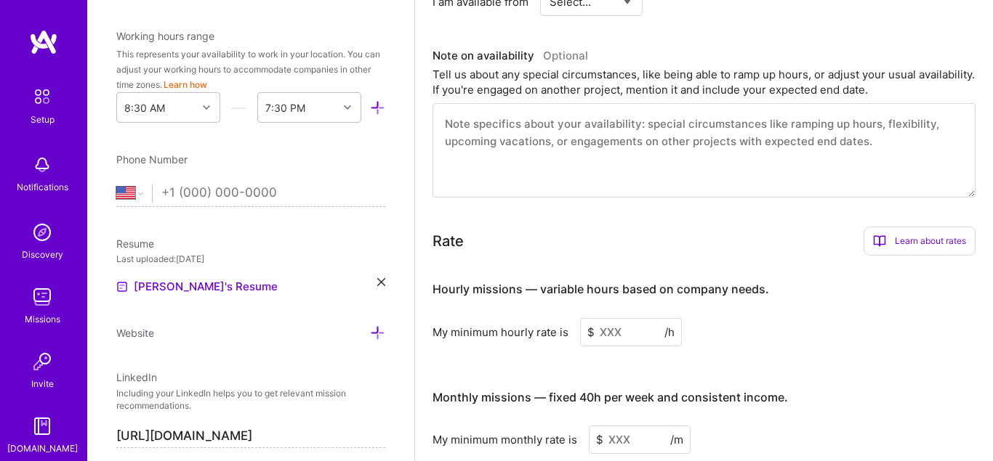
click at [384, 281] on icon at bounding box center [381, 282] width 8 height 8
click at [209, 288] on span "PDF file format" at bounding box center [195, 285] width 100 height 15
click at [174, 281] on link "[PERSON_NAME]'s Resume" at bounding box center [196, 286] width 161 height 17
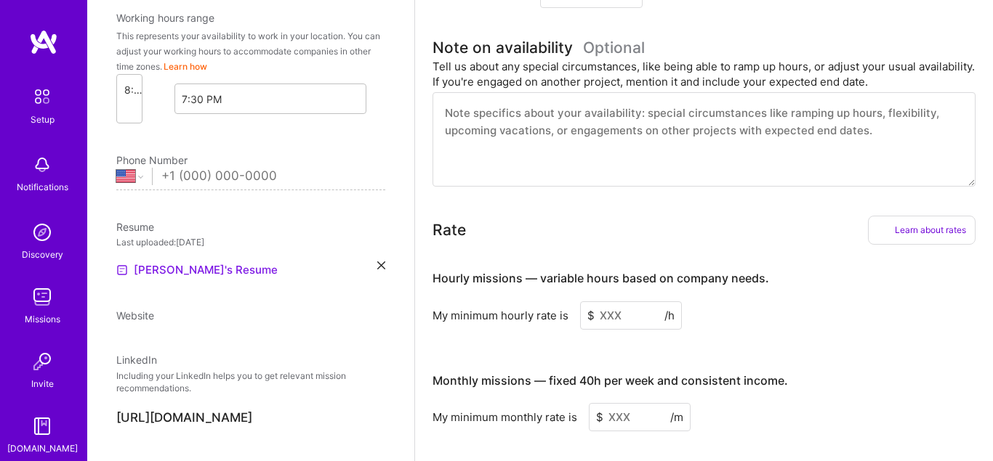
select select "US"
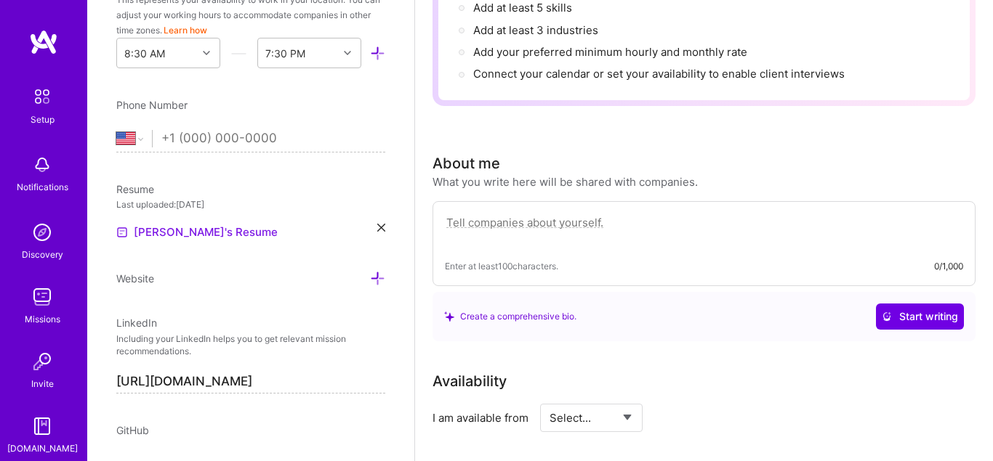
scroll to position [497, 0]
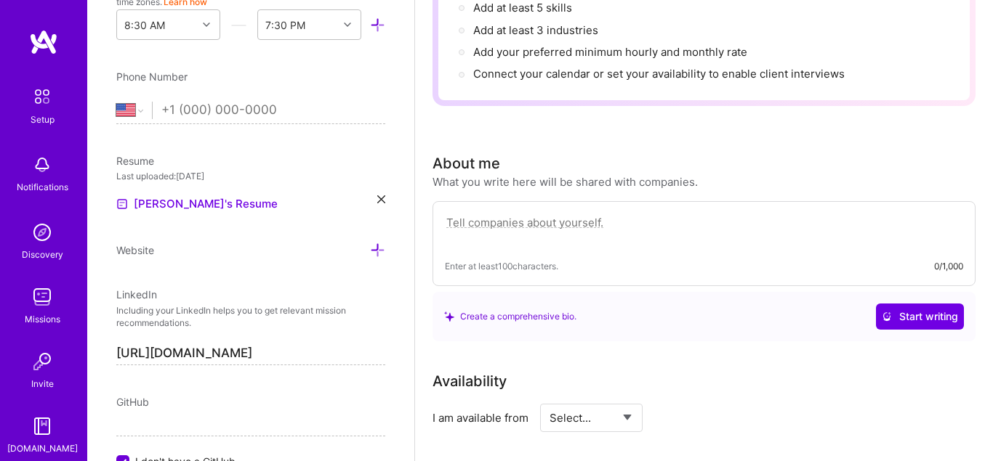
click at [385, 191] on div "Edit photo Alca hunty Security Expert Years Experience Location This is the loc…" at bounding box center [250, 230] width 327 height 461
click at [385, 199] on div "Edit photo Alca hunty Security Expert Years Experience Location This is the loc…" at bounding box center [250, 230] width 327 height 461
click at [384, 200] on icon at bounding box center [381, 199] width 8 height 8
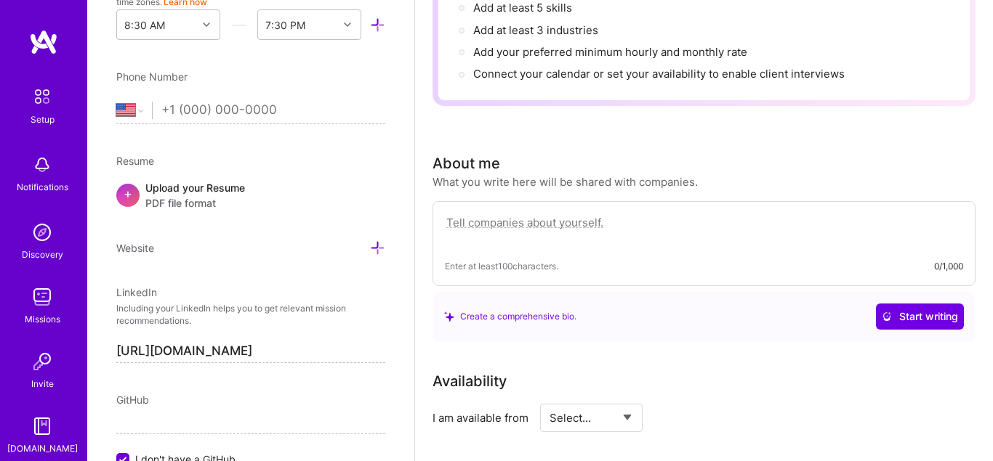
click at [214, 192] on div "Upload your Resume PDF file format" at bounding box center [195, 195] width 100 height 31
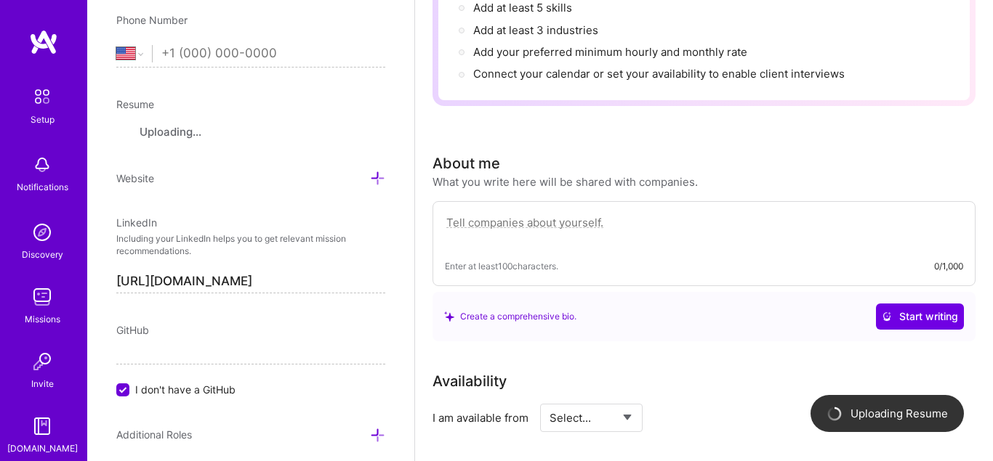
scroll to position [471, 0]
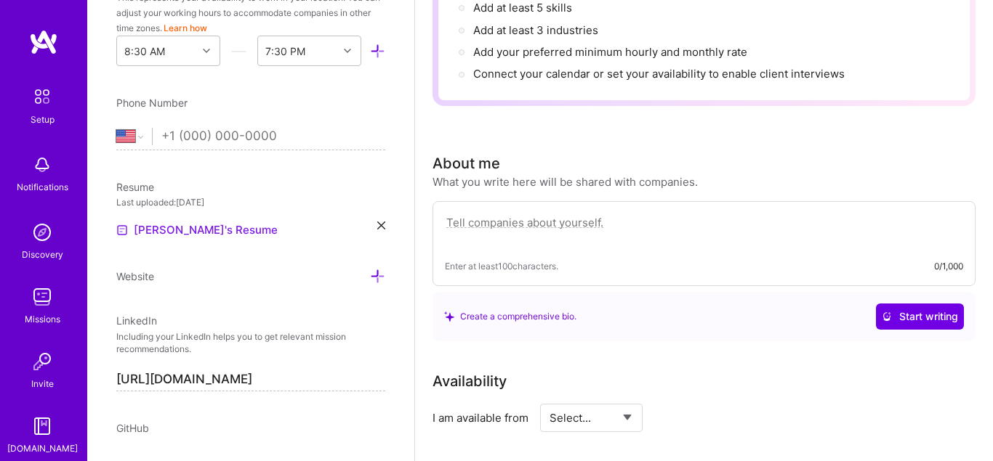
click at [172, 227] on link "[PERSON_NAME]'s Resume" at bounding box center [196, 230] width 161 height 17
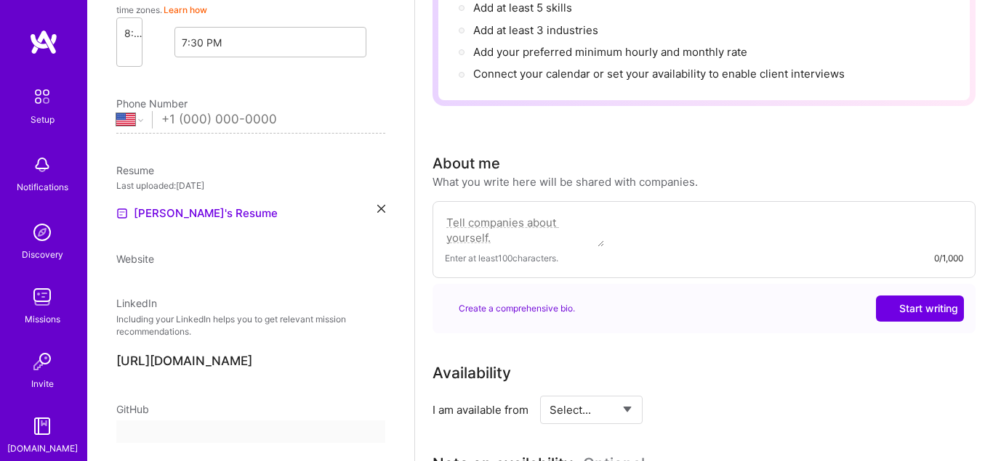
select select "US"
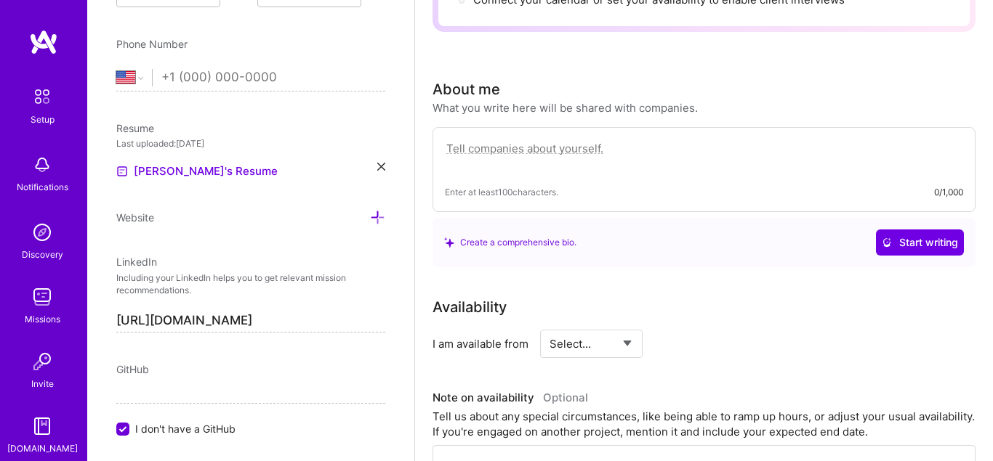
scroll to position [554, 0]
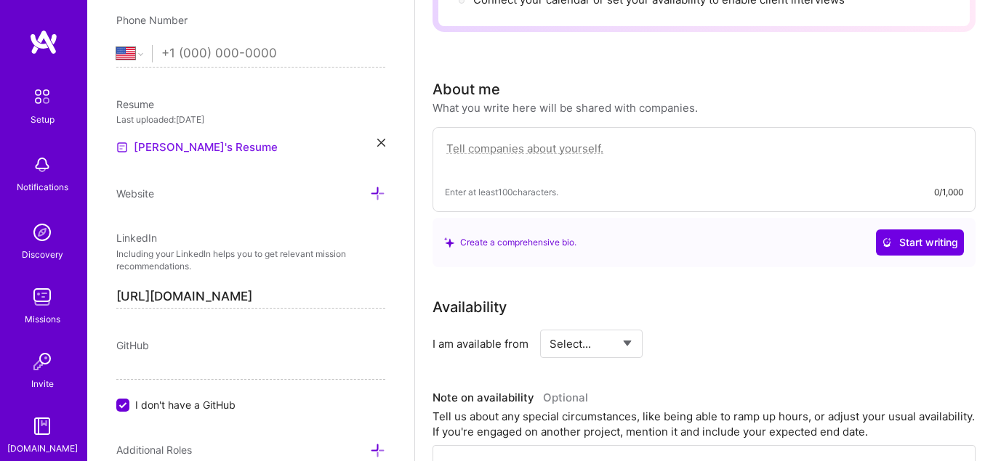
click at [198, 151] on link "[PERSON_NAME]'s Resume" at bounding box center [196, 147] width 161 height 17
click at [378, 142] on icon at bounding box center [381, 143] width 8 height 8
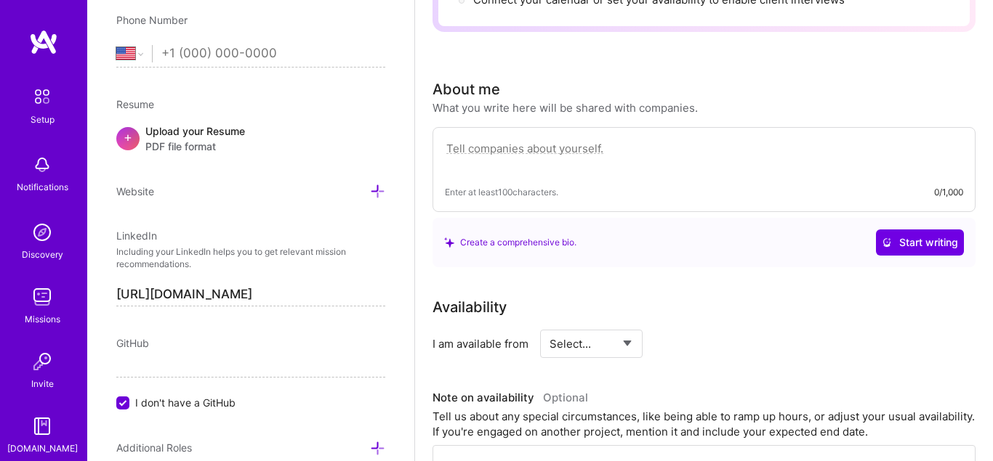
click at [166, 142] on span "PDF file format" at bounding box center [195, 146] width 100 height 15
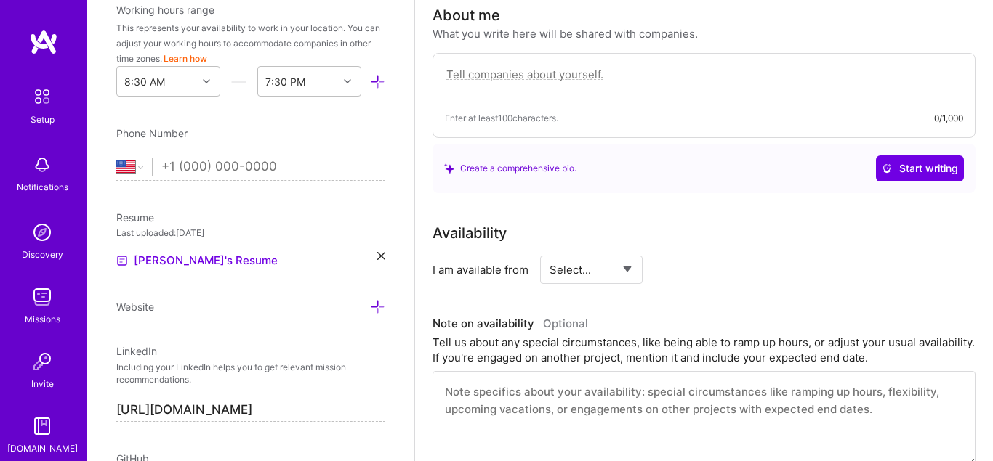
scroll to position [388, 0]
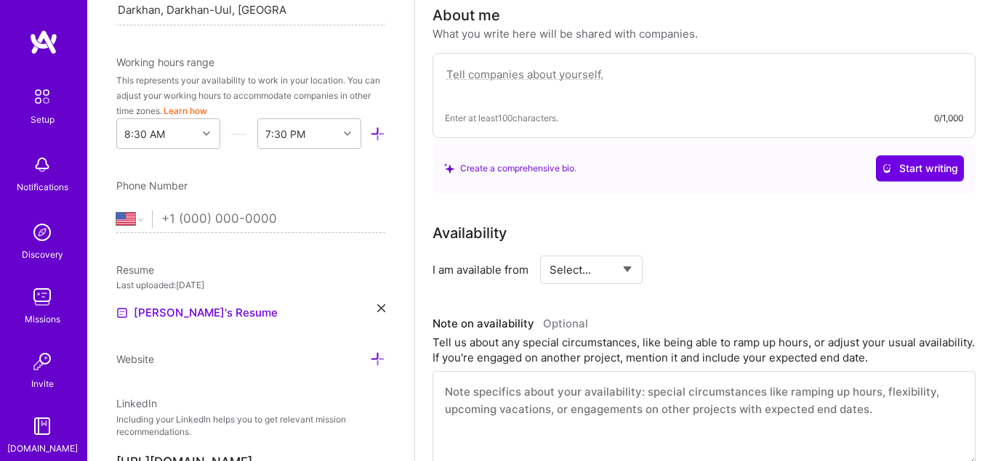
click at [388, 315] on div "Edit photo Alca hunty Security Expert Years Experience Location This is the loc…" at bounding box center [250, 230] width 327 height 461
click at [384, 309] on icon at bounding box center [381, 308] width 8 height 8
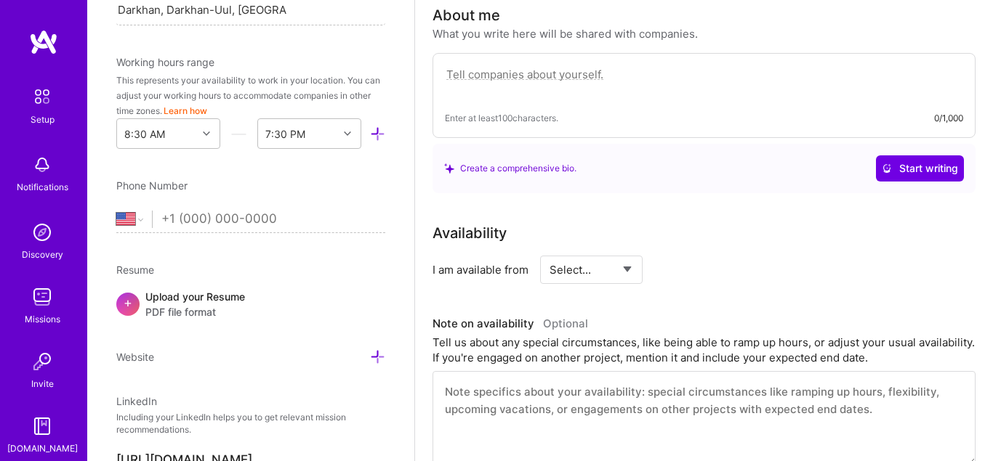
click at [221, 305] on span "PDF file format" at bounding box center [195, 311] width 100 height 15
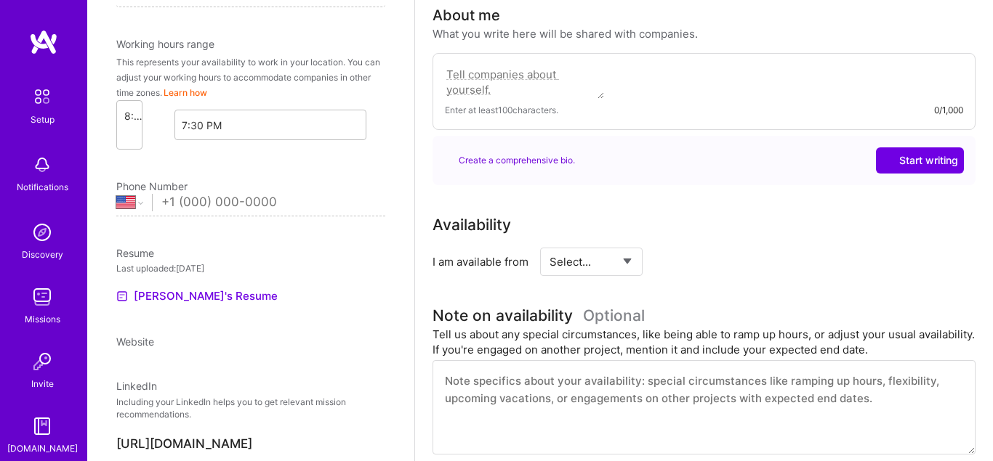
select select "US"
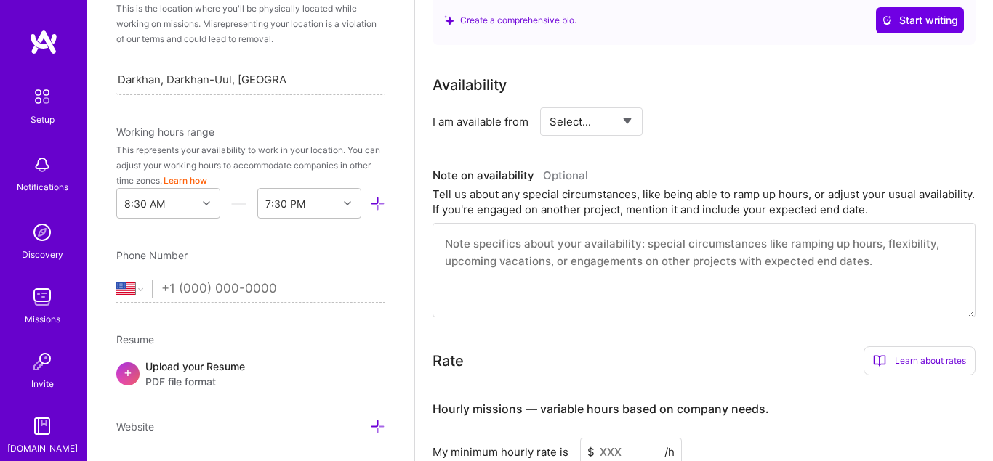
scroll to position [385, 0]
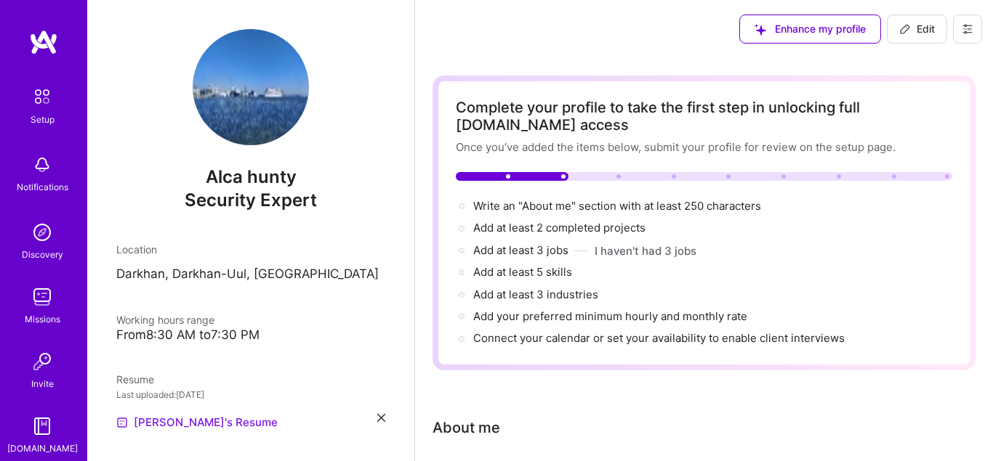
click at [136, 422] on link "[PERSON_NAME]'s Resume" at bounding box center [196, 422] width 161 height 17
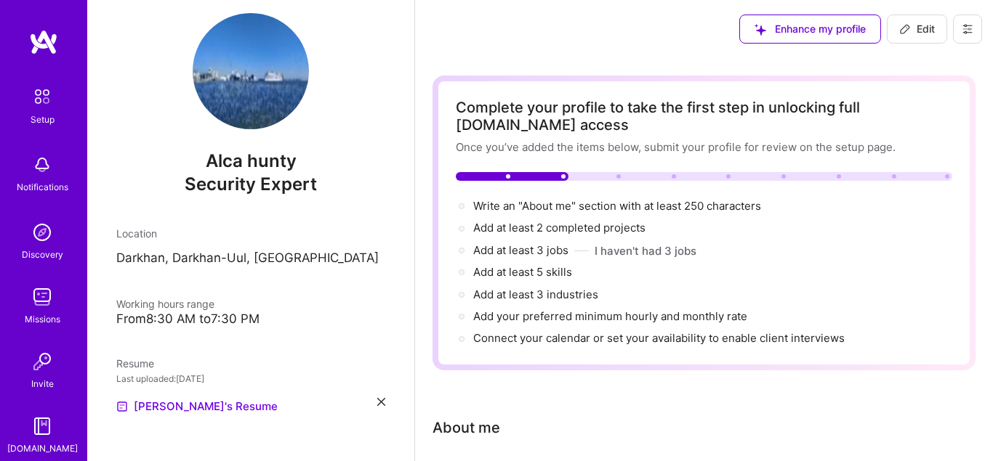
scroll to position [28, 0]
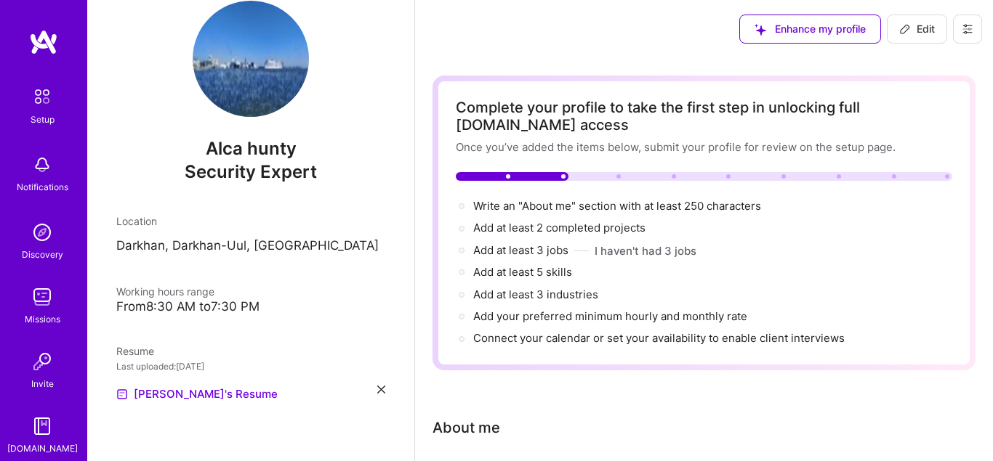
click at [391, 389] on div "Alca hunty Security Expert Location [GEOGRAPHIC_DATA], [GEOGRAPHIC_DATA]-[GEOGR…" at bounding box center [250, 230] width 327 height 461
click at [378, 384] on div "Resume Last uploaded: [DATE] [PERSON_NAME]'s Resume" at bounding box center [250, 374] width 269 height 60
click at [384, 388] on icon at bounding box center [381, 390] width 8 height 8
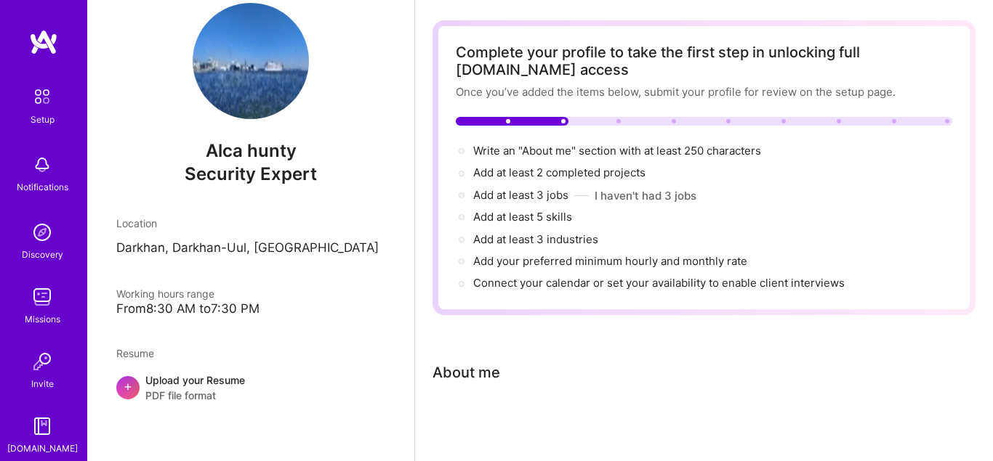
scroll to position [88, 0]
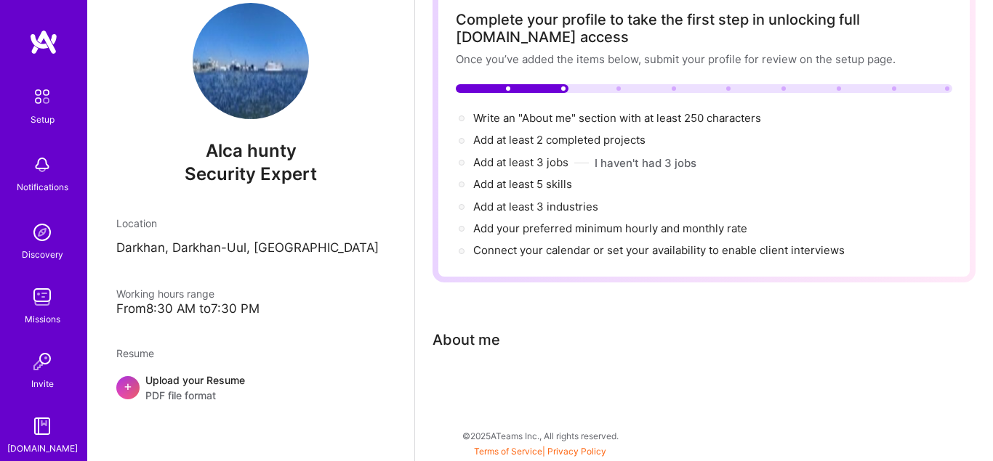
click at [220, 379] on div "Upload your Resume PDF file format" at bounding box center [195, 388] width 100 height 31
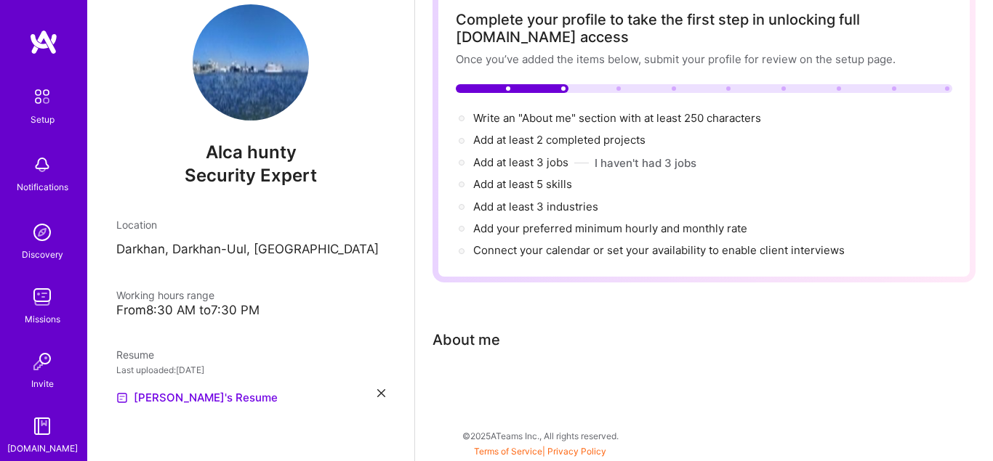
scroll to position [28, 0]
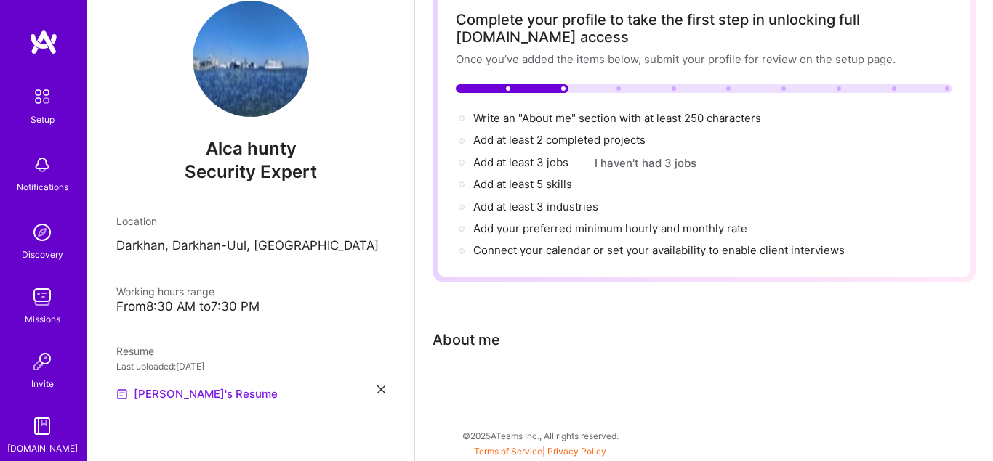
click at [184, 391] on link "[PERSON_NAME]'s Resume" at bounding box center [196, 394] width 161 height 17
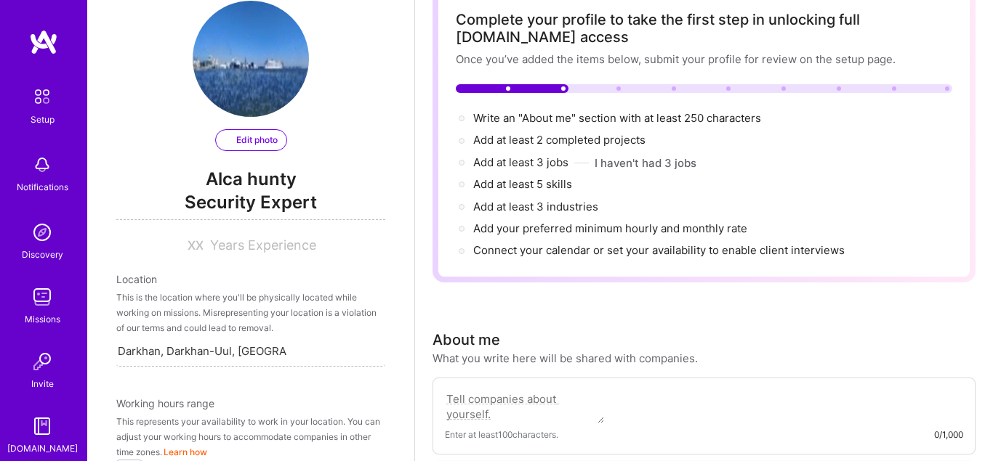
select select "US"
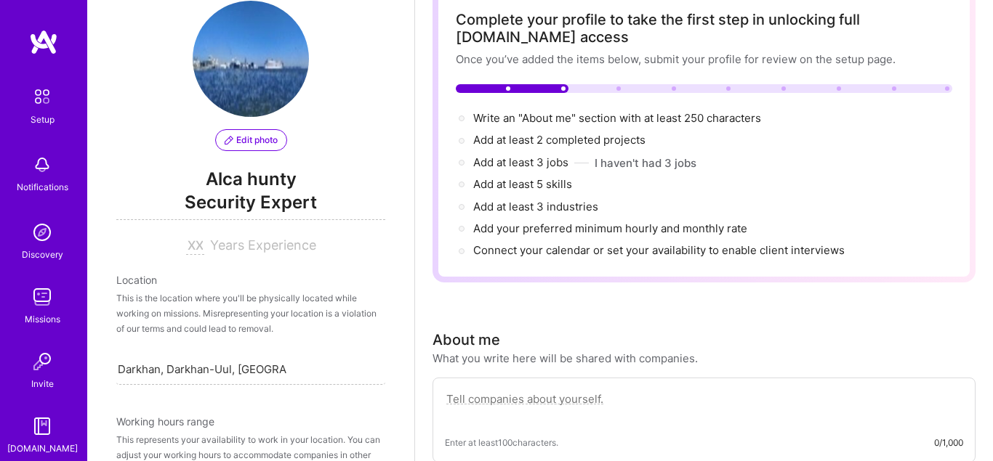
scroll to position [621, 0]
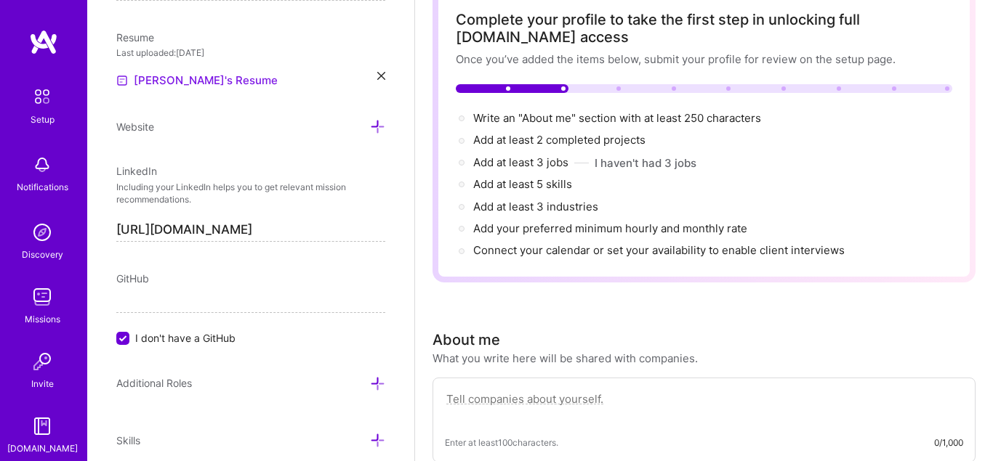
click at [157, 75] on link "[PERSON_NAME]'s Resume" at bounding box center [196, 80] width 161 height 17
click at [200, 78] on link "[PERSON_NAME]'s Resume" at bounding box center [196, 80] width 161 height 17
click at [171, 82] on link "[PERSON_NAME]'s Resume" at bounding box center [196, 80] width 161 height 17
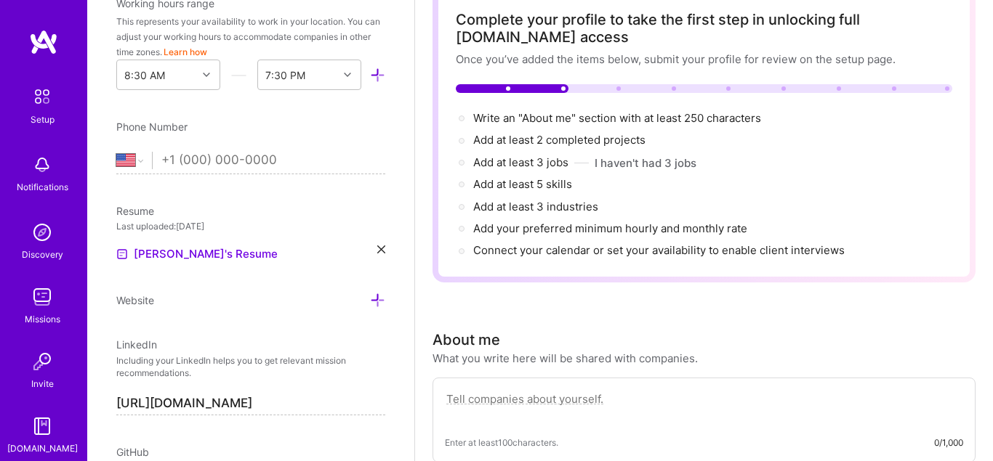
scroll to position [486, 0]
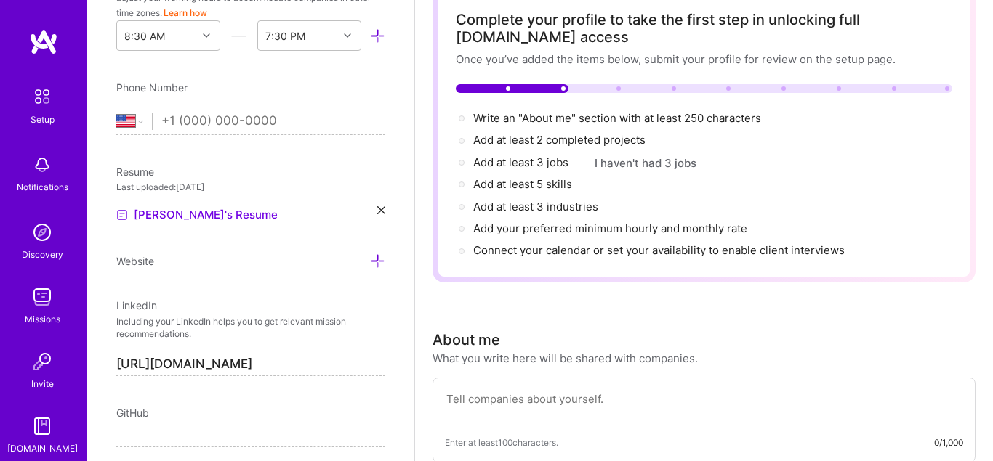
click at [390, 199] on div "Edit photo Alca hunty Security Expert Years Experience Location This is the loc…" at bounding box center [250, 230] width 327 height 461
click at [384, 205] on div "Resume Last uploaded: [DATE] [PERSON_NAME]'s Resume" at bounding box center [250, 194] width 269 height 60
click at [384, 208] on icon at bounding box center [381, 210] width 8 height 8
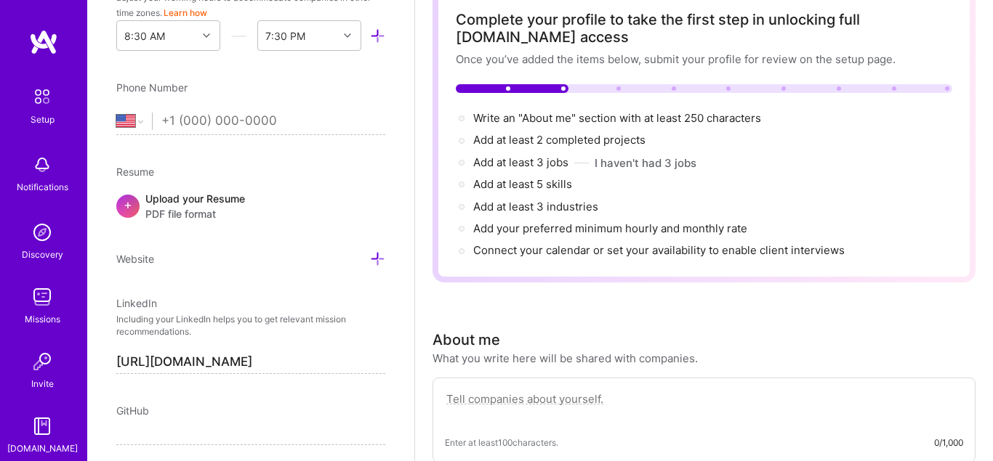
click at [160, 211] on span "PDF file format" at bounding box center [195, 213] width 100 height 15
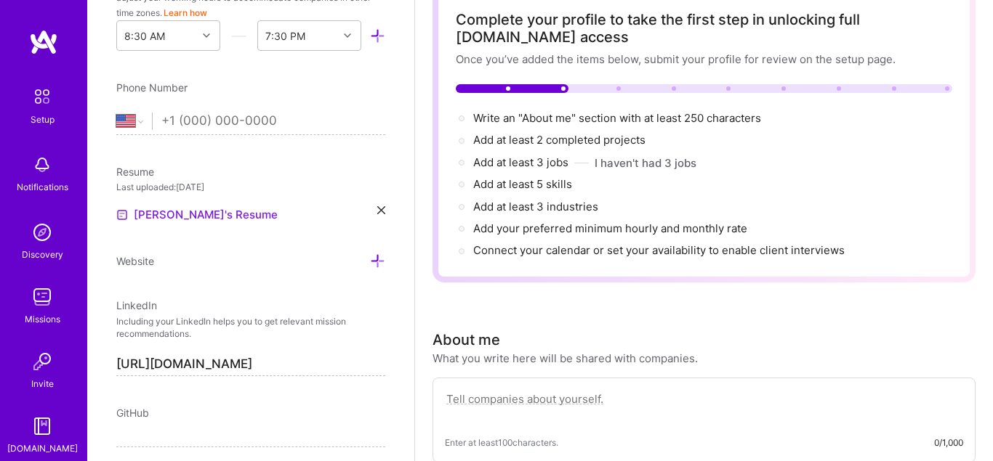
click at [163, 214] on link "[PERSON_NAME]'s Resume" at bounding box center [196, 214] width 161 height 17
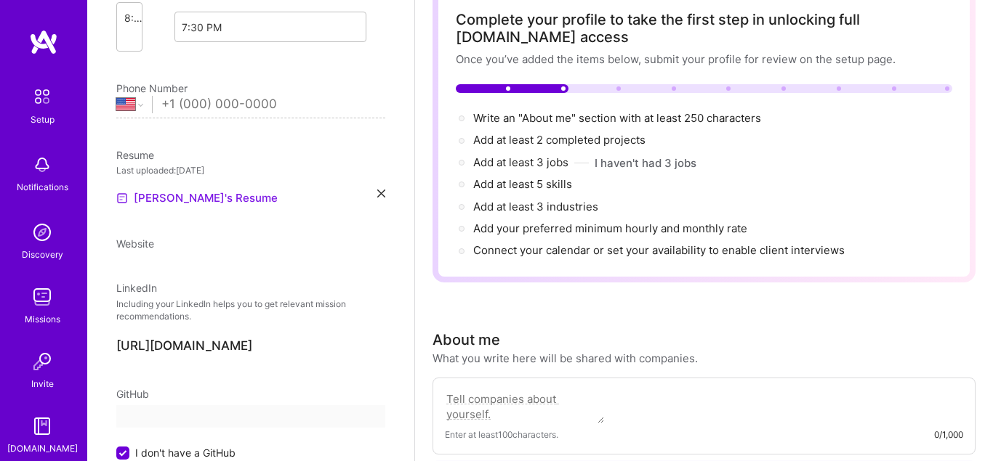
select select "US"
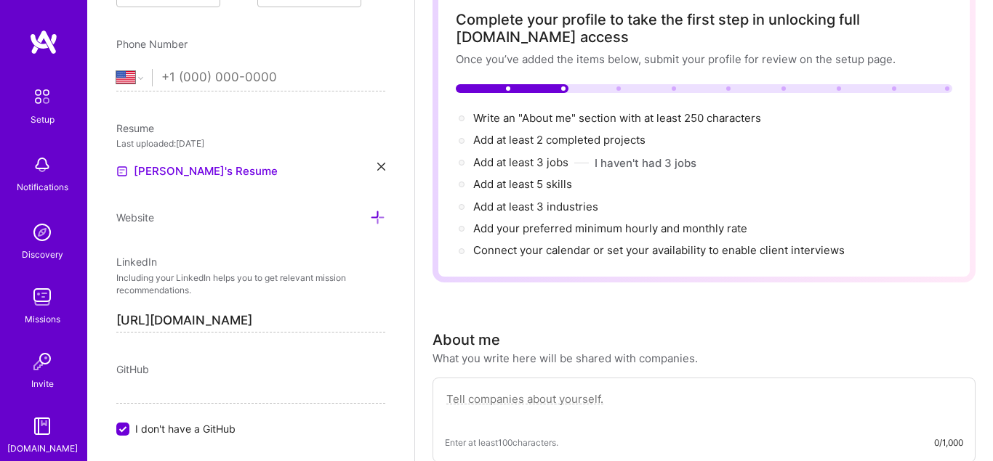
scroll to position [569, 0]
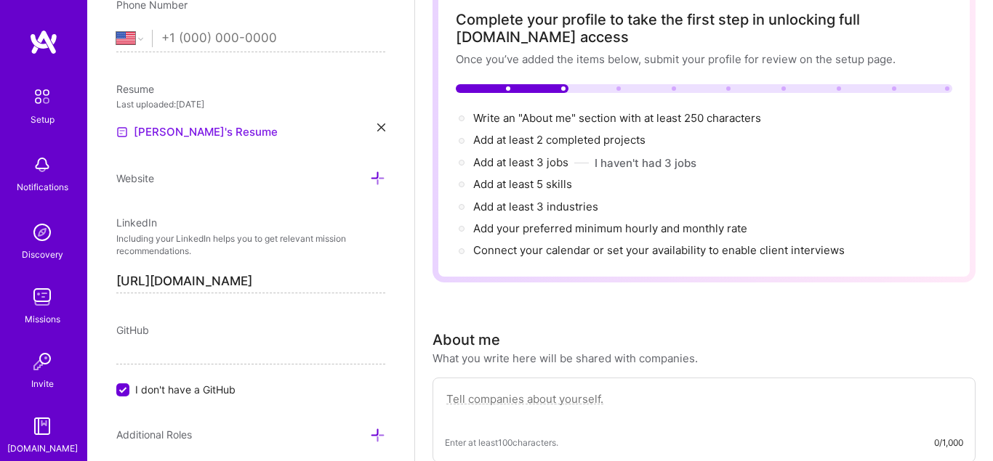
click at [185, 132] on link "[PERSON_NAME]'s Resume" at bounding box center [196, 132] width 161 height 17
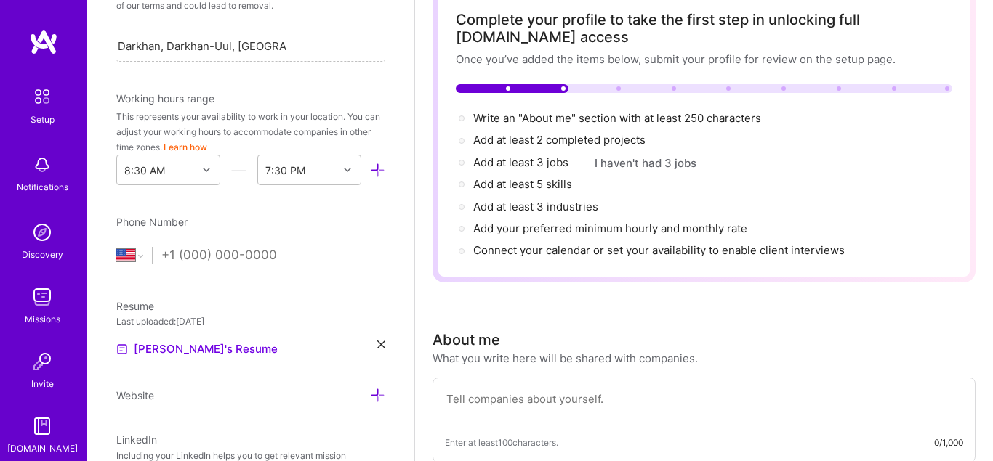
scroll to position [320, 0]
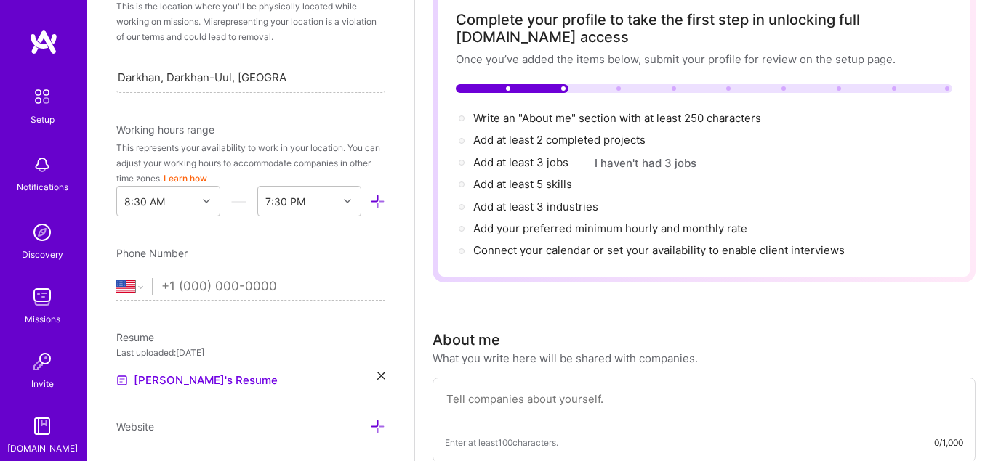
click at [384, 379] on div "Edit photo Alca hunty Security Expert Years Experience Location This is the loc…" at bounding box center [250, 230] width 327 height 461
click at [382, 373] on icon at bounding box center [381, 376] width 8 height 8
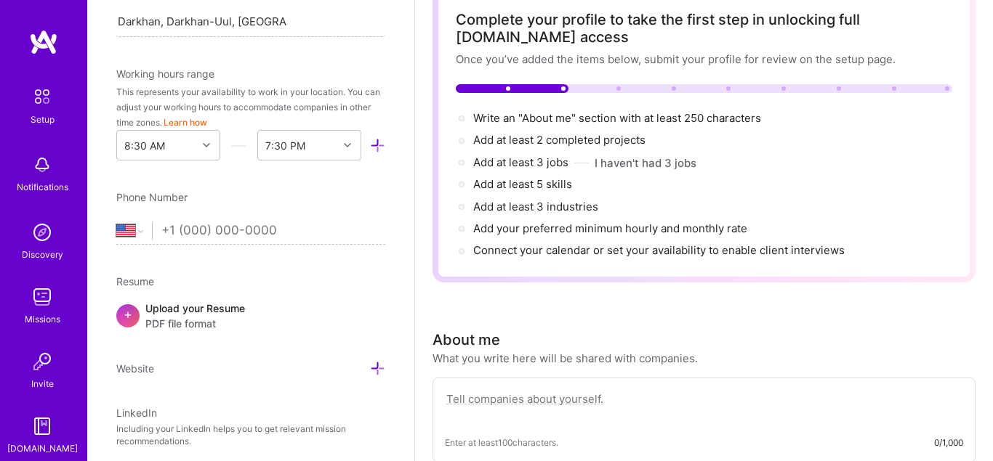
scroll to position [403, 0]
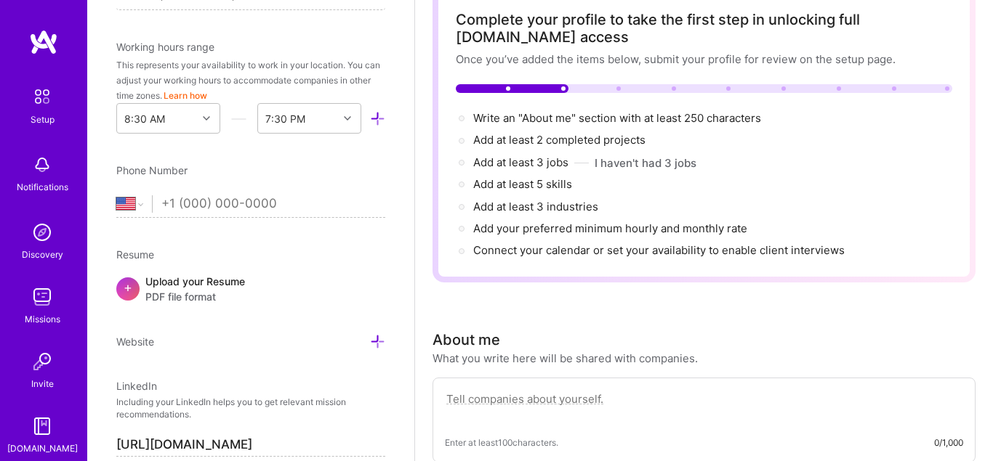
click at [195, 293] on span "PDF file format" at bounding box center [195, 296] width 100 height 15
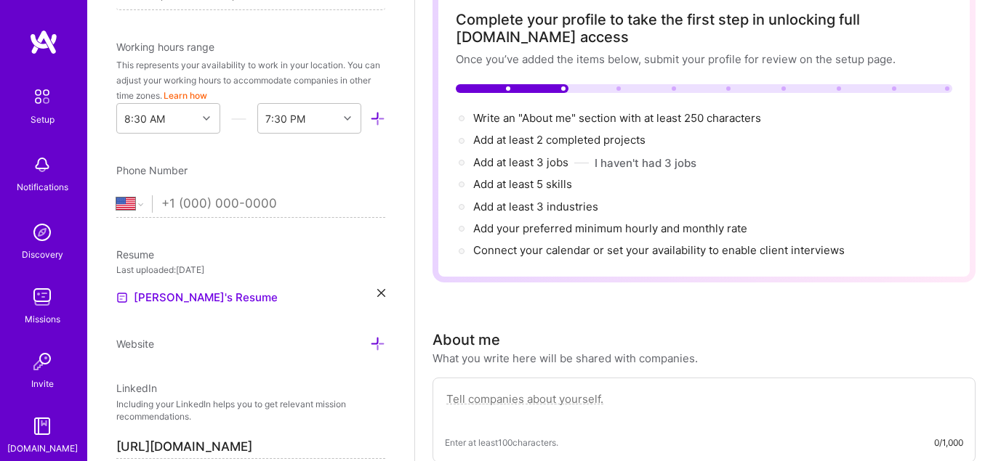
click at [384, 296] on icon at bounding box center [381, 293] width 8 height 8
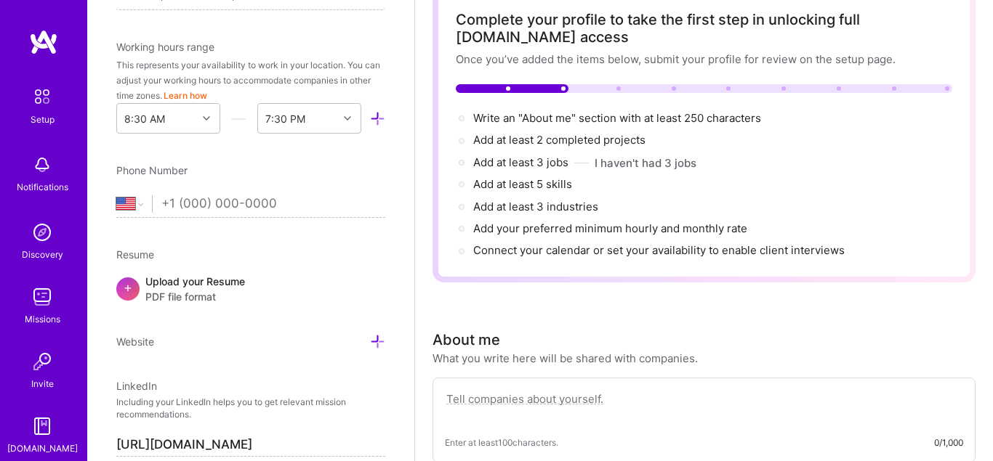
click at [246, 283] on div "+ Upload your Resume PDF file format" at bounding box center [250, 289] width 269 height 31
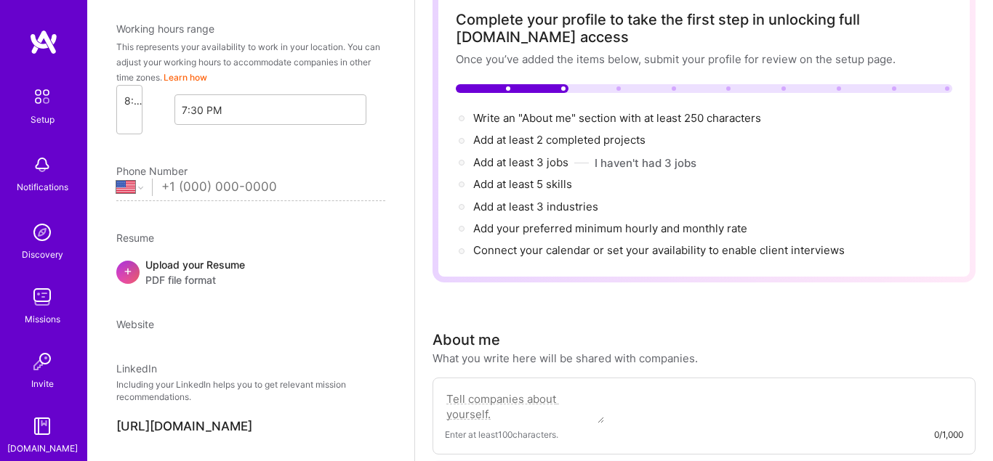
select select "US"
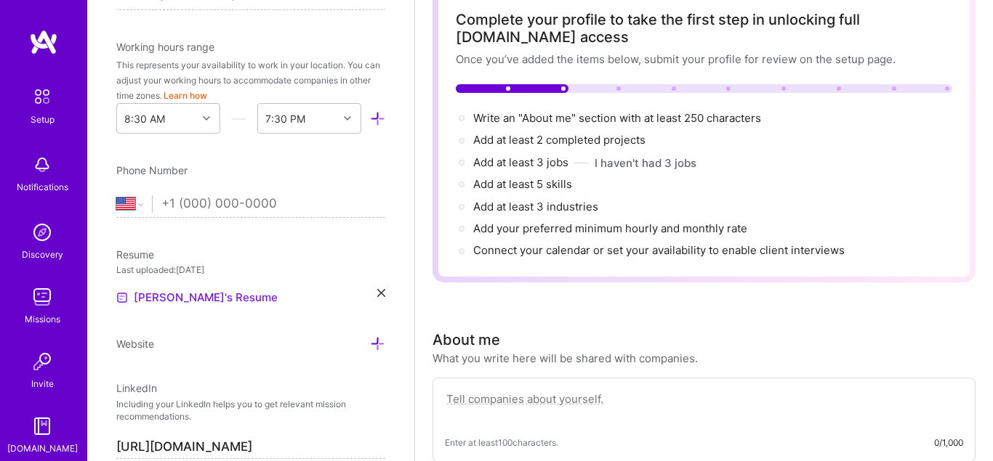
click at [194, 302] on link "[PERSON_NAME]'s Resume" at bounding box center [196, 297] width 161 height 17
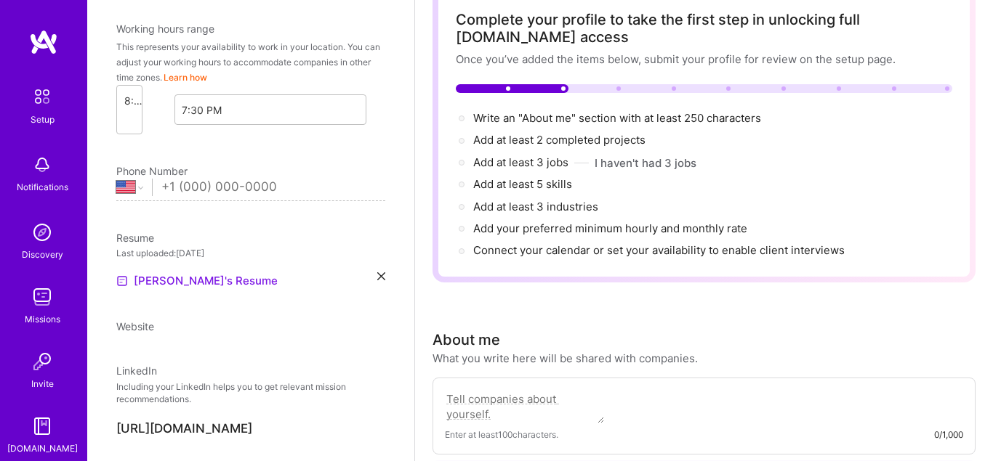
select select "US"
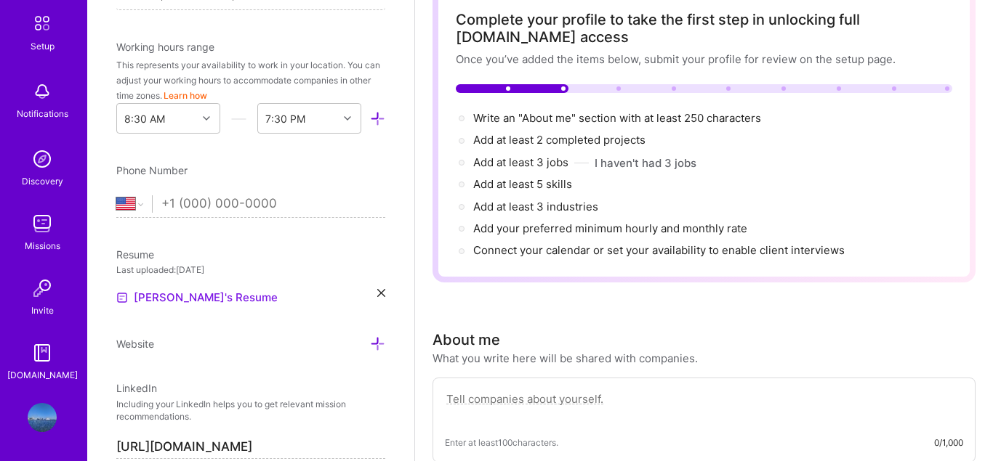
click at [203, 299] on link "[PERSON_NAME]'s Resume" at bounding box center [196, 297] width 161 height 17
drag, startPoint x: 400, startPoint y: 297, endPoint x: 382, endPoint y: 299, distance: 18.3
click at [398, 299] on div "Edit photo Alca hunty Security Expert Years Experience Location This is the loc…" at bounding box center [250, 230] width 327 height 461
click at [380, 298] on div "[PERSON_NAME]'s Resume" at bounding box center [250, 297] width 269 height 17
click at [383, 295] on icon at bounding box center [381, 293] width 8 height 8
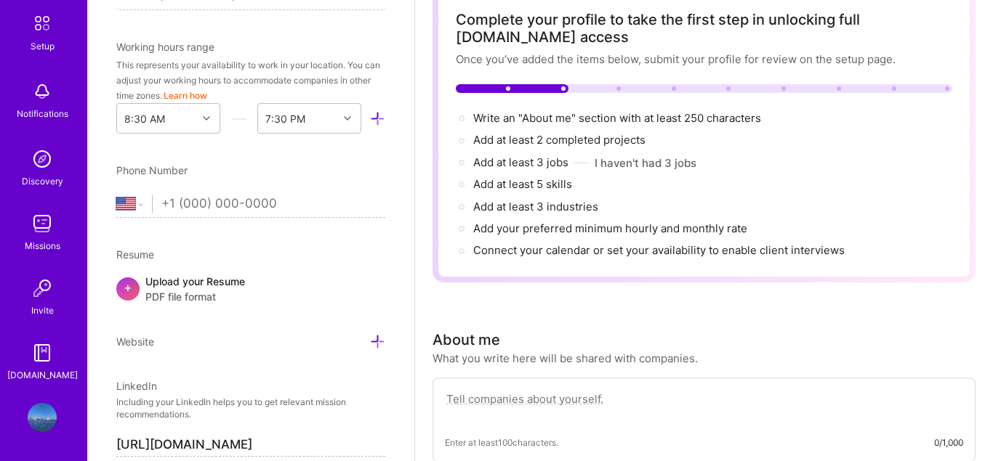
click at [200, 297] on span "PDF file format" at bounding box center [195, 296] width 100 height 15
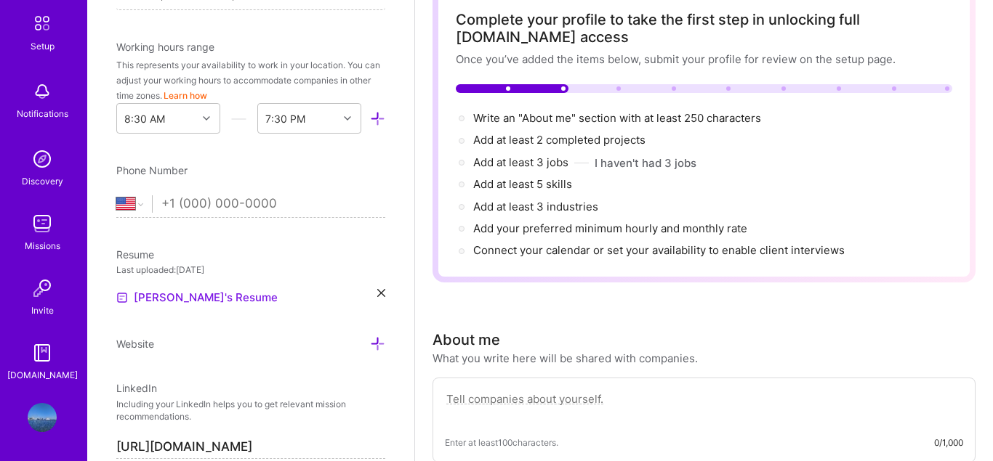
click at [161, 301] on link "[PERSON_NAME]'s Resume" at bounding box center [196, 297] width 161 height 17
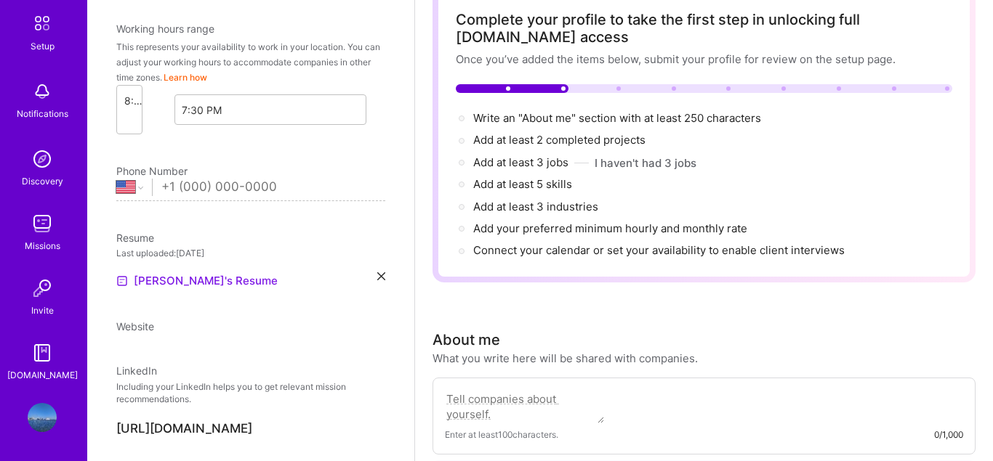
select select "US"
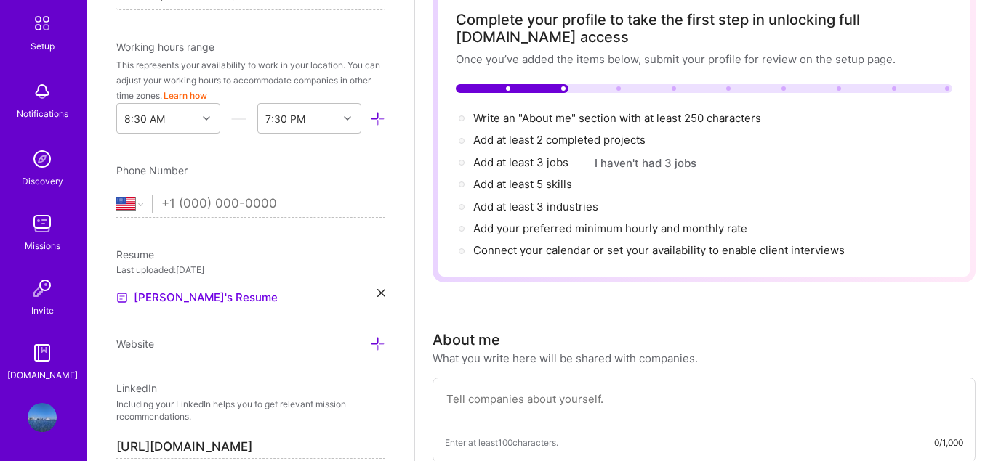
click at [382, 297] on icon at bounding box center [381, 293] width 8 height 8
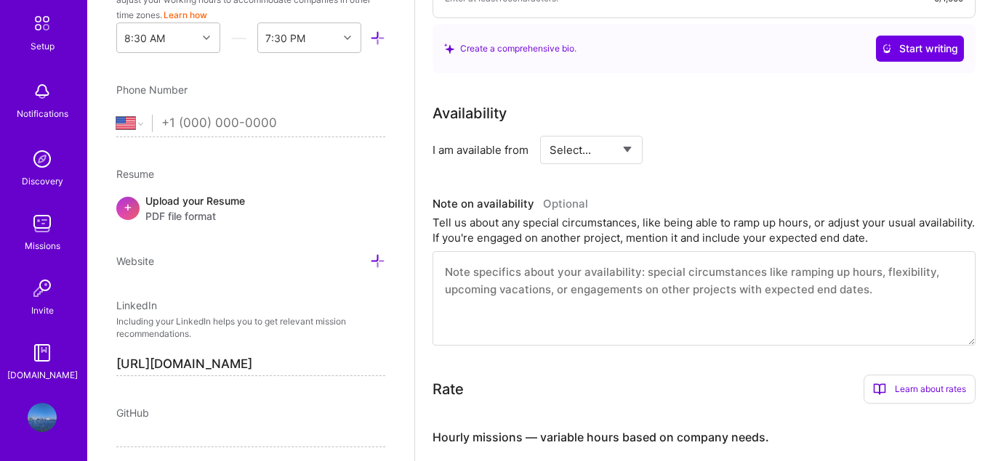
scroll to position [567, 0]
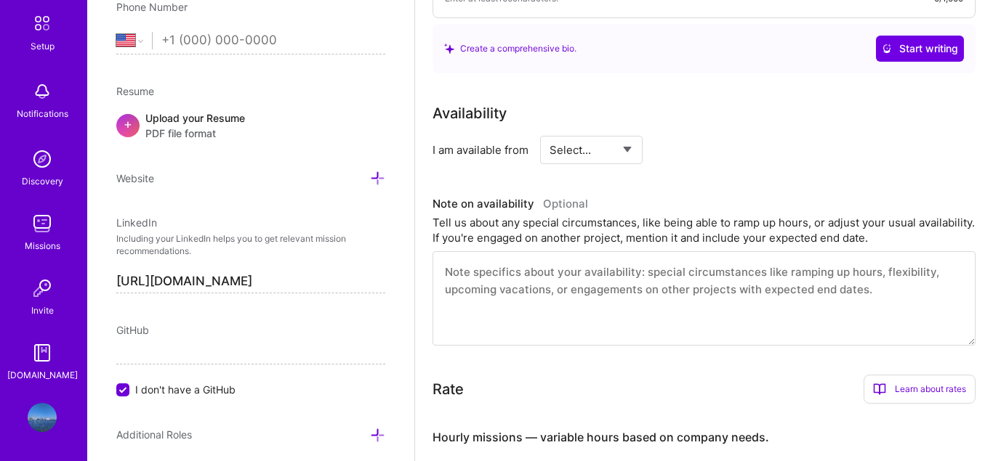
click at [196, 41] on input "tel" at bounding box center [273, 41] width 224 height 42
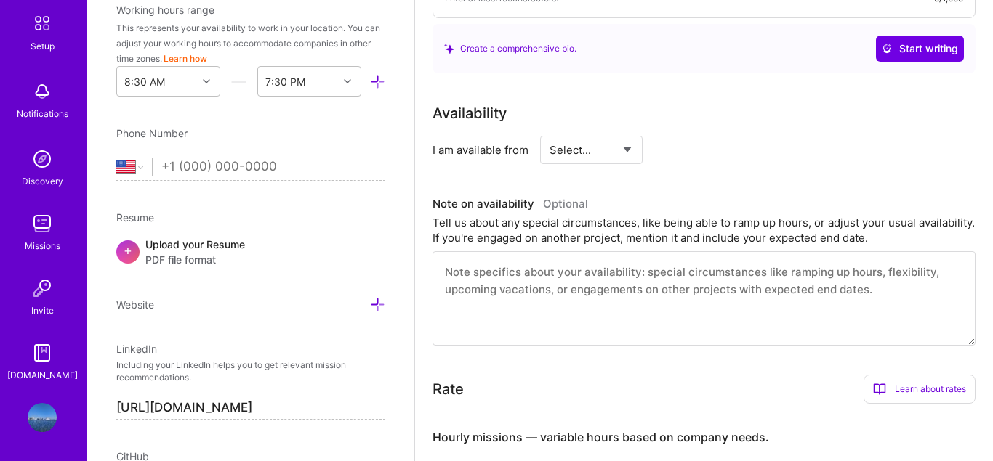
scroll to position [401, 0]
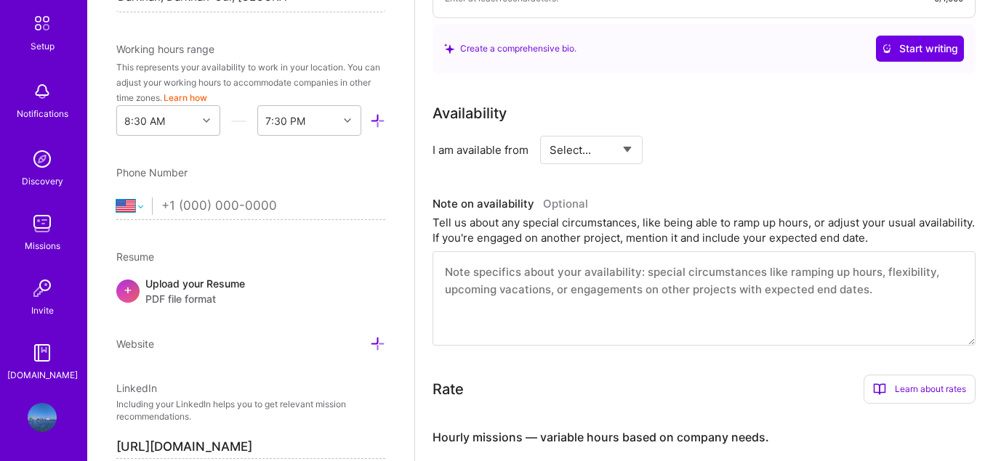
click at [116, 198] on select "[GEOGRAPHIC_DATA] [GEOGRAPHIC_DATA] [GEOGRAPHIC_DATA] [GEOGRAPHIC_DATA] [US_STA…" at bounding box center [134, 206] width 36 height 17
click at [174, 158] on div "Edit photo Alca hunty Security Expert Years Experience Location This is the loc…" at bounding box center [250, 230] width 327 height 461
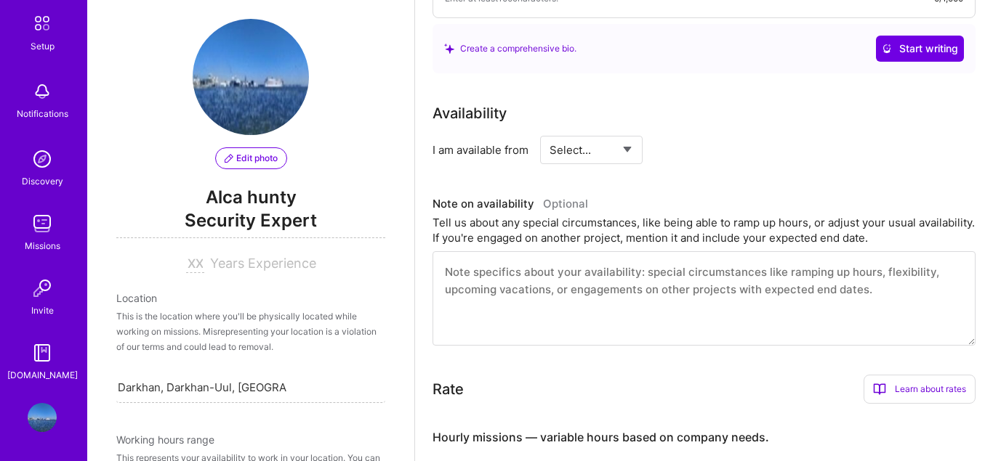
scroll to position [0, 0]
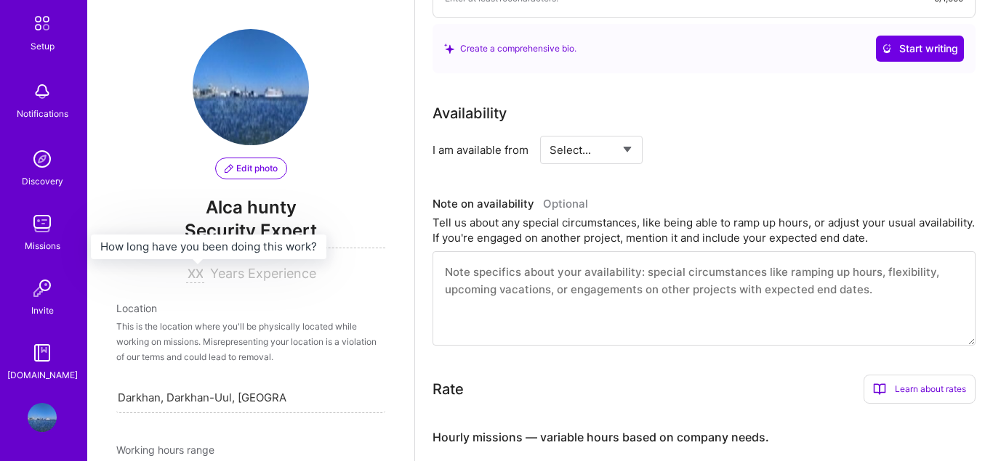
click at [203, 278] on input at bounding box center [195, 274] width 18 height 17
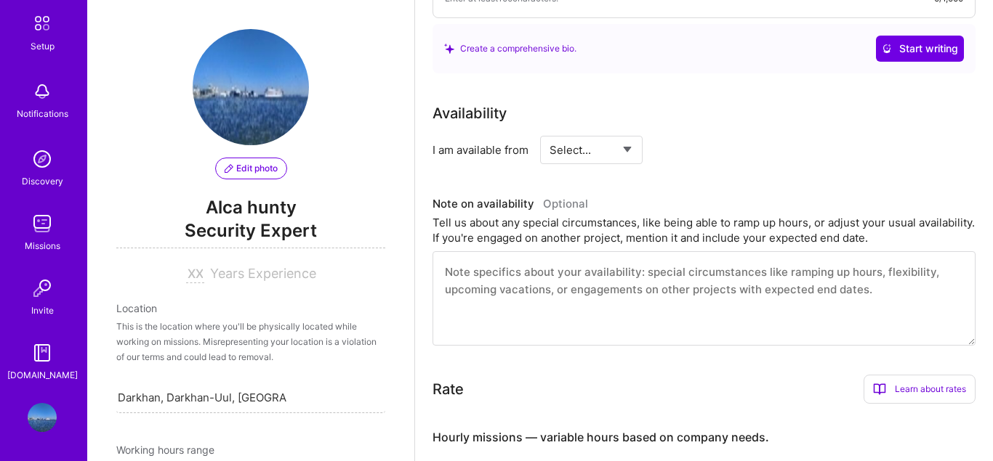
click at [217, 278] on span "Years Experience" at bounding box center [263, 273] width 106 height 15
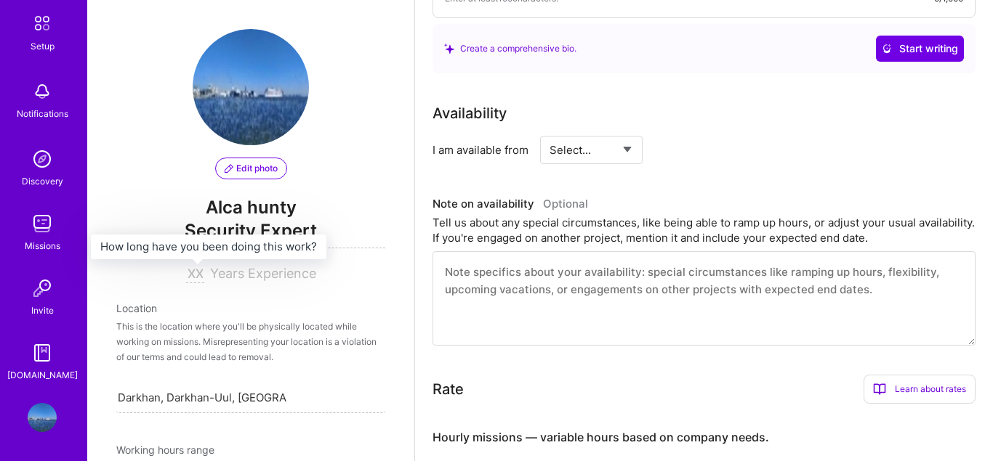
click at [190, 259] on div "Edit photo Alca hunty Security Expert Years Experience" at bounding box center [250, 156] width 269 height 254
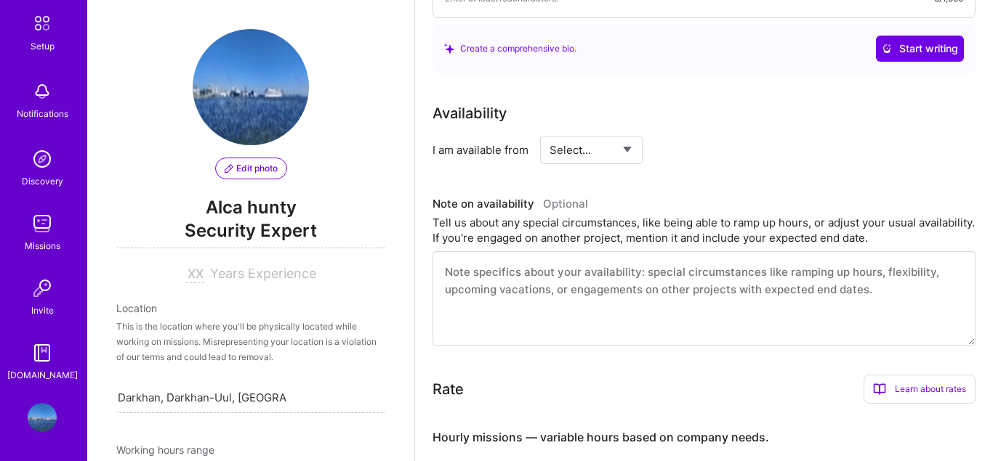
click at [246, 164] on span "Edit photo" at bounding box center [251, 168] width 53 height 13
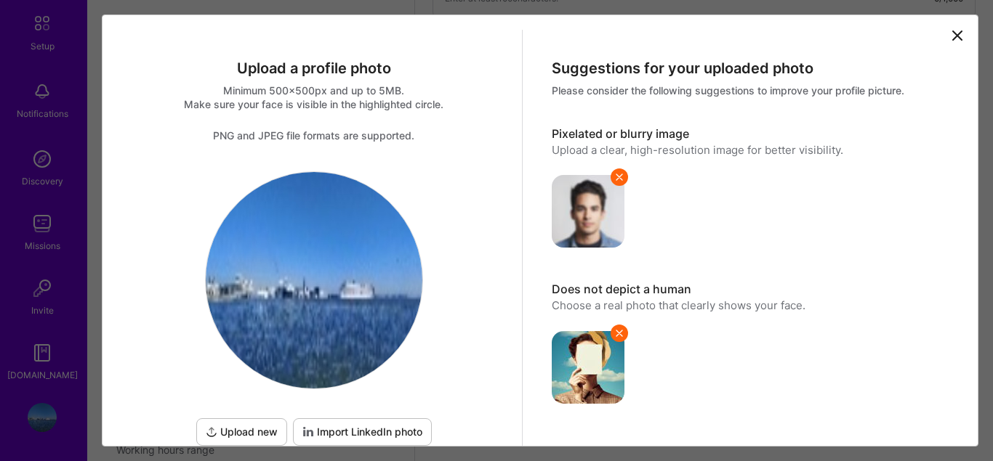
scroll to position [119, 0]
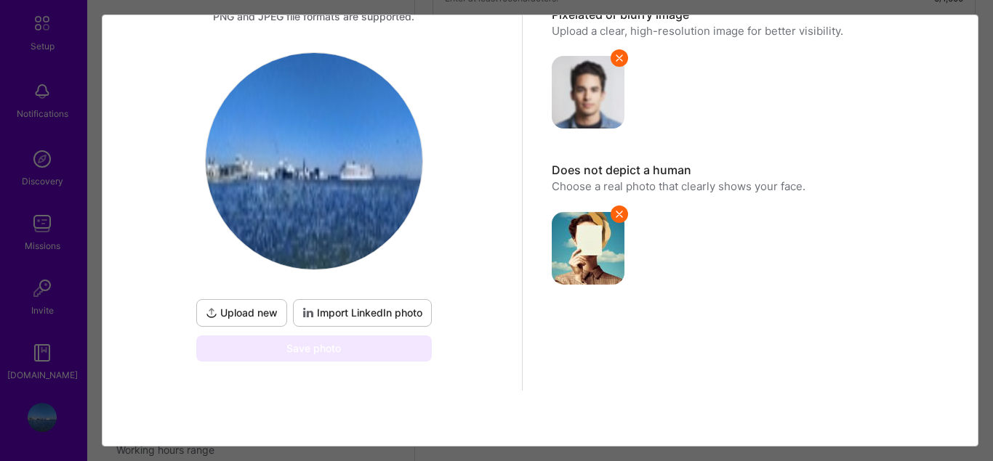
click at [239, 315] on span "Upload new" at bounding box center [242, 313] width 72 height 15
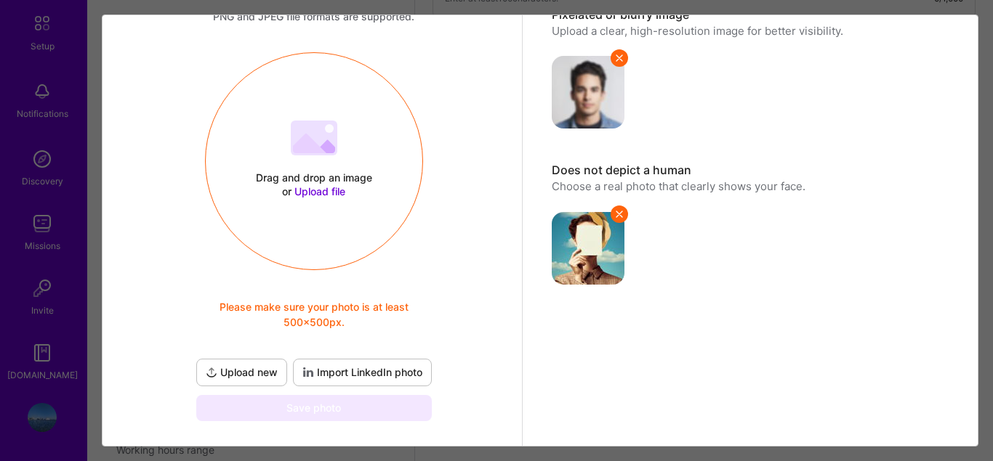
click at [306, 189] on span "Upload file" at bounding box center [319, 191] width 51 height 12
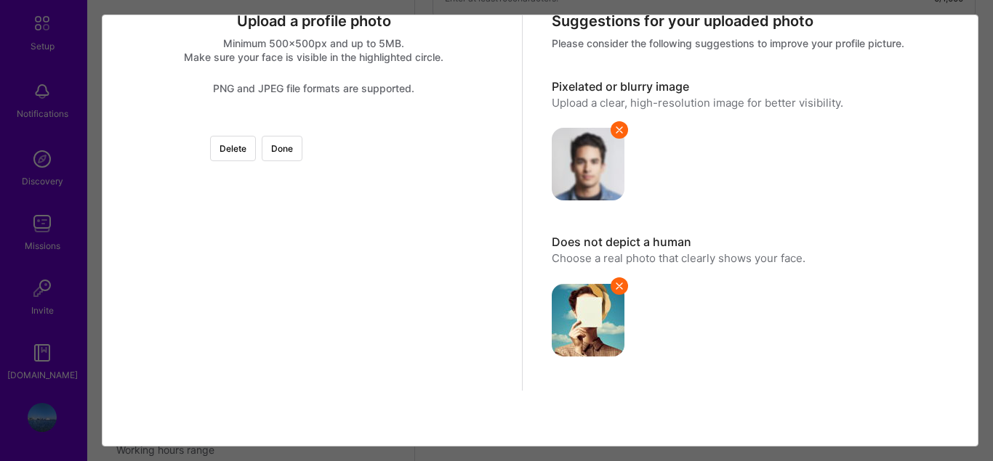
scroll to position [0, 0]
click at [302, 136] on button "Done" at bounding box center [282, 148] width 41 height 25
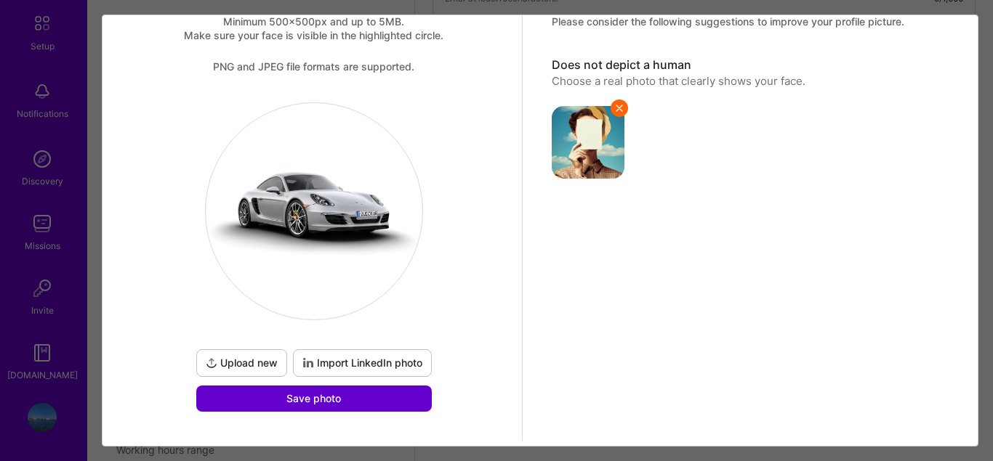
scroll to position [119, 0]
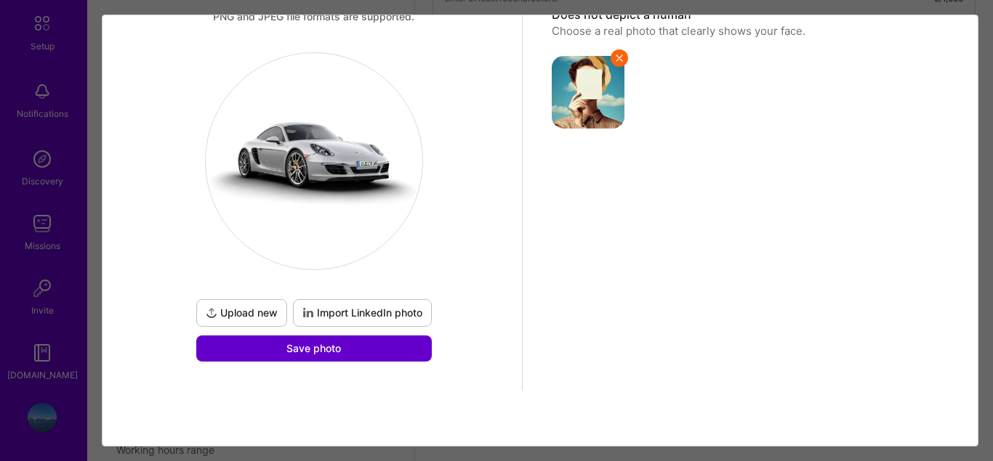
click at [312, 346] on button "Save photo" at bounding box center [313, 349] width 235 height 26
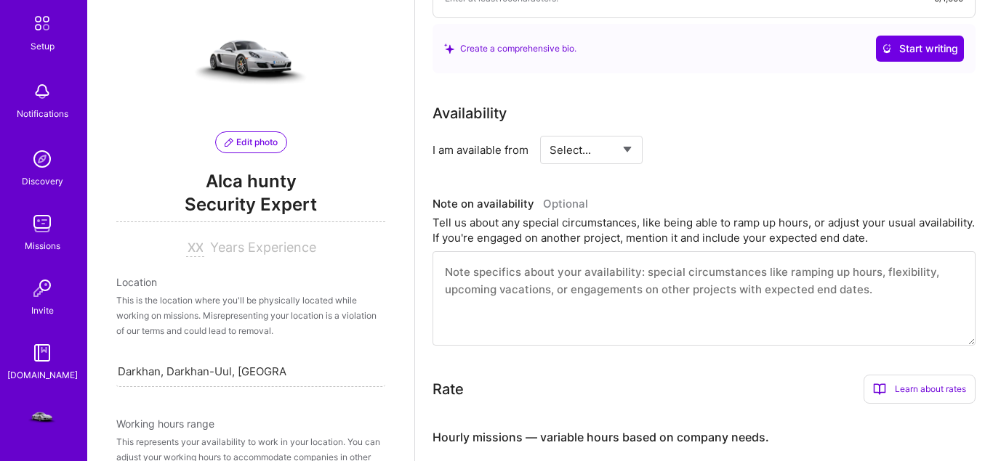
scroll to position [0, 0]
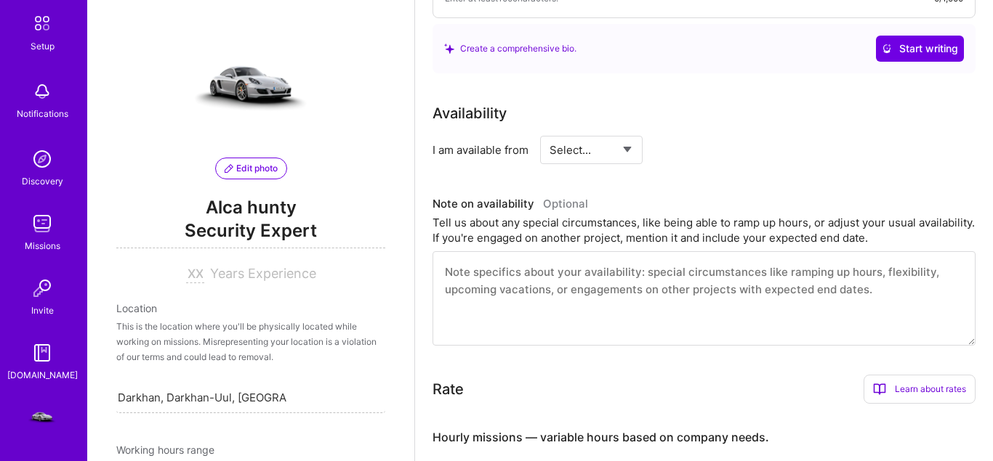
click at [246, 179] on button "Edit photo" at bounding box center [251, 169] width 72 height 22
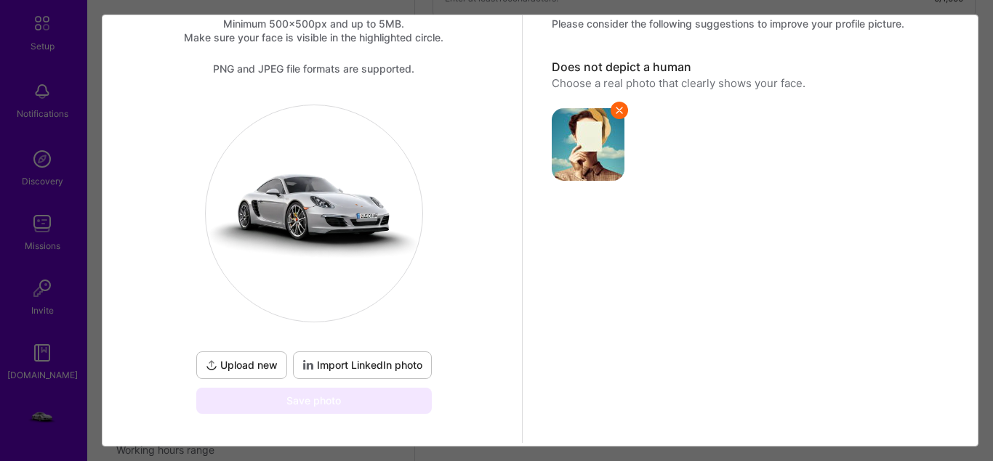
scroll to position [119, 0]
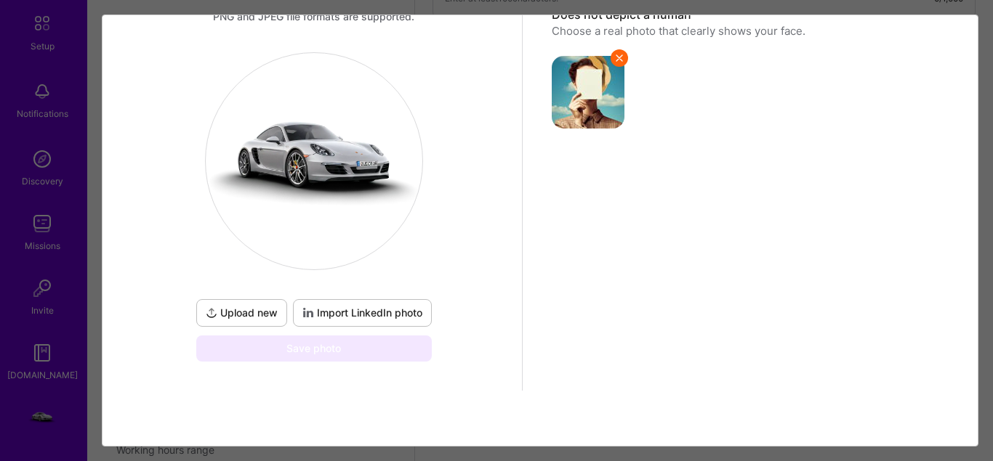
click at [254, 307] on span "Upload new" at bounding box center [242, 313] width 72 height 15
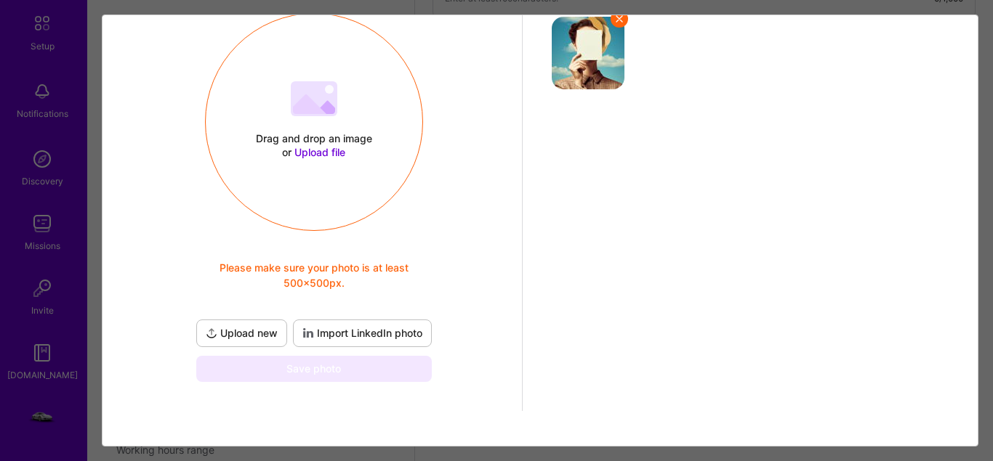
scroll to position [179, 0]
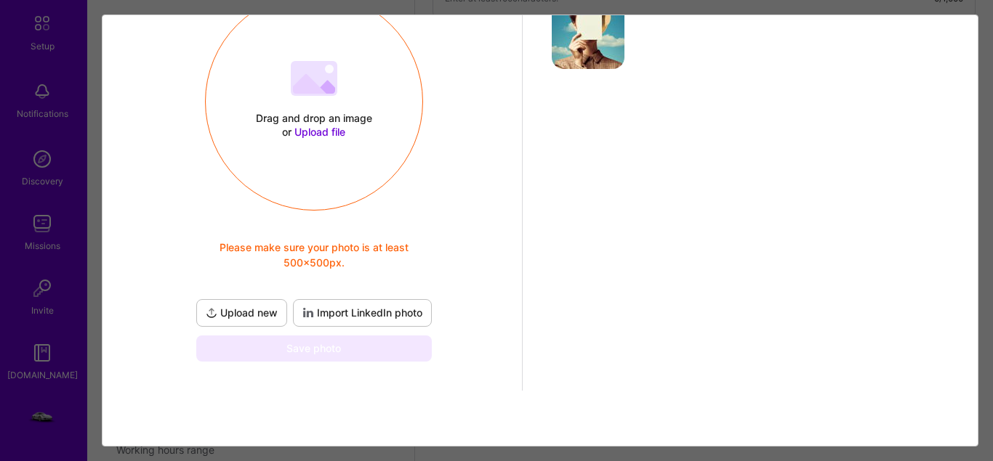
click at [368, 303] on button "Import LinkedIn photo" at bounding box center [362, 313] width 139 height 28
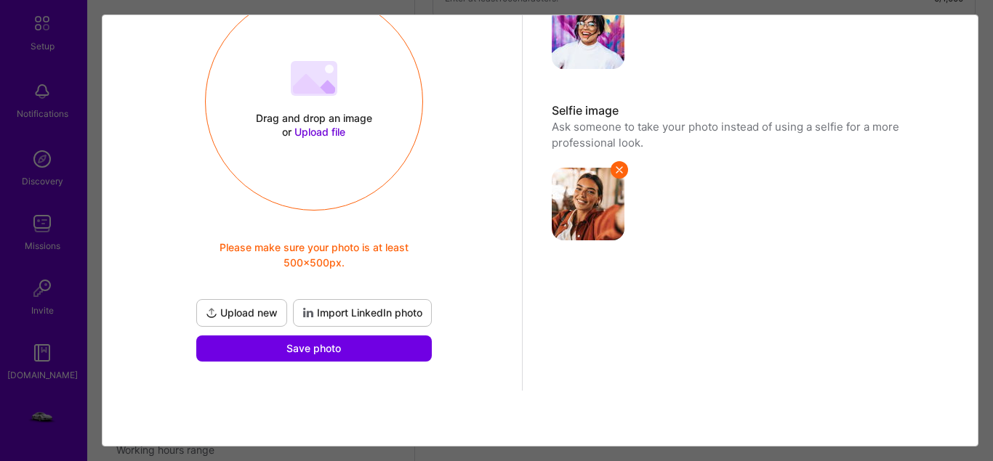
scroll to position [0, 0]
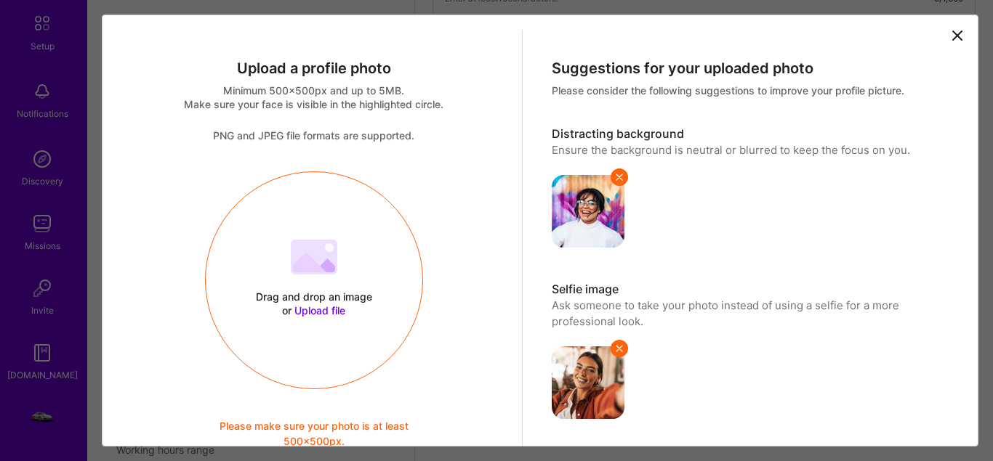
click at [961, 33] on icon at bounding box center [956, 35] width 17 height 17
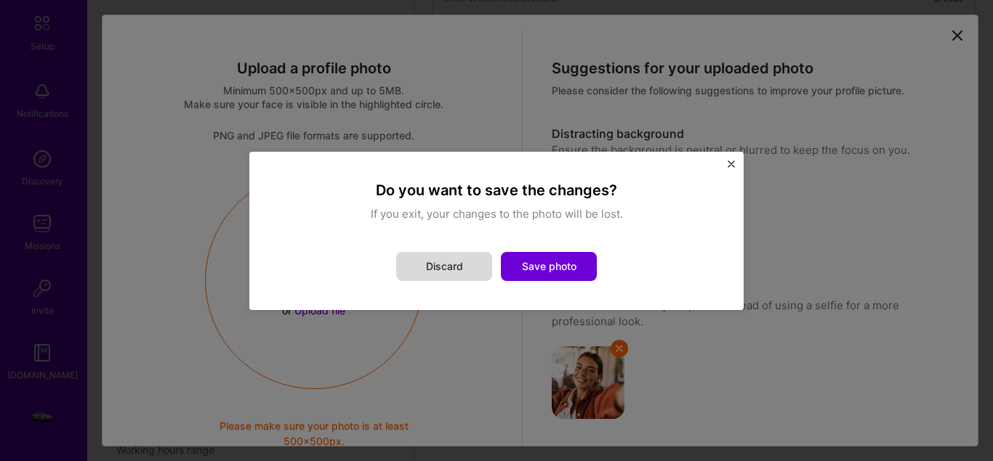
click at [451, 267] on button "Discard" at bounding box center [444, 266] width 96 height 29
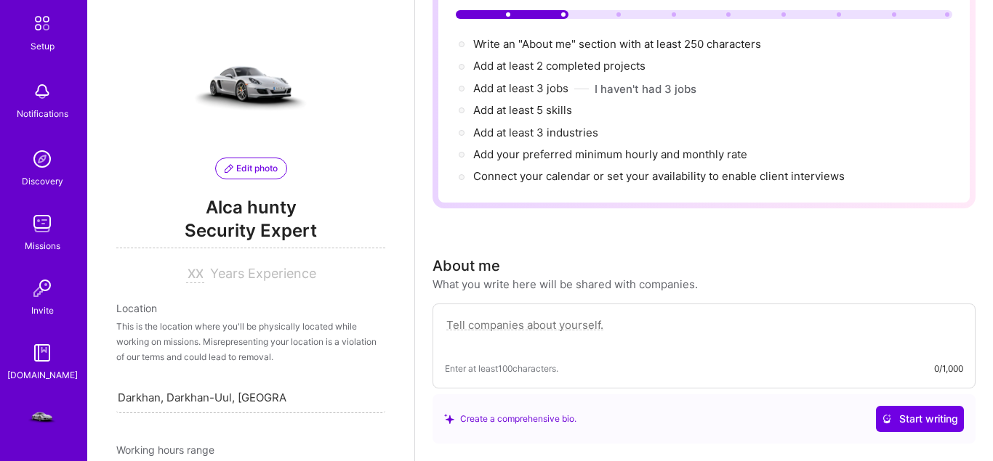
click at [383, 133] on div "Edit photo Alca hunty Security Expert Years Experience" at bounding box center [250, 156] width 269 height 254
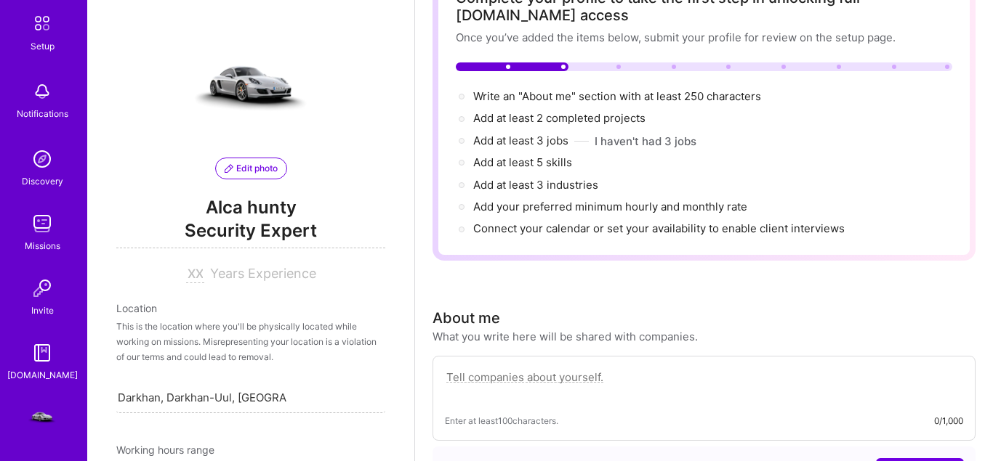
scroll to position [14, 0]
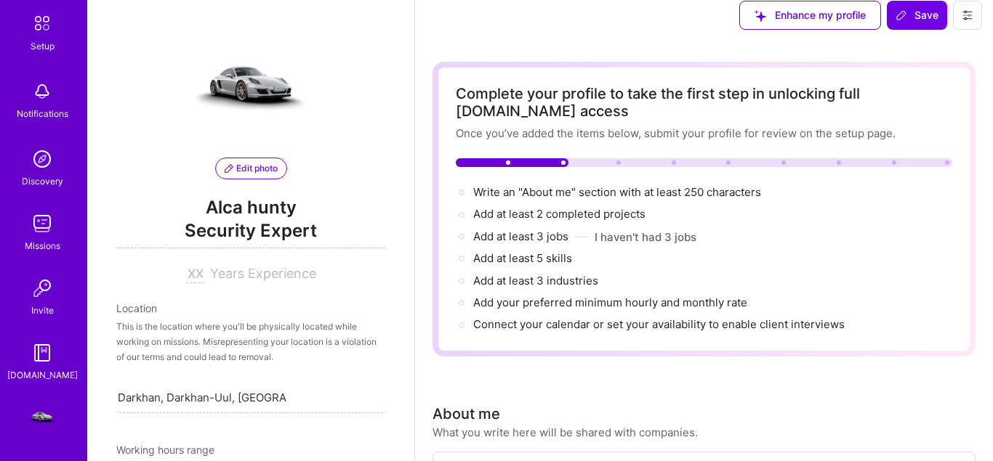
click at [33, 355] on img at bounding box center [42, 353] width 29 height 29
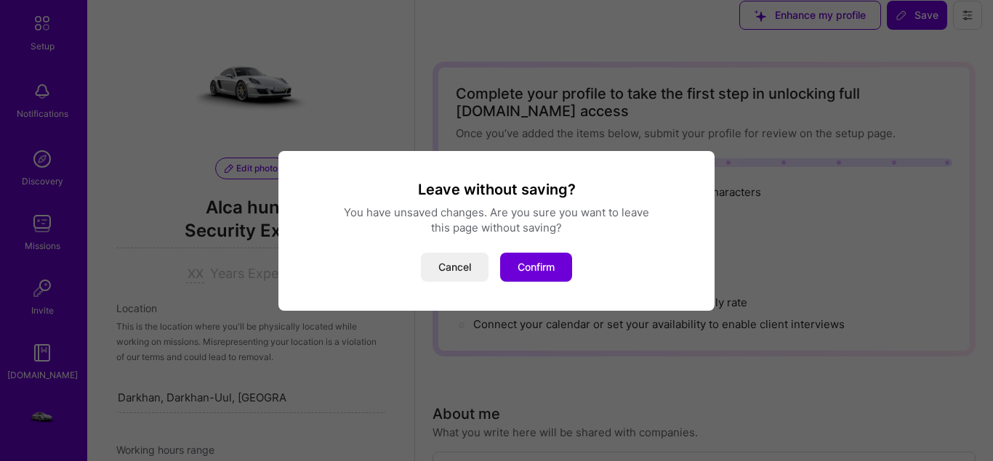
click at [41, 407] on div "Leave without saving? You have unsaved changes. Are you sure you want to leave …" at bounding box center [496, 230] width 993 height 461
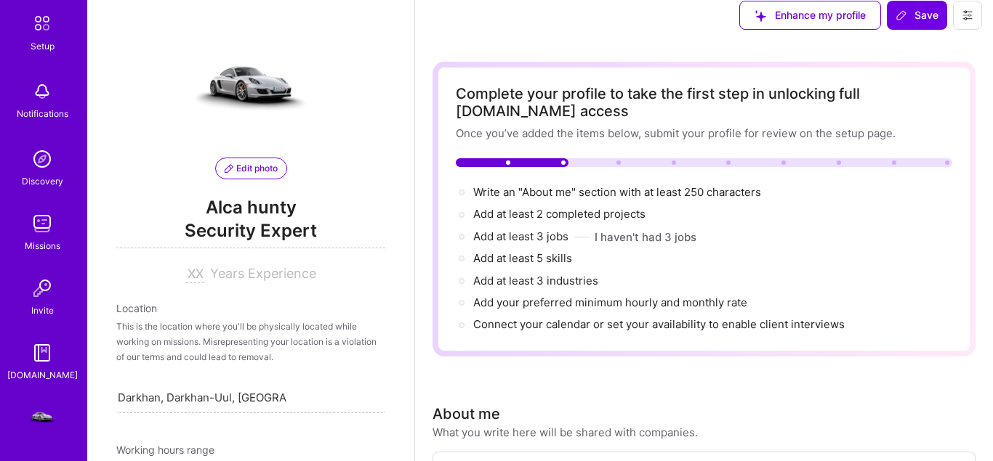
click at [55, 421] on img at bounding box center [42, 417] width 29 height 29
click at [50, 410] on img at bounding box center [42, 417] width 29 height 29
